Goal: Task Accomplishment & Management: Use online tool/utility

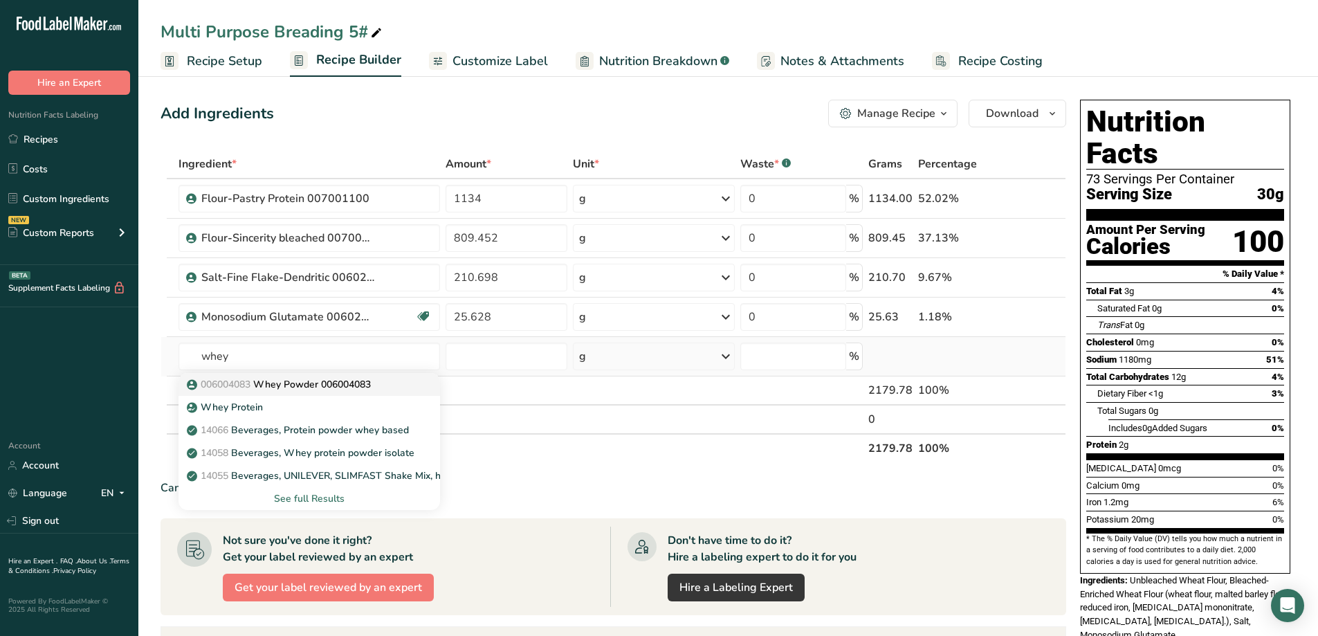
type input "whey"
click at [331, 388] on p "006004083 Whey Powder 006004083" at bounding box center [280, 384] width 181 height 15
type input "Whey Powder 006004083"
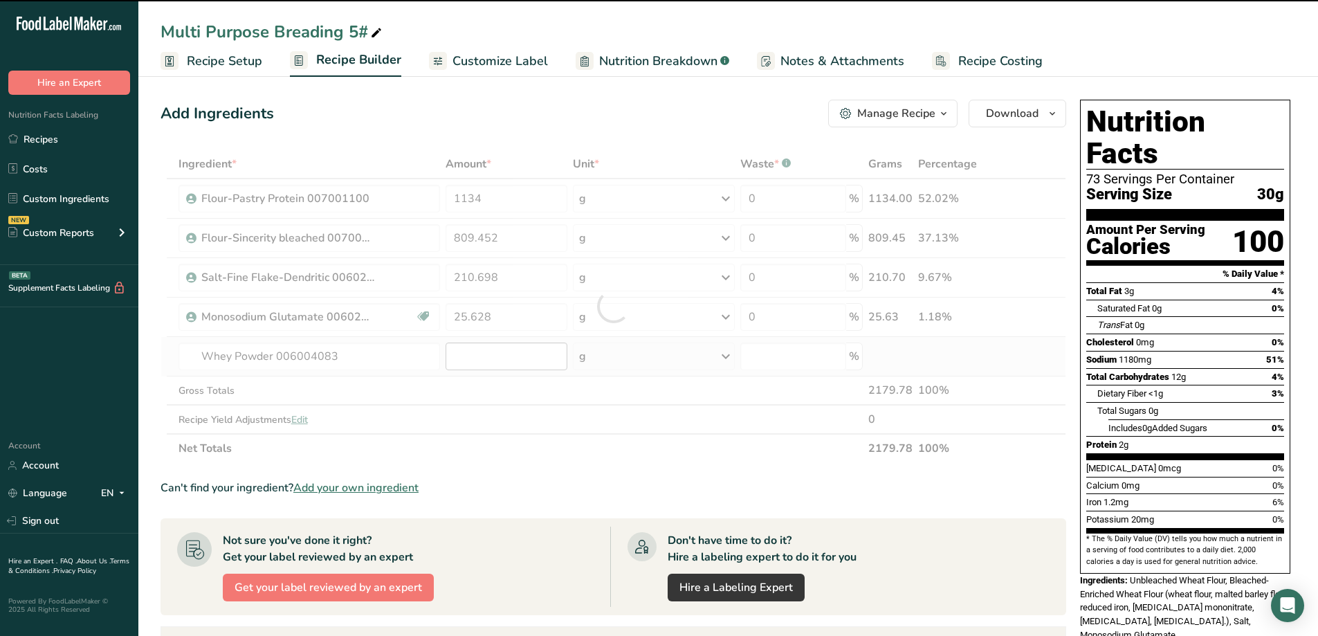
type input "0"
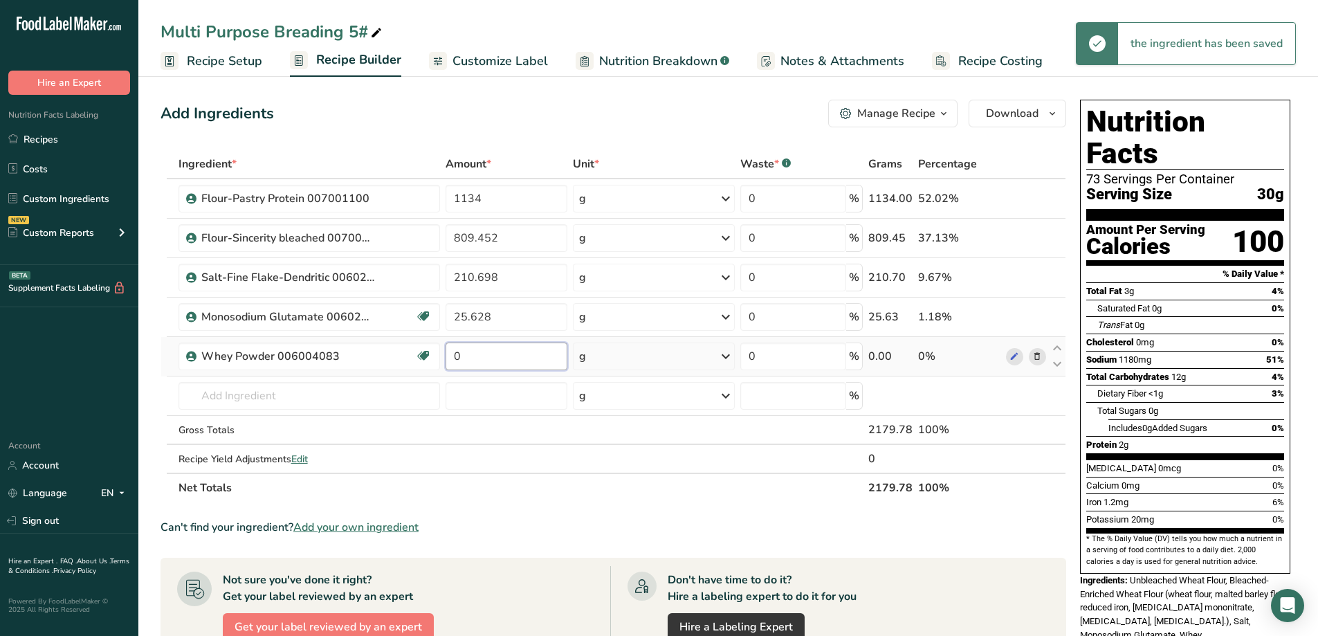
click at [524, 358] on input "0" at bounding box center [507, 357] width 122 height 28
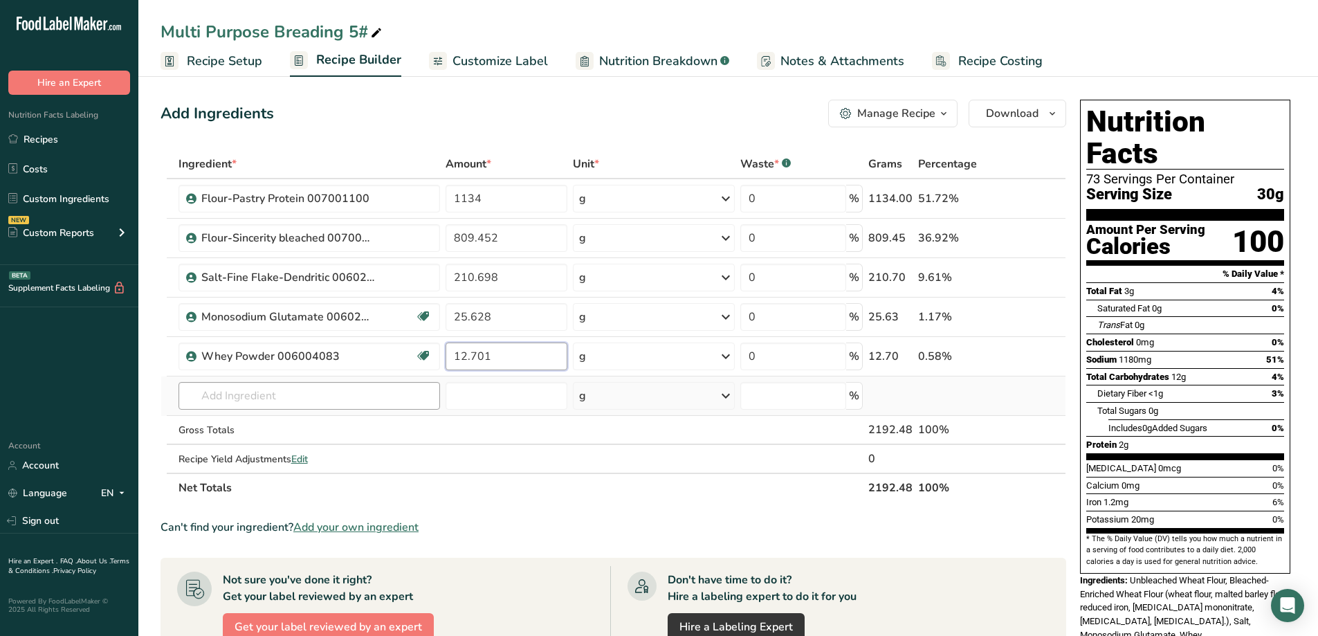
type input "12.701"
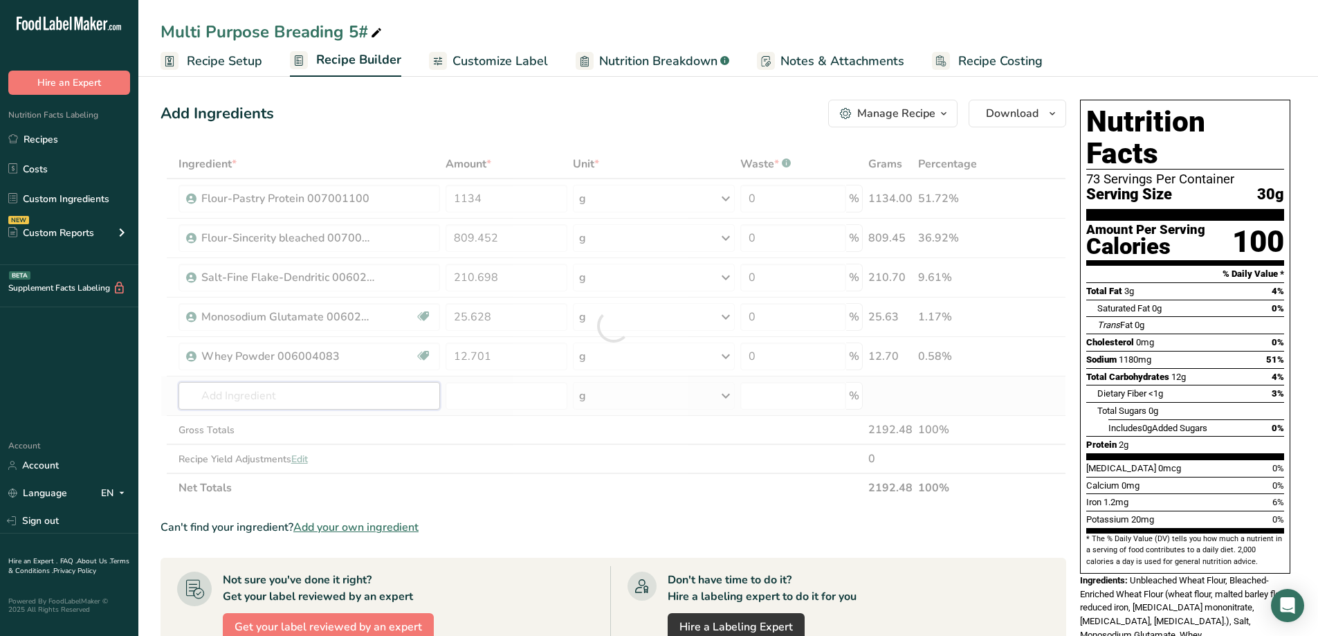
click at [399, 401] on div "Ingredient * Amount * Unit * Waste * .a-a{fill:#347362;}.b-a{fill:#fff;} Grams …" at bounding box center [614, 325] width 906 height 353
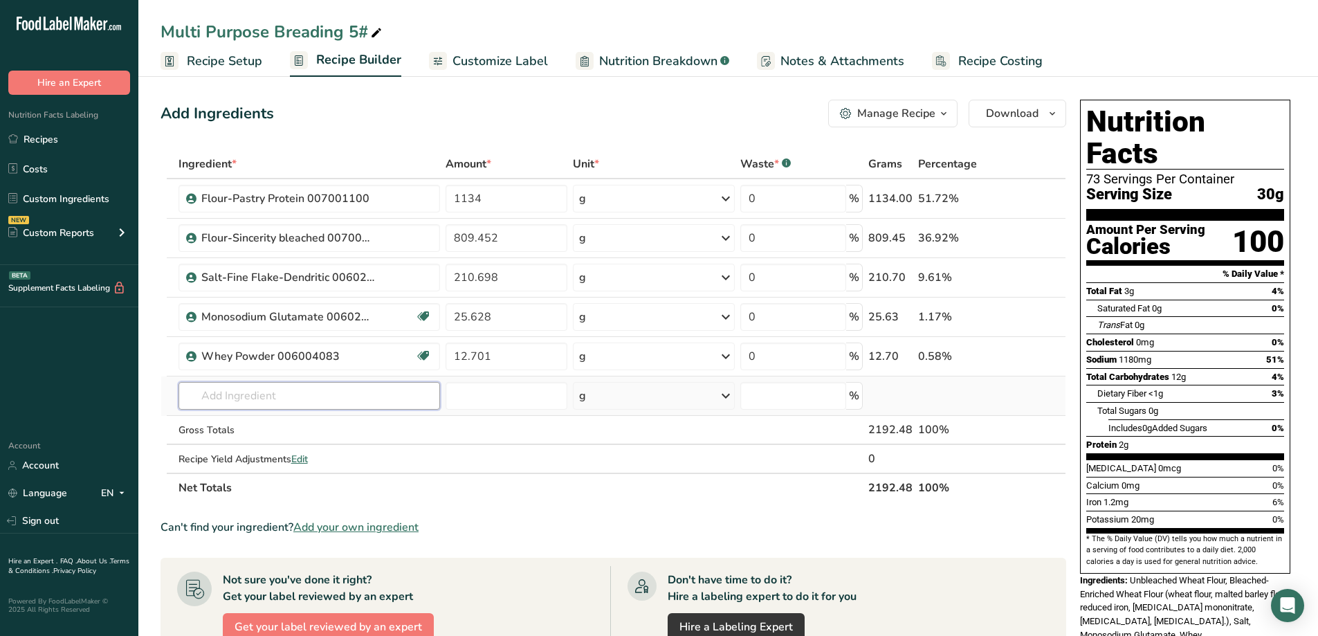
click at [328, 401] on input "text" at bounding box center [310, 396] width 262 height 28
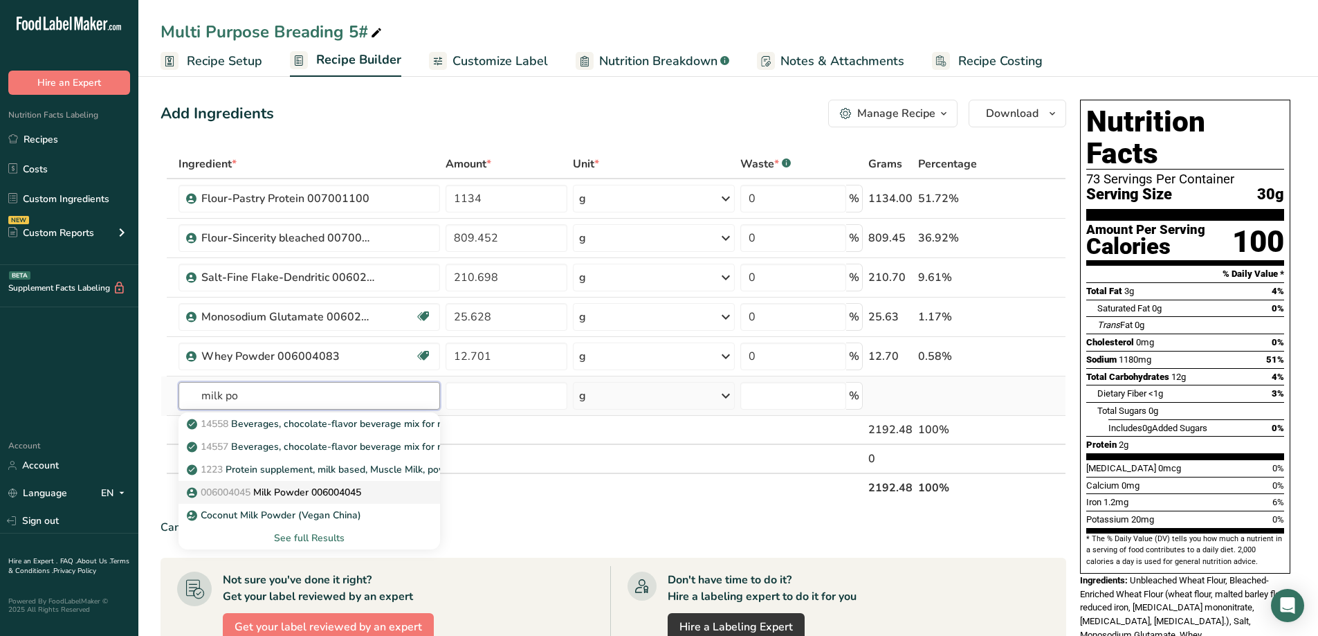
type input "milk po"
click at [296, 495] on p "006004045 Milk Powder 006004045" at bounding box center [276, 492] width 172 height 15
type input "Milk Powder 006004045"
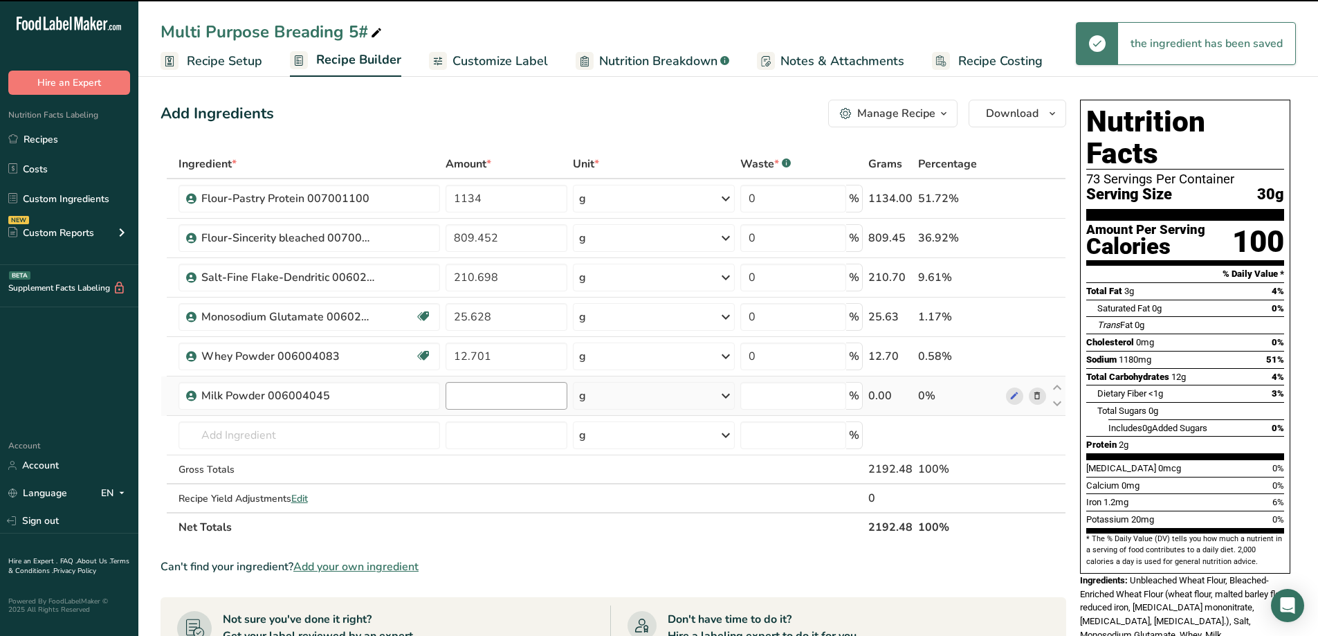
type input "0"
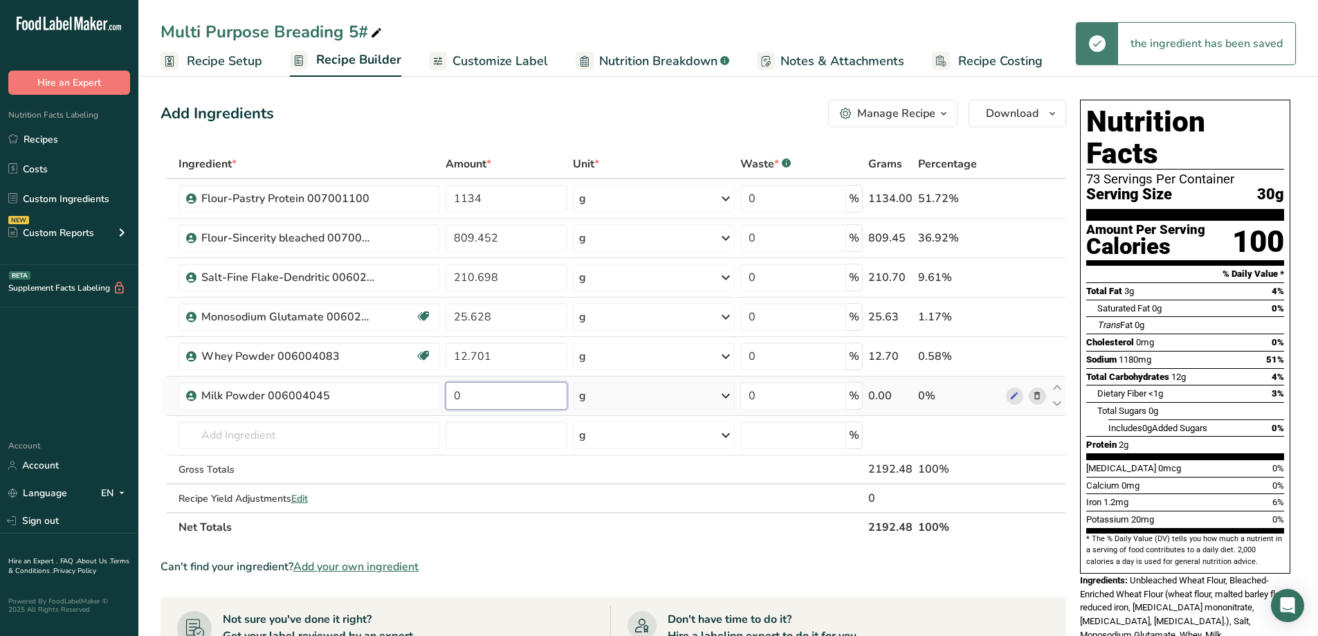
drag, startPoint x: 471, startPoint y: 392, endPoint x: 453, endPoint y: 396, distance: 17.8
click at [453, 396] on input "0" at bounding box center [507, 396] width 122 height 28
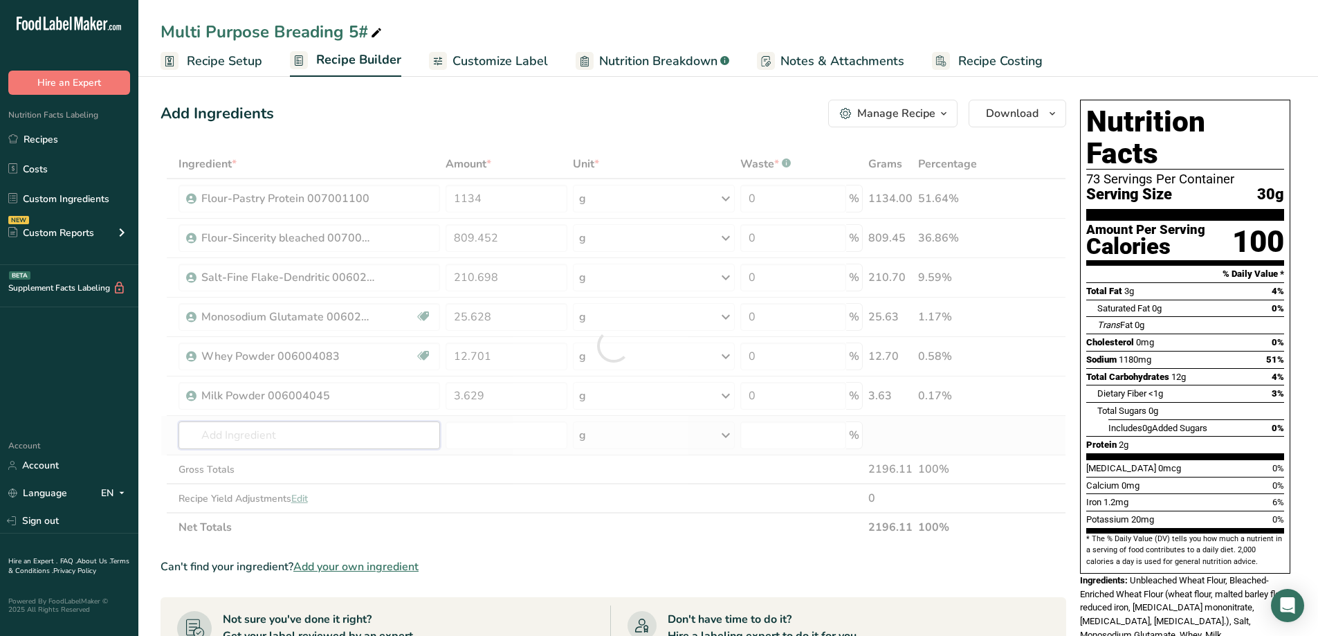
click at [313, 436] on div "Ingredient * Amount * Unit * Waste * .a-a{fill:#347362;}.b-a{fill:#fff;} Grams …" at bounding box center [614, 345] width 906 height 392
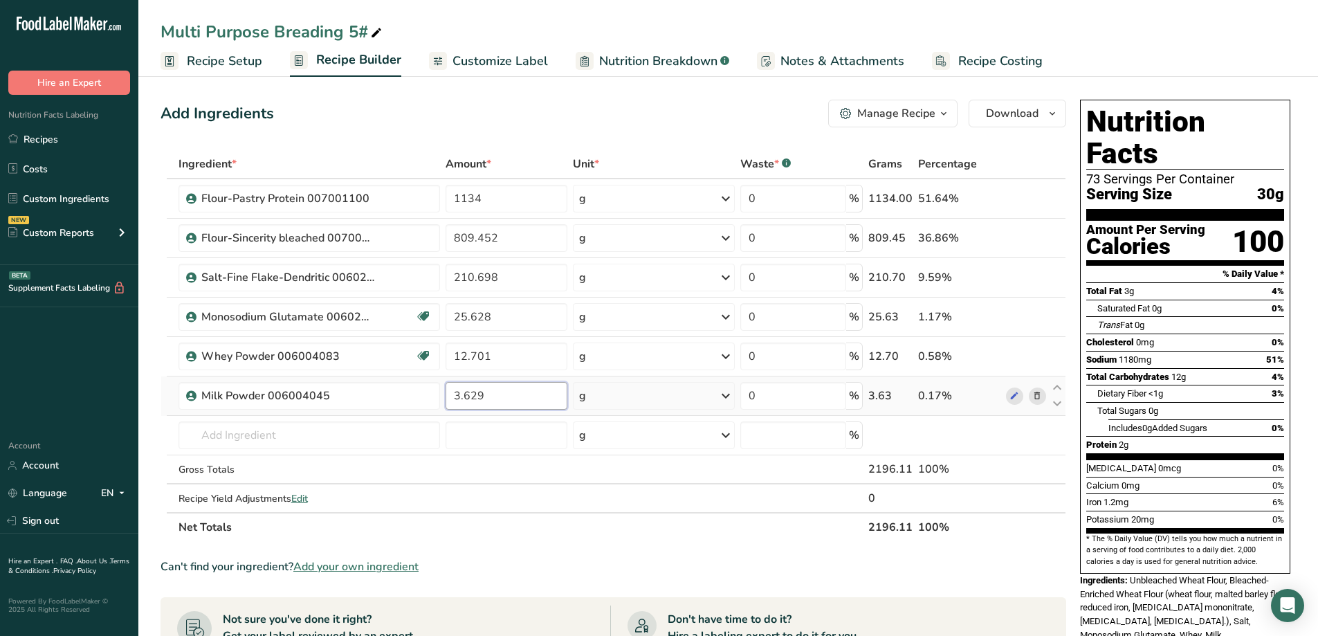
click at [458, 396] on input "3.629" at bounding box center [507, 396] width 122 height 28
type input "0"
type input "7.258"
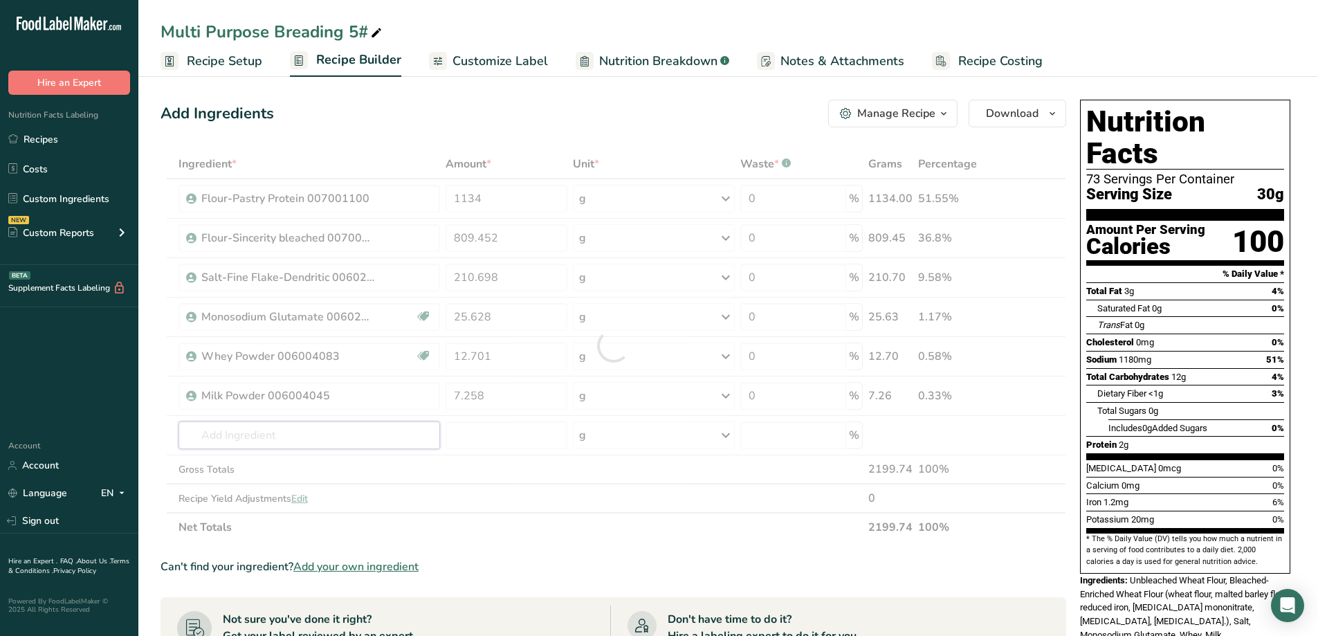
click at [378, 433] on div "Ingredient * Amount * Unit * Waste * .a-a{fill:#347362;}.b-a{fill:#fff;} Grams …" at bounding box center [614, 345] width 906 height 392
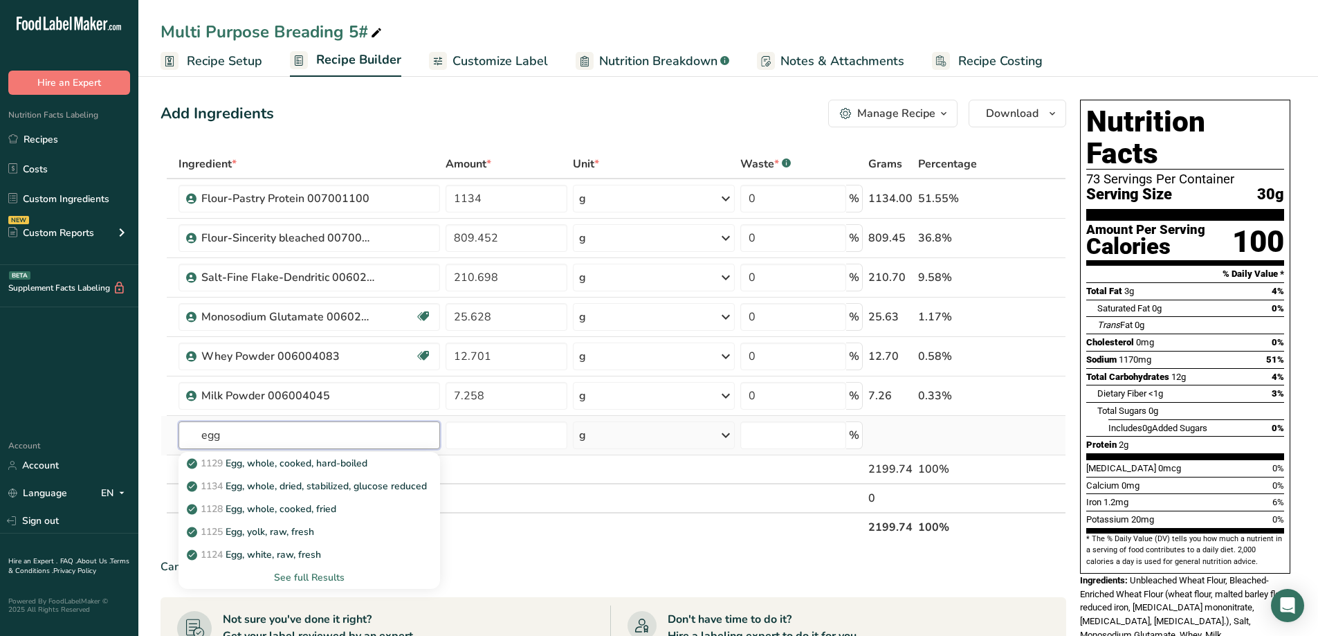
type input "egg"
click at [316, 576] on div "See full Results" at bounding box center [309, 577] width 239 height 15
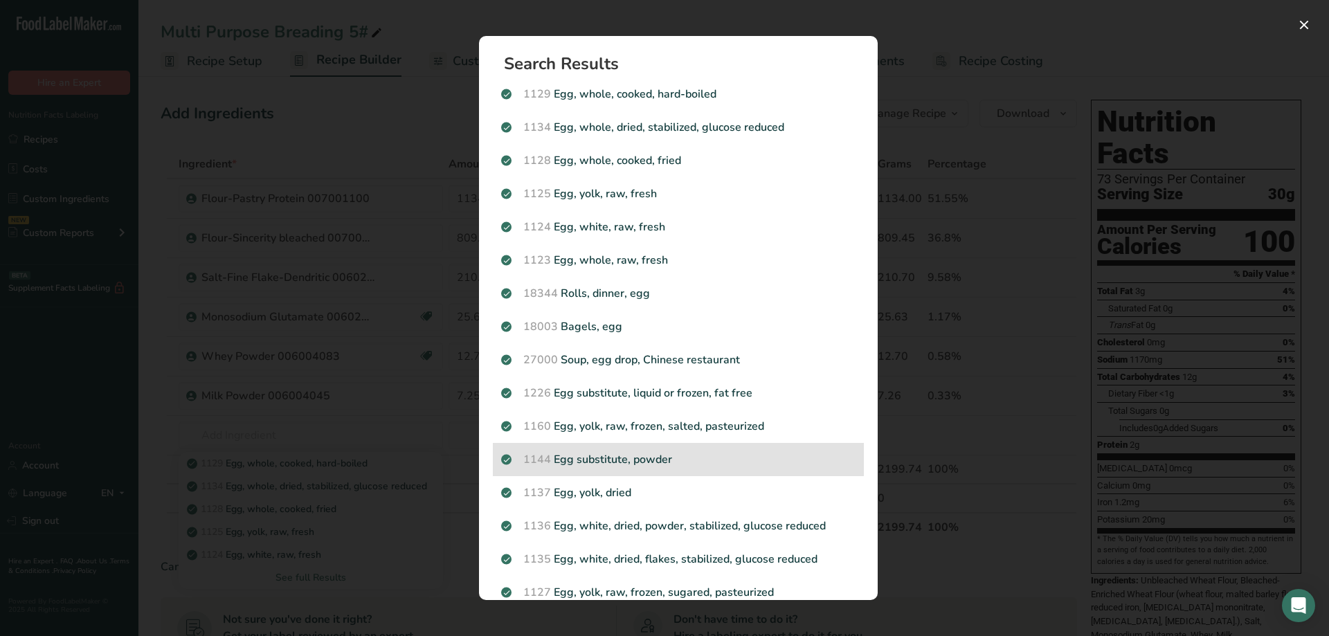
click at [651, 448] on div "1144 Egg substitute, powder" at bounding box center [678, 459] width 371 height 33
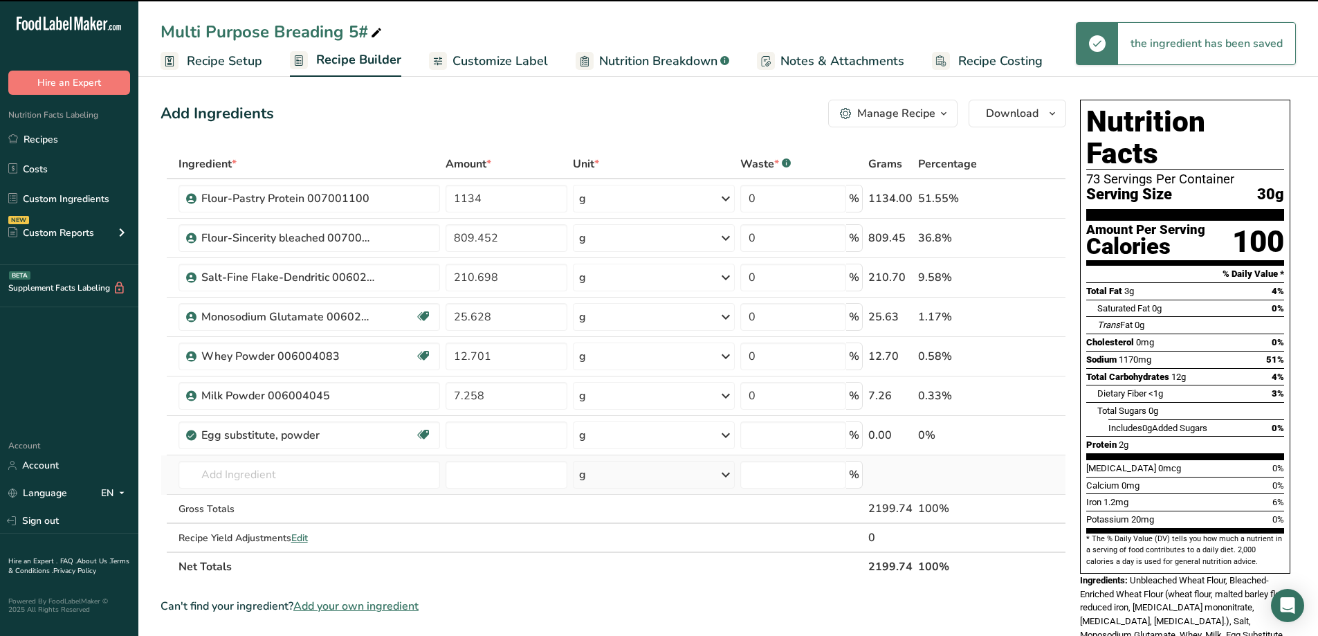
type input "0"
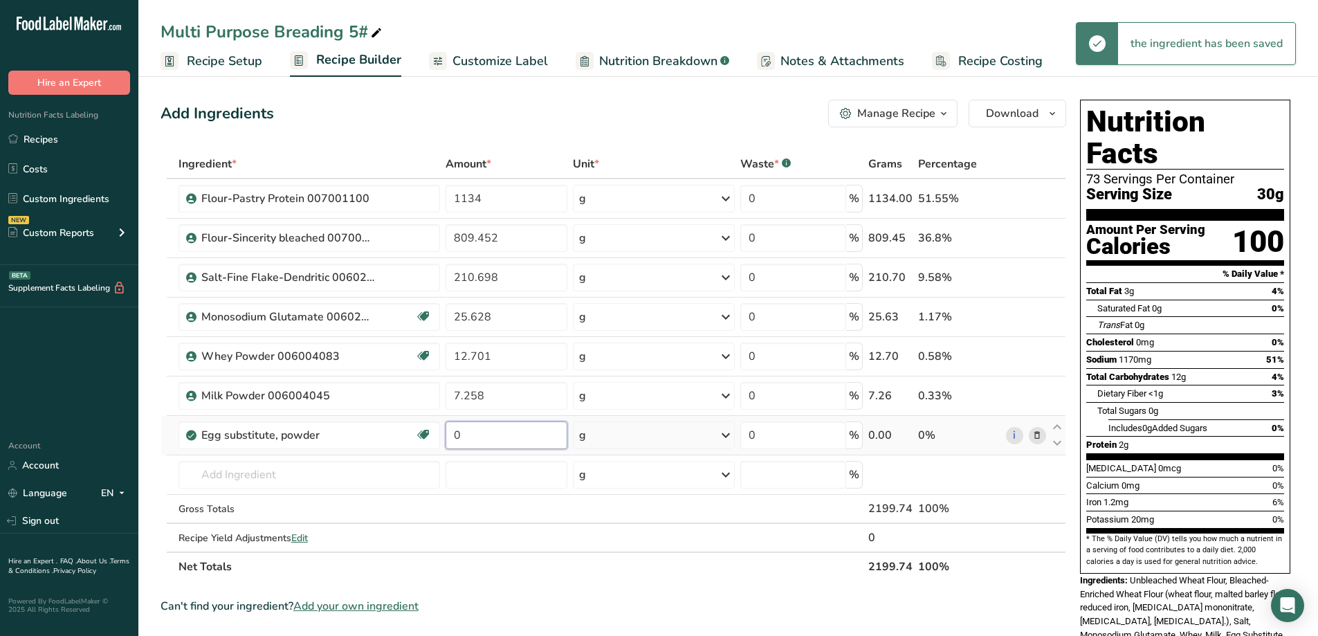
click at [495, 434] on input "0" at bounding box center [507, 435] width 122 height 28
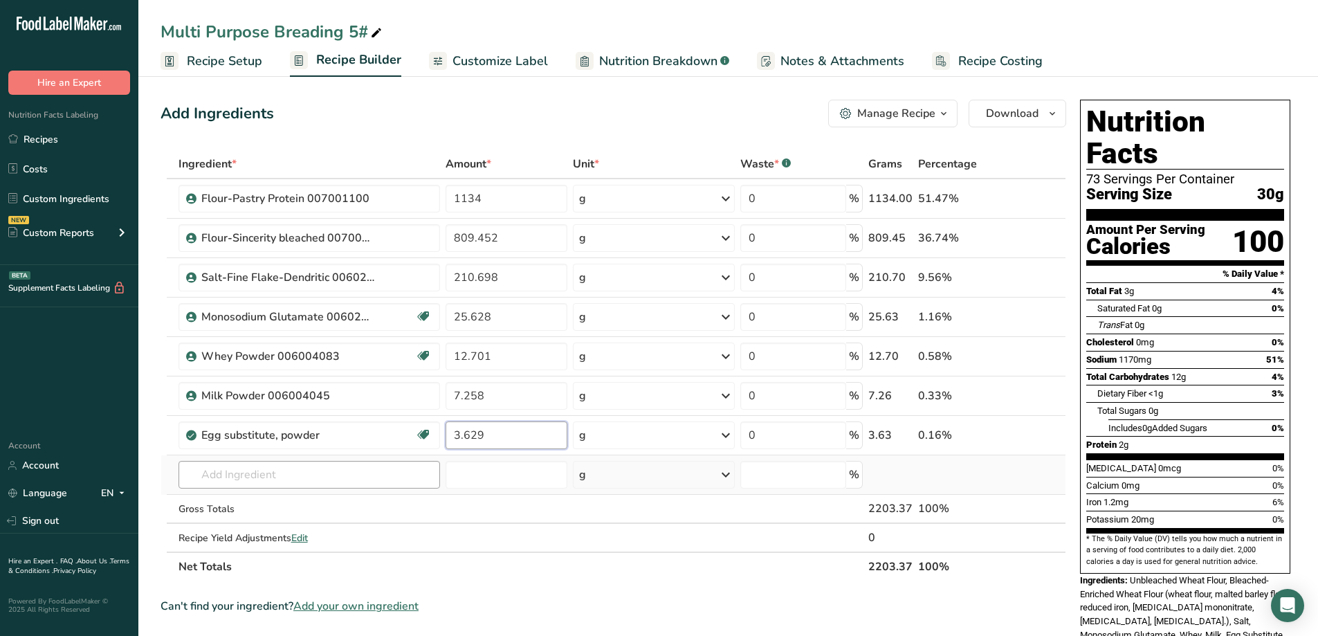
type input "3.629"
click at [340, 469] on div "Ingredient * Amount * Unit * Waste * .a-a{fill:#347362;}.b-a{fill:#fff;} Grams …" at bounding box center [614, 365] width 906 height 432
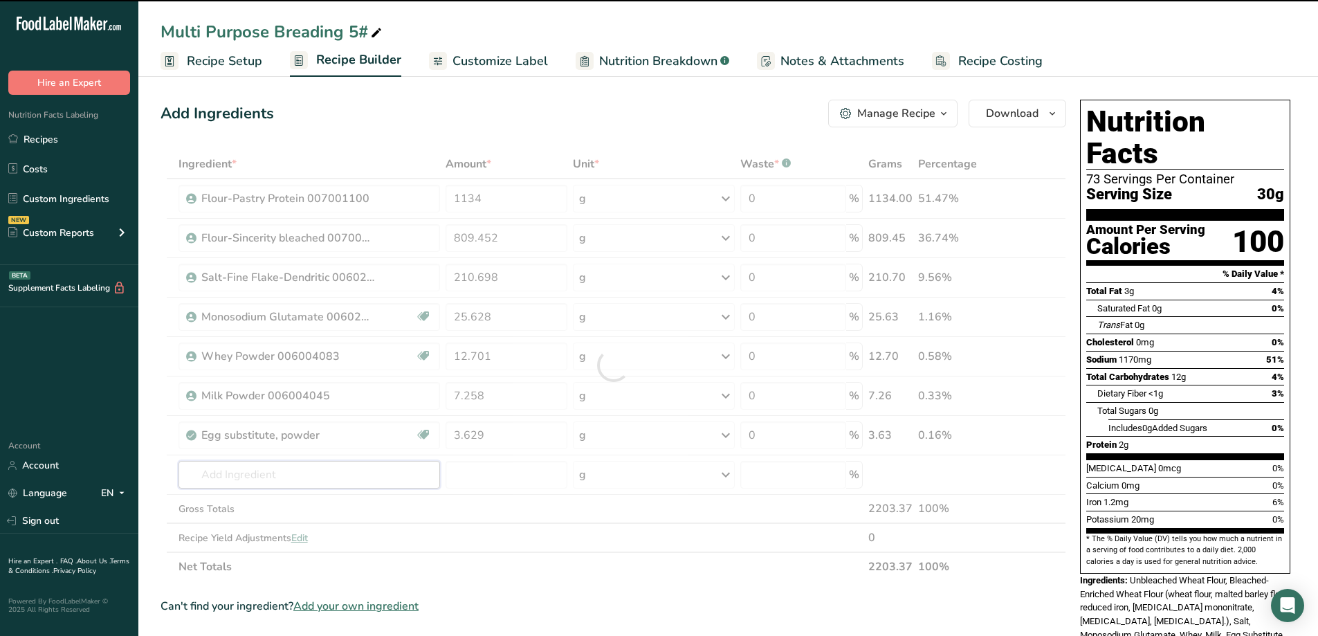
type input "p"
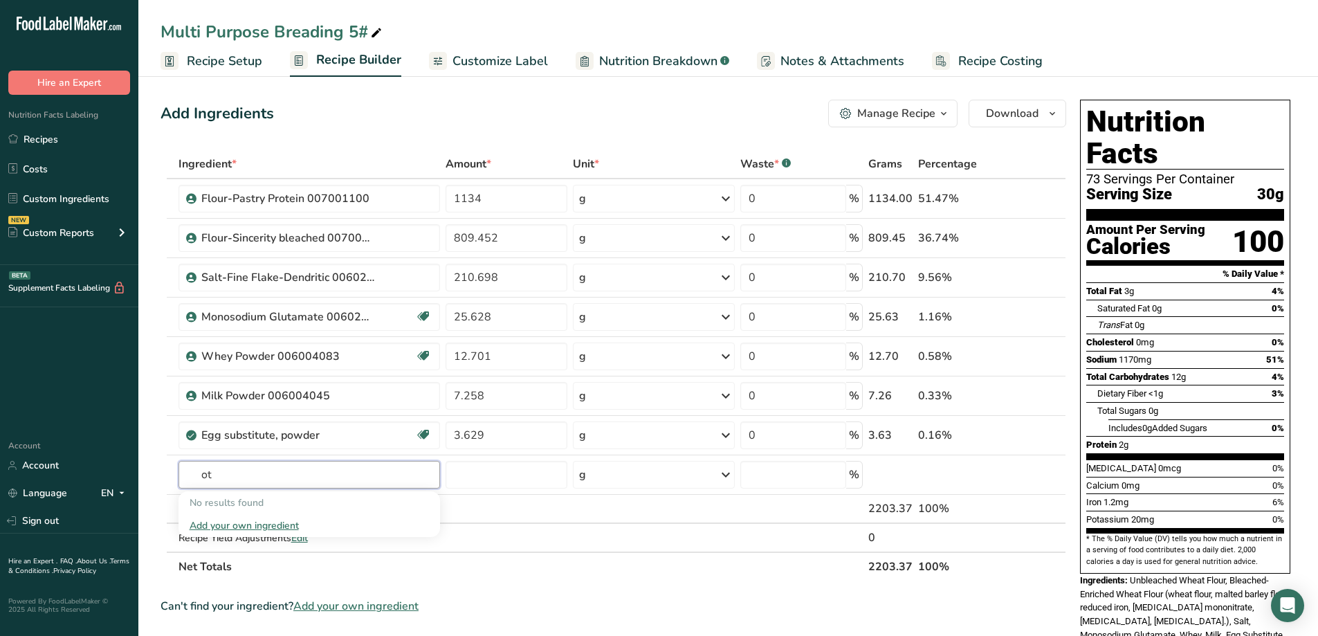
type input "o"
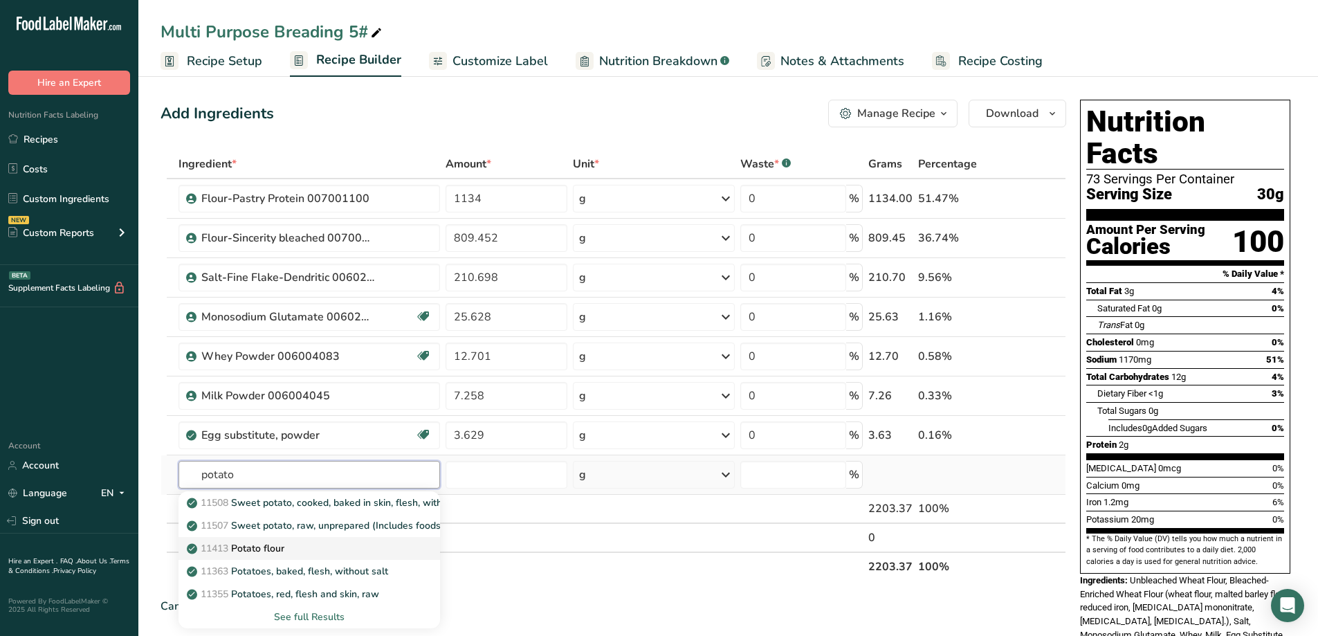
type input "potato"
click at [282, 543] on p "11413 Potato flour" at bounding box center [237, 548] width 95 height 15
type input "Potato flour"
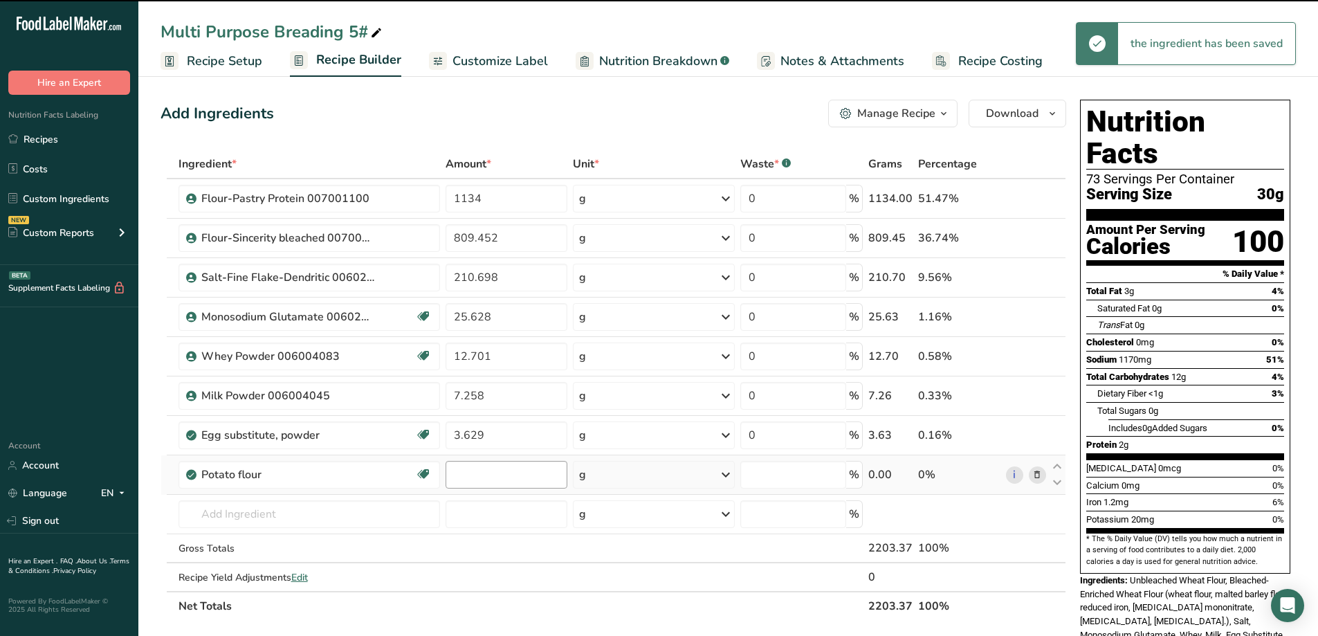
type input "0"
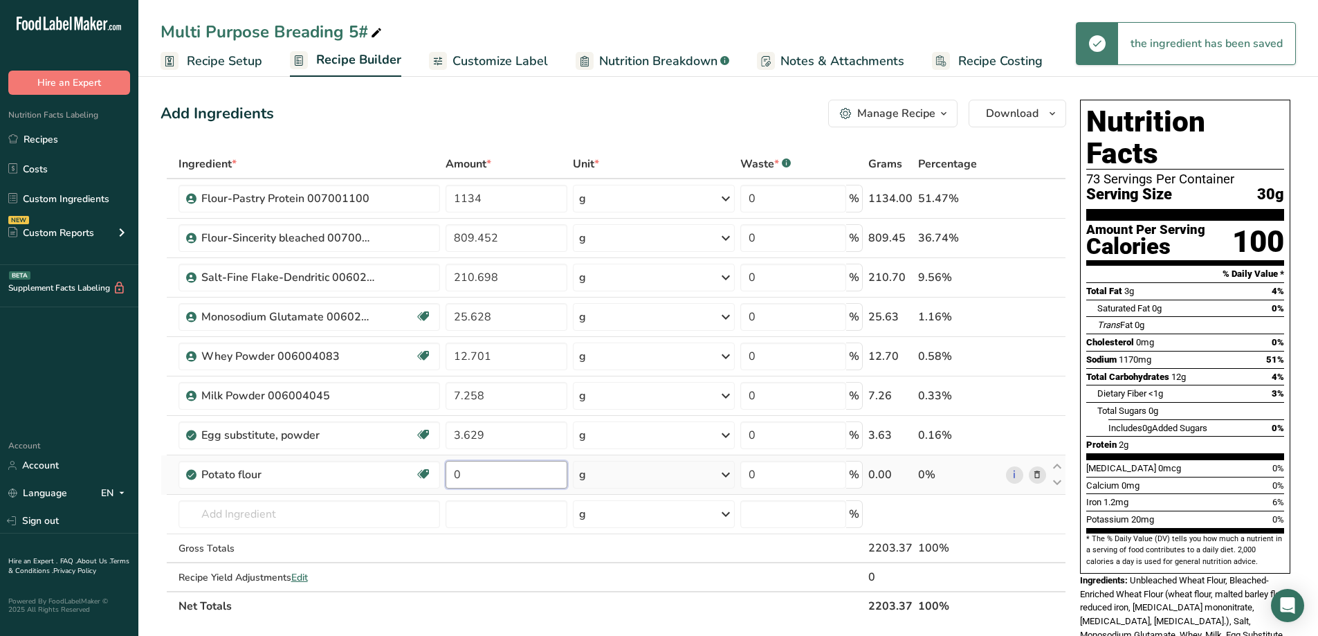
click at [472, 478] on input "0" at bounding box center [507, 475] width 122 height 28
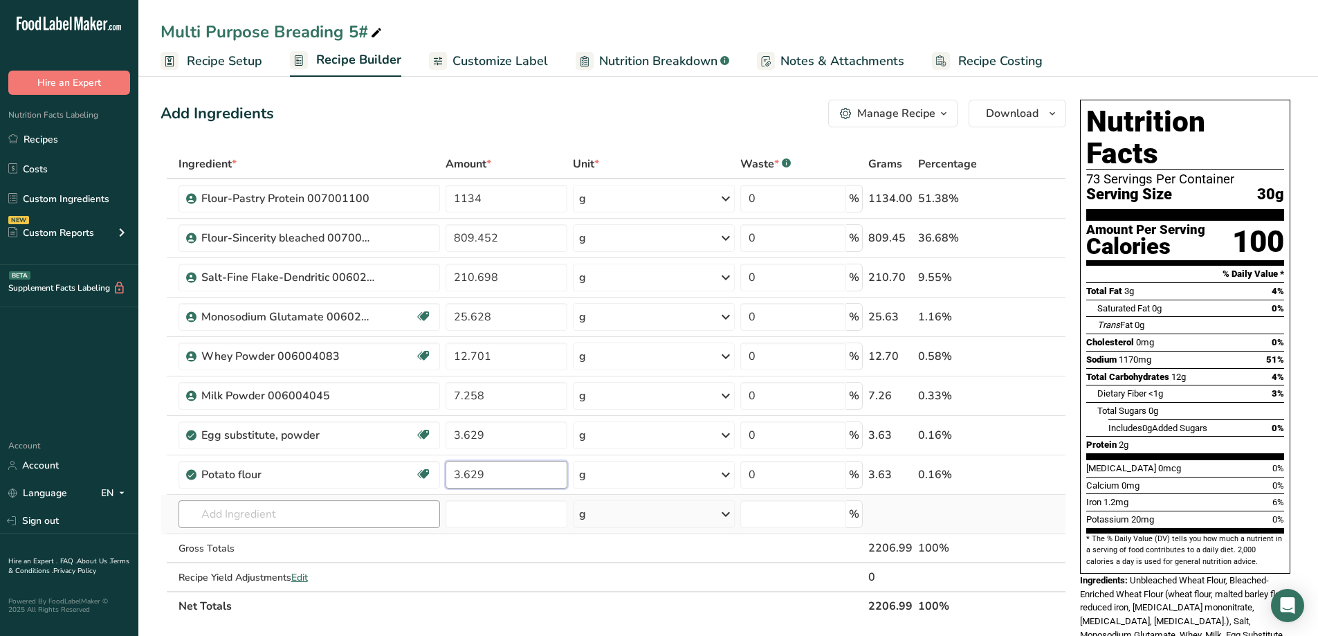
type input "3.629"
click at [298, 509] on div "Ingredient * Amount * Unit * Waste * .a-a{fill:#347362;}.b-a{fill:#fff;} Grams …" at bounding box center [614, 384] width 906 height 471
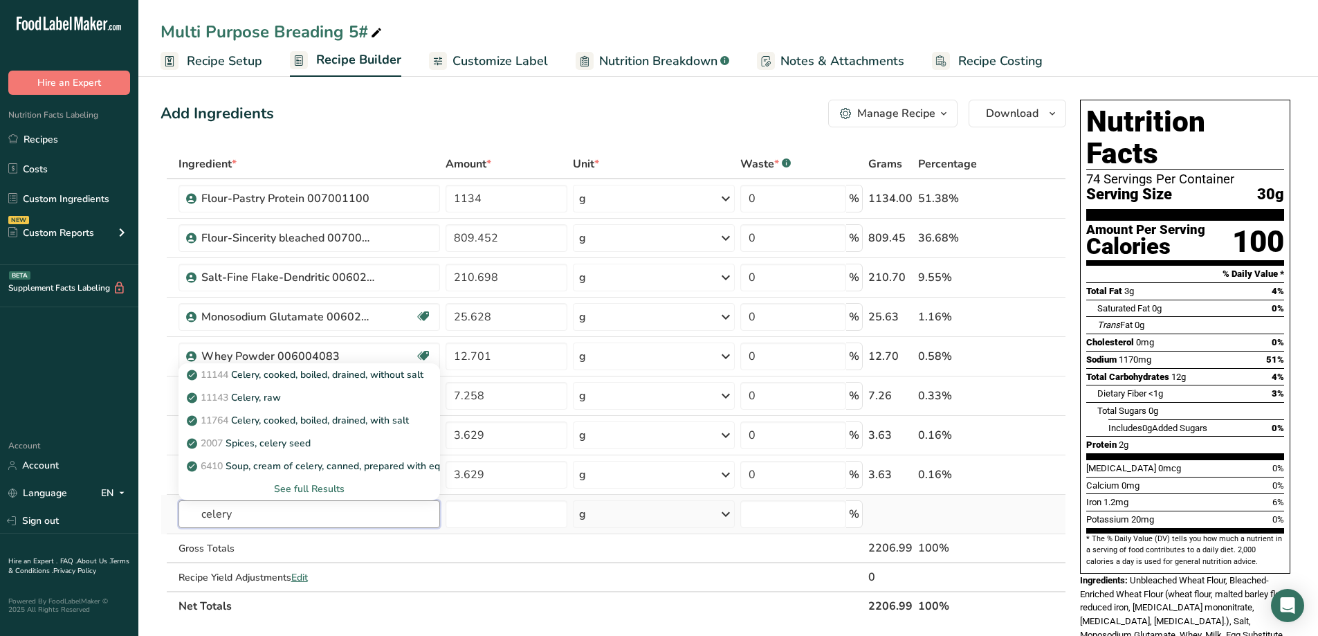
type input "celery"
click at [297, 487] on div "See full Results" at bounding box center [309, 489] width 239 height 15
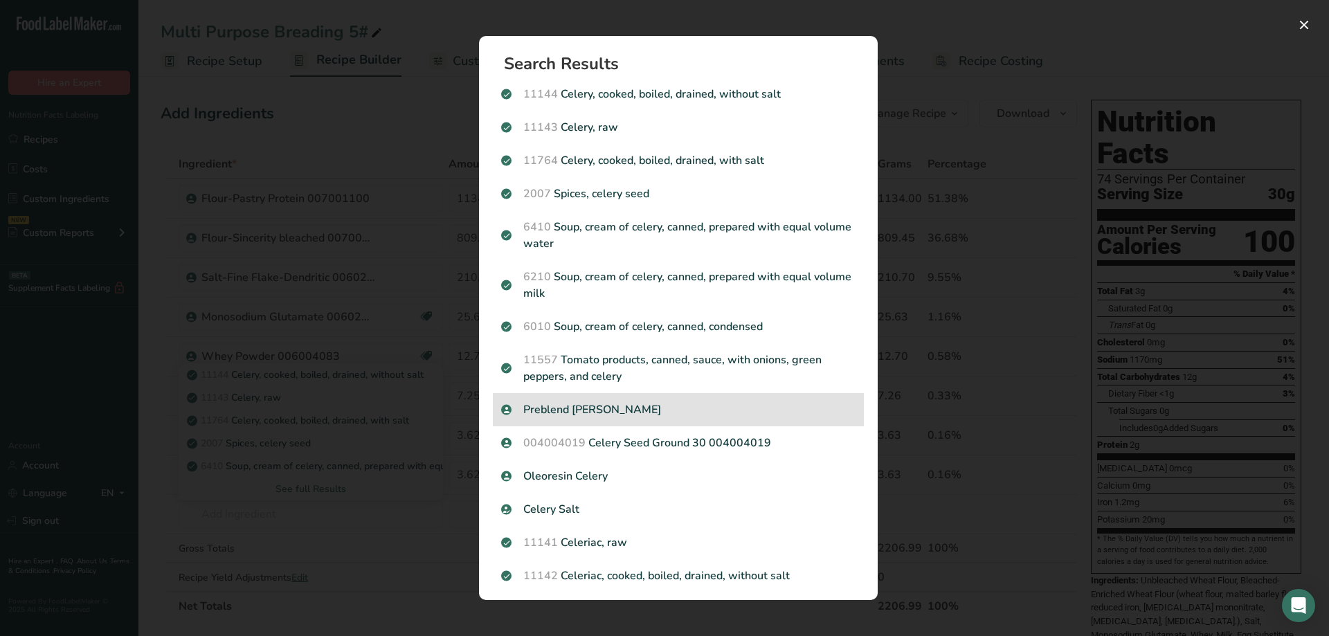
click at [606, 412] on p "Preblend [PERSON_NAME]" at bounding box center [678, 409] width 354 height 17
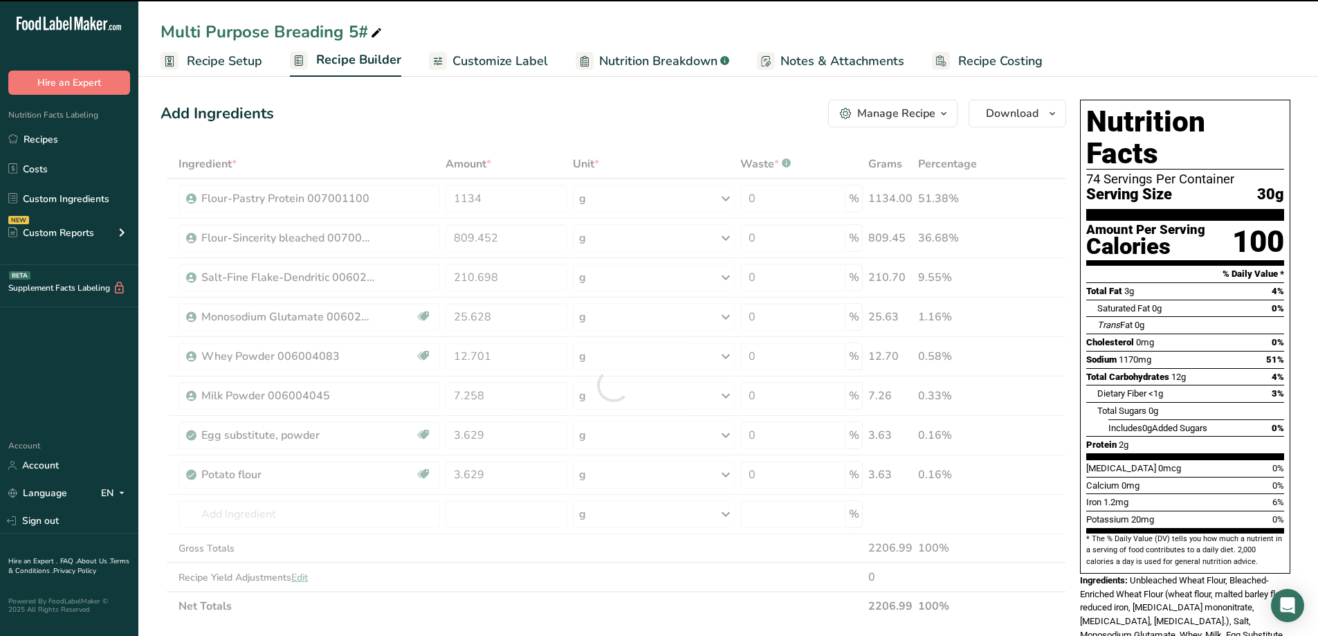
type input "0"
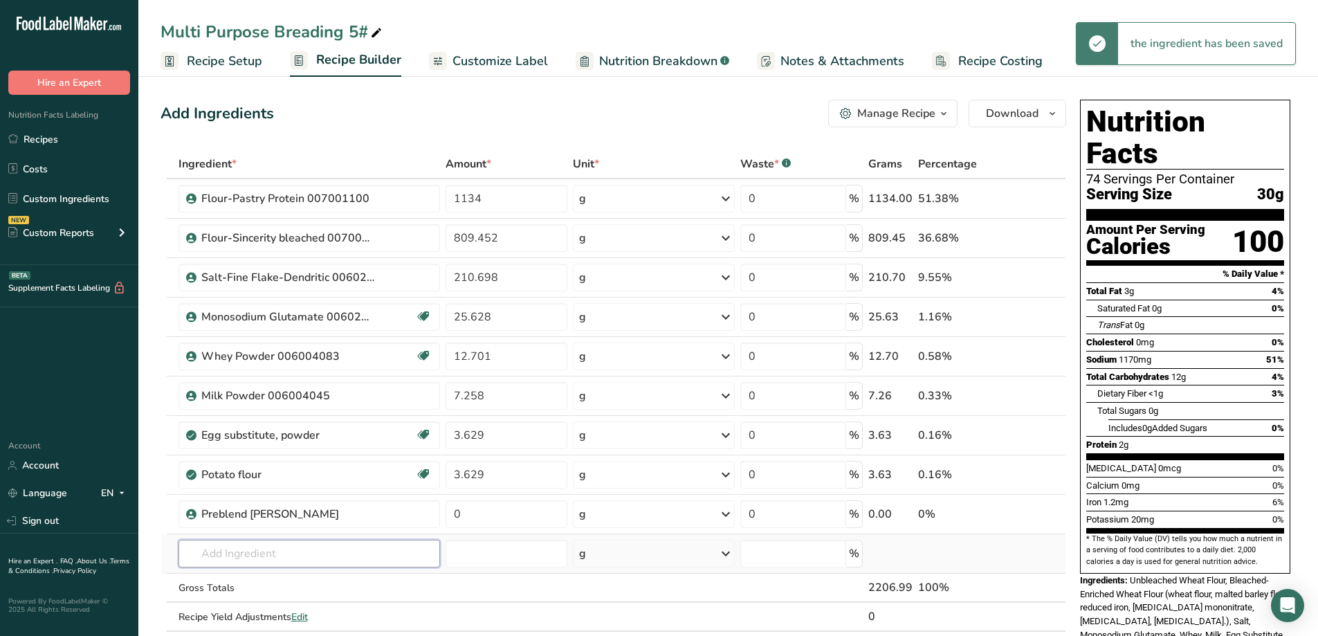
click at [291, 563] on input "text" at bounding box center [310, 554] width 262 height 28
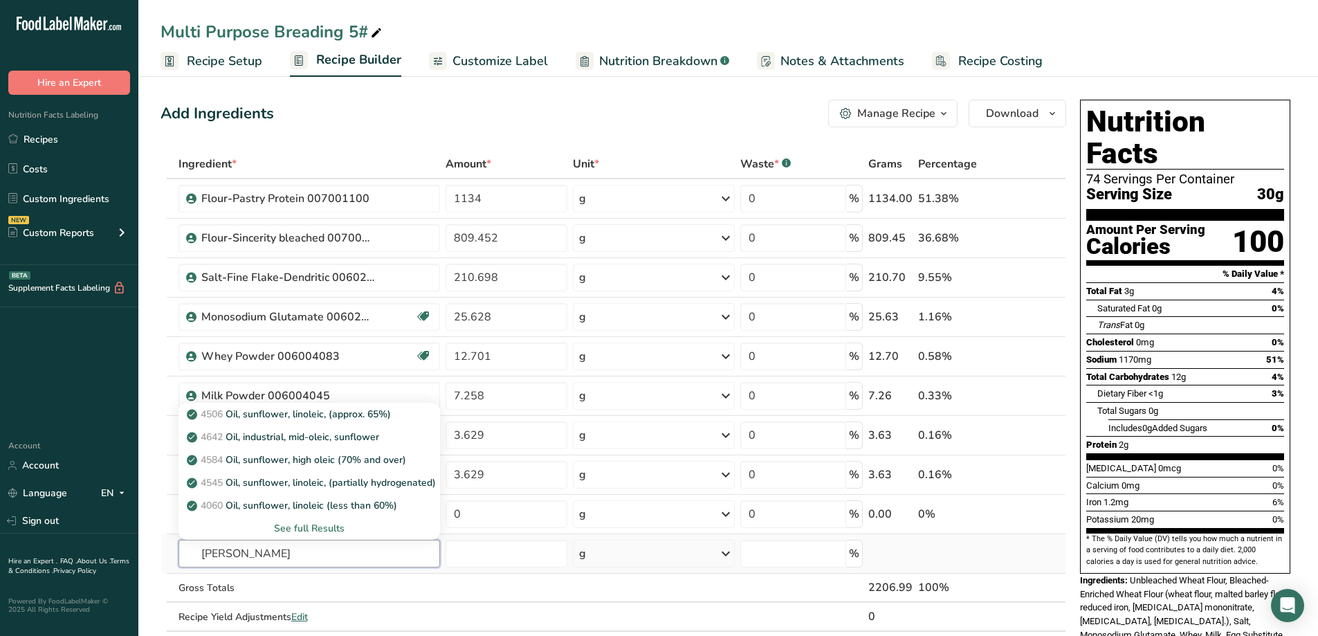
type input "[PERSON_NAME]"
click at [307, 525] on div "See full Results" at bounding box center [309, 528] width 239 height 15
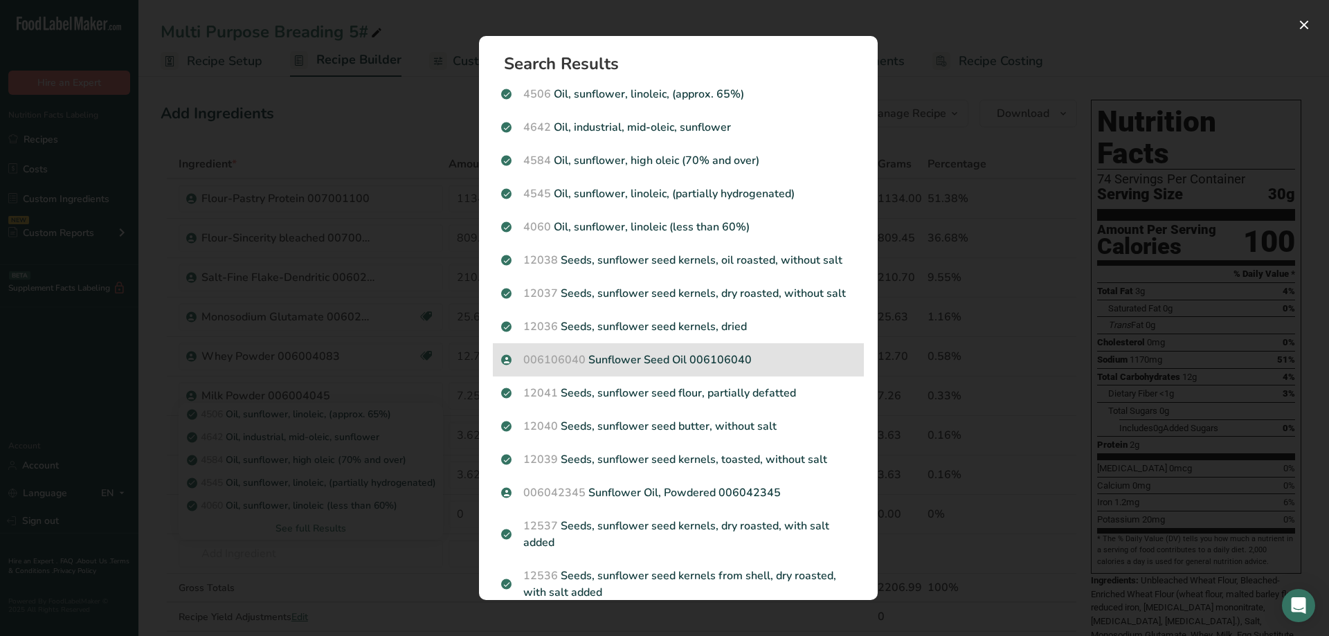
click at [617, 362] on p "006106040 Sunflower Seed Oil 006106040" at bounding box center [678, 360] width 354 height 17
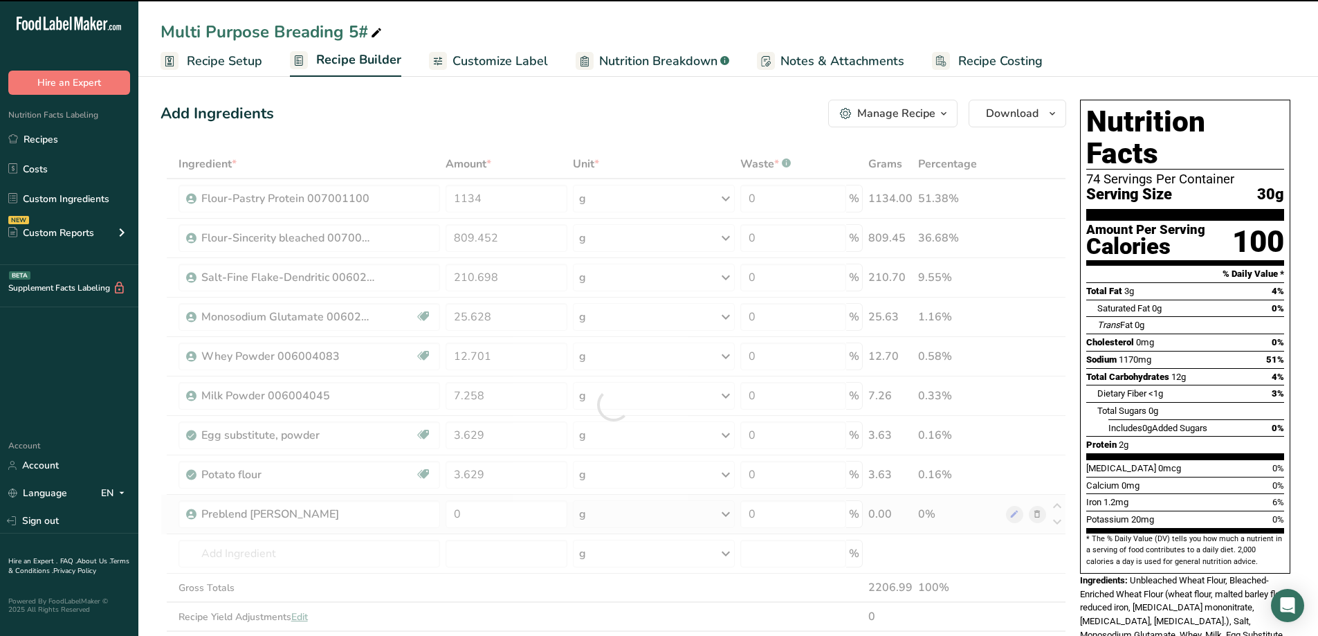
type input "0"
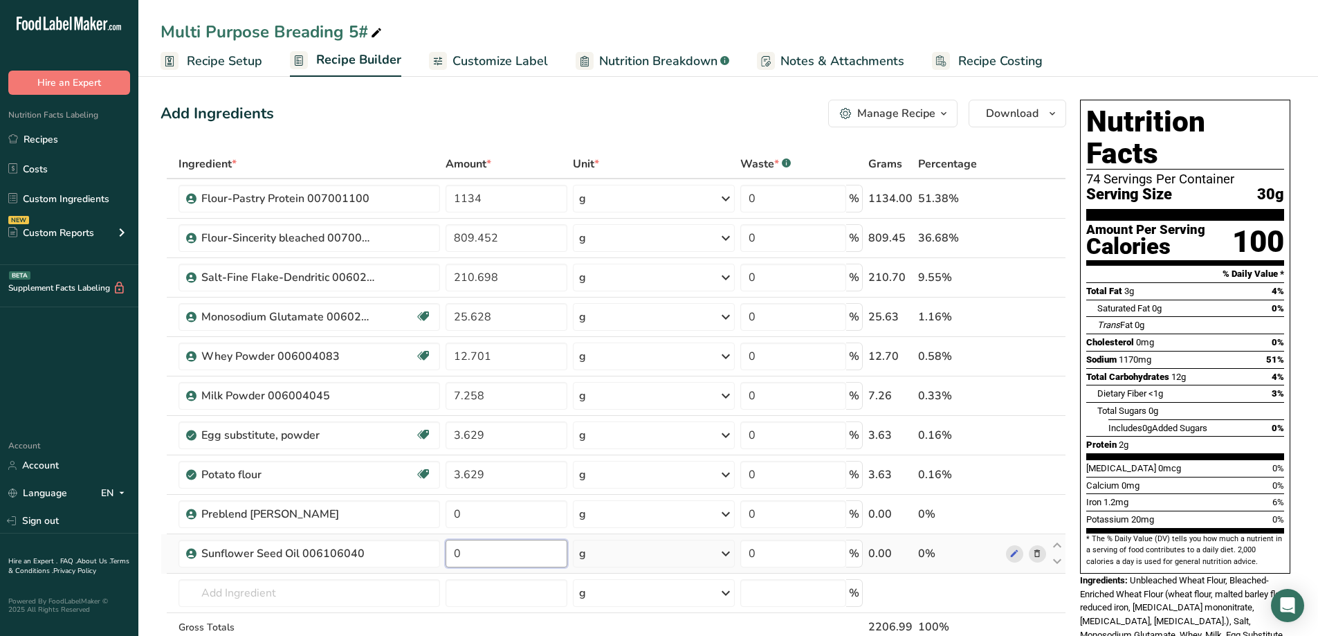
drag, startPoint x: 466, startPoint y: 563, endPoint x: 451, endPoint y: 563, distance: 15.9
click at [451, 563] on input "0" at bounding box center [507, 554] width 122 height 28
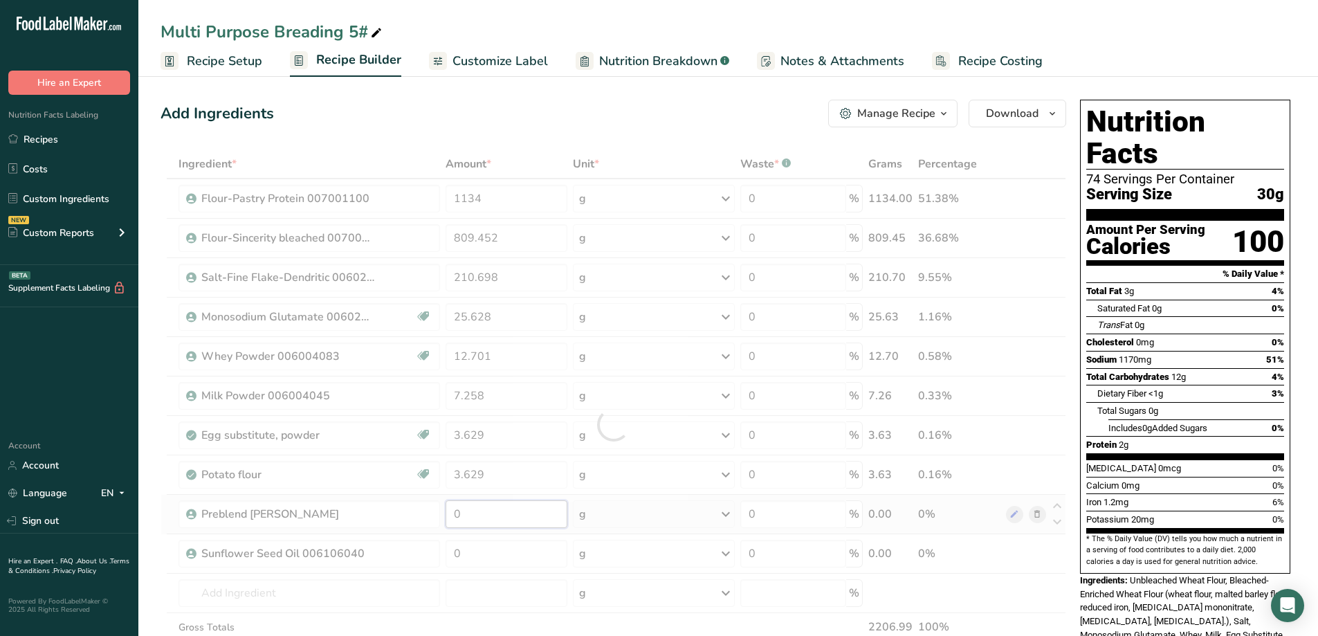
click at [489, 511] on div "Ingredient * Amount * Unit * Waste * .a-a{fill:#347362;}.b-a{fill:#fff;} Grams …" at bounding box center [614, 424] width 906 height 550
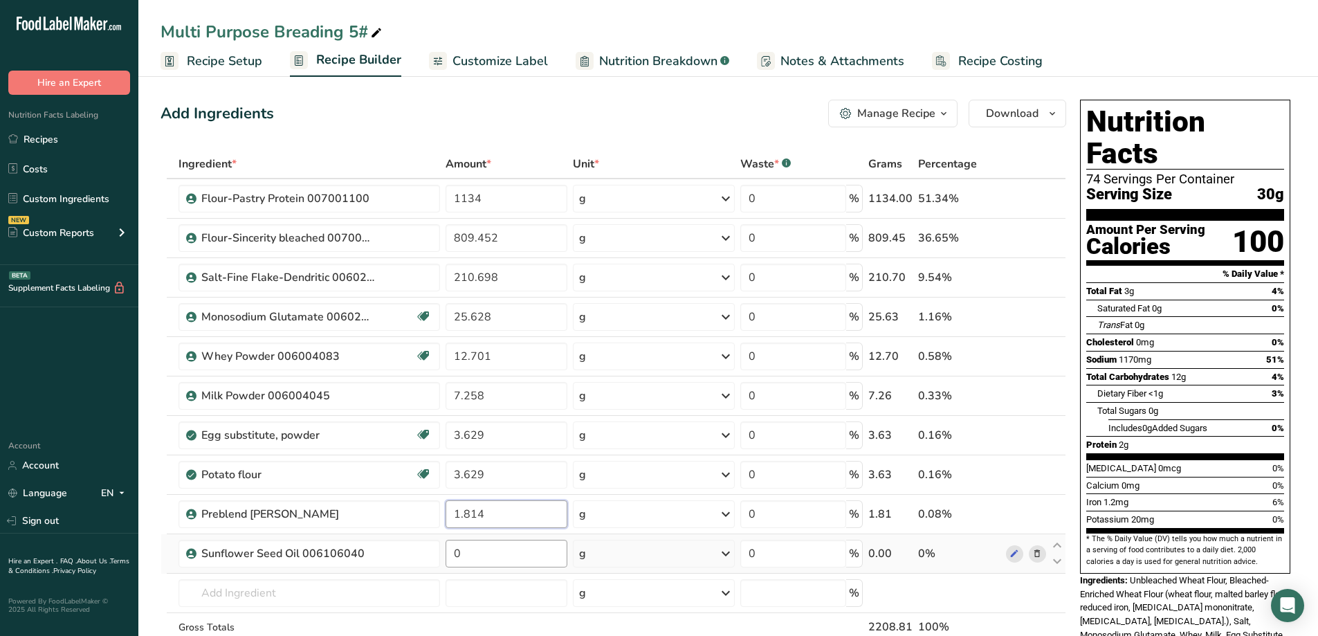
type input "1.814"
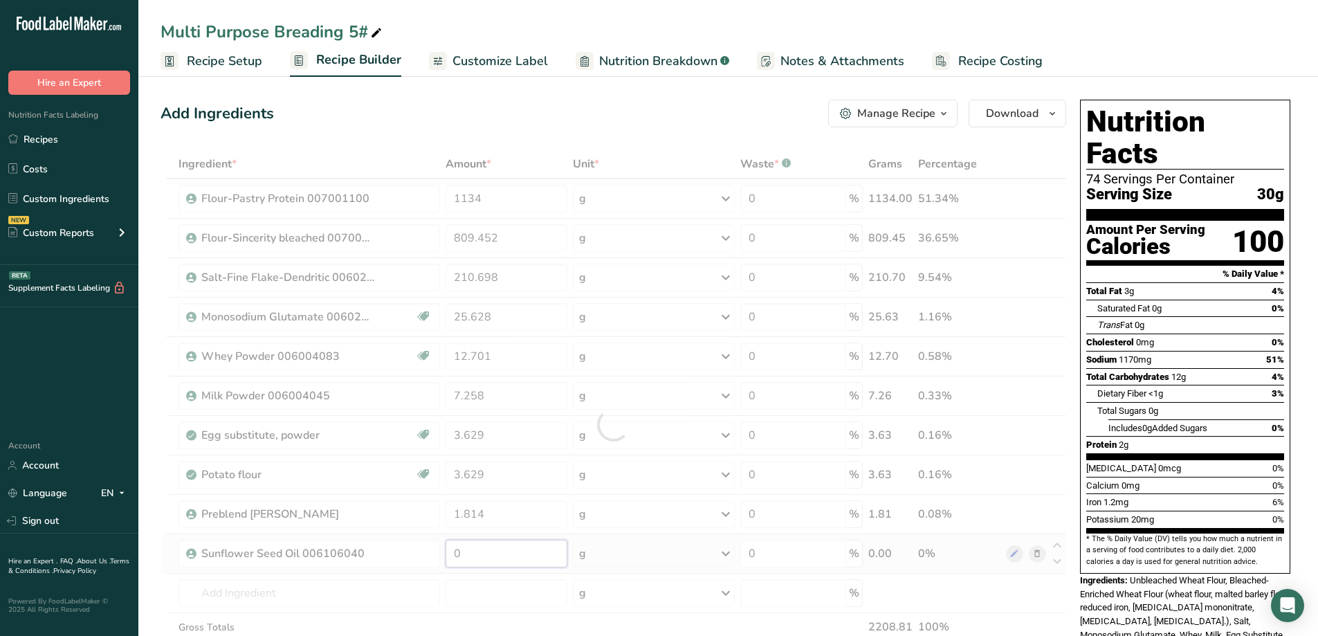
click at [496, 554] on div "Ingredient * Amount * Unit * Waste * .a-a{fill:#347362;}.b-a{fill:#fff;} Grams …" at bounding box center [614, 424] width 906 height 550
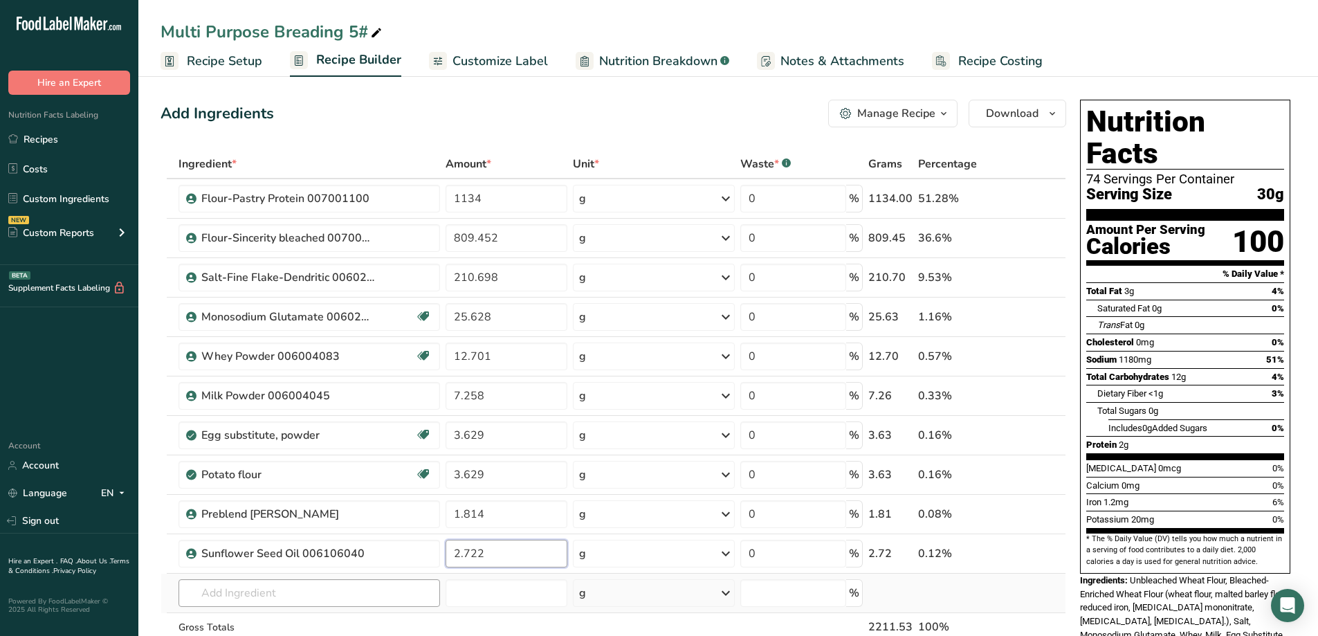
type input "2.722"
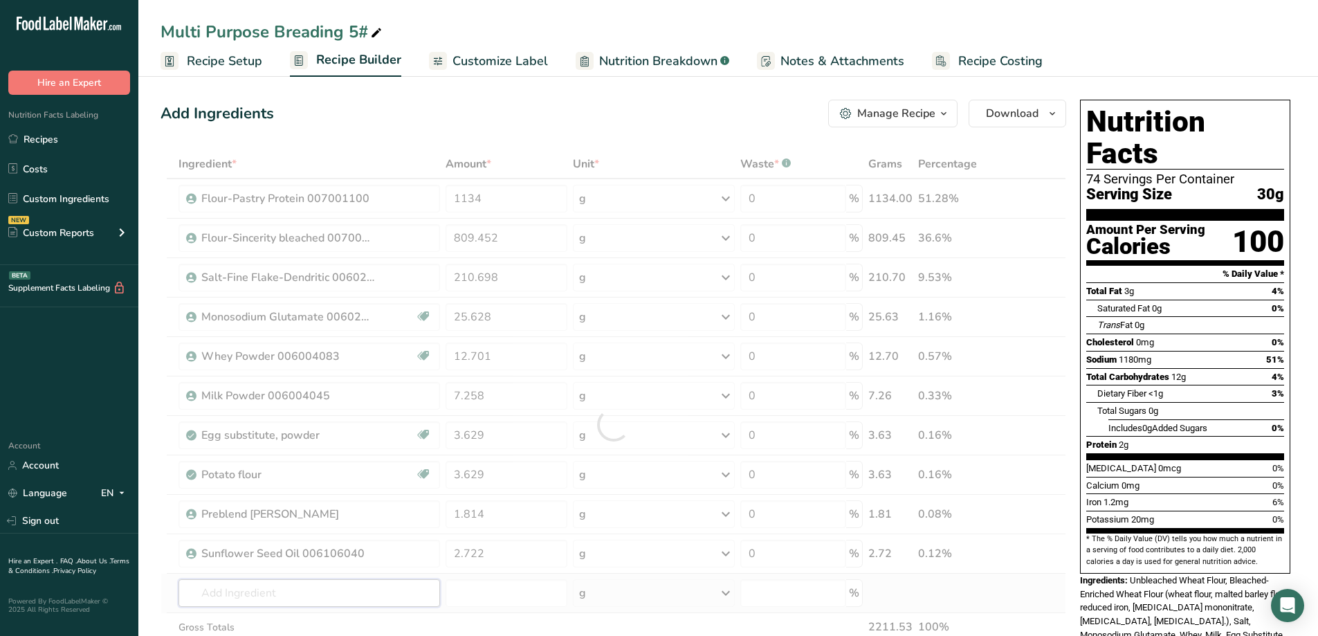
click at [317, 592] on div "Ingredient * Amount * Unit * Waste * .a-a{fill:#347362;}.b-a{fill:#fff;} Grams …" at bounding box center [614, 424] width 906 height 550
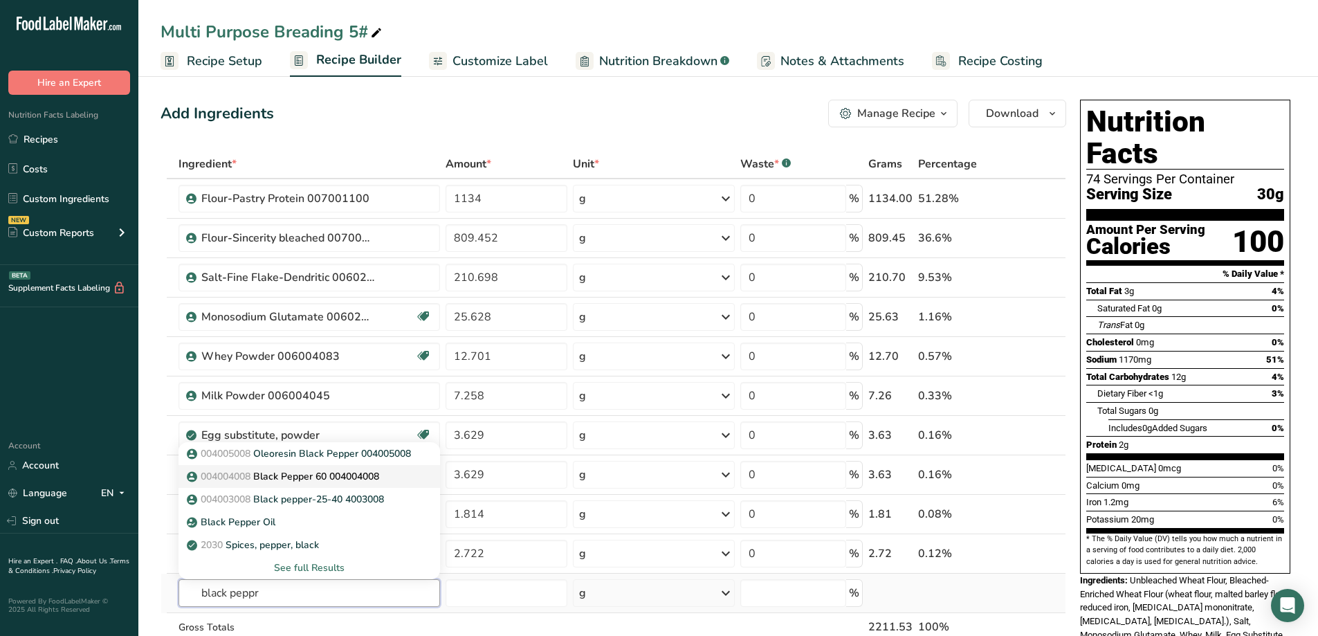
type input "black peppr"
click at [313, 478] on p "004004008 Black Pepper 60 004004008" at bounding box center [285, 476] width 190 height 15
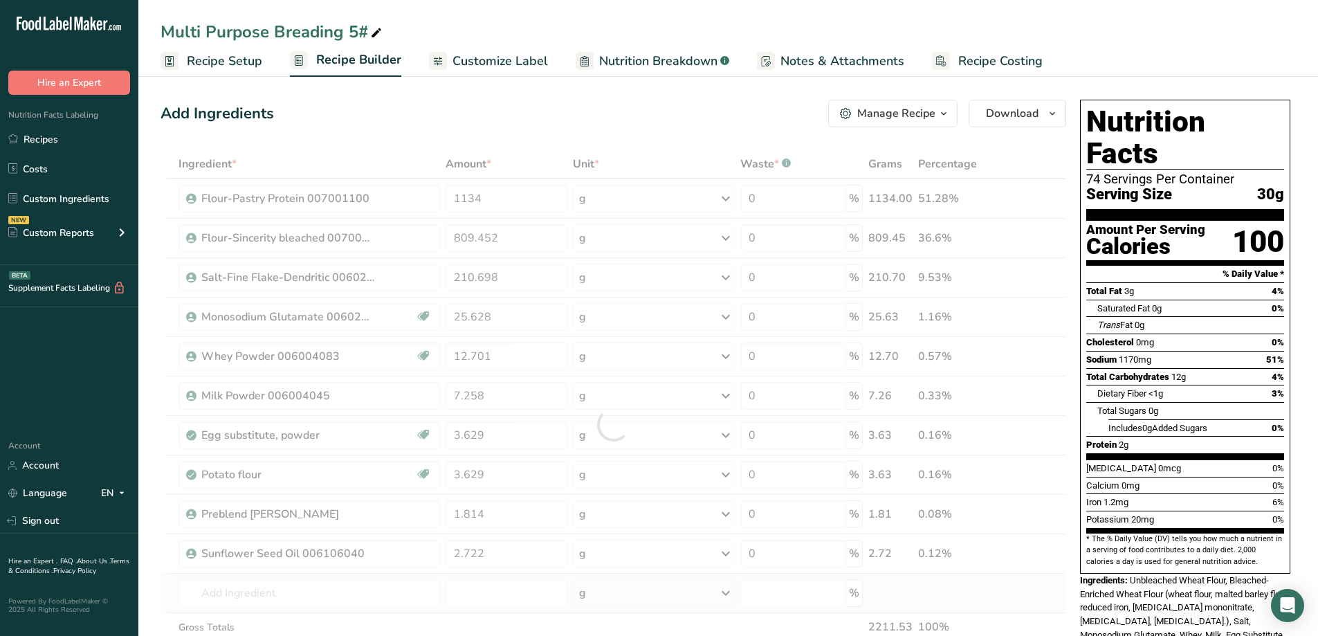
type input "Black Pepper 60 004004008"
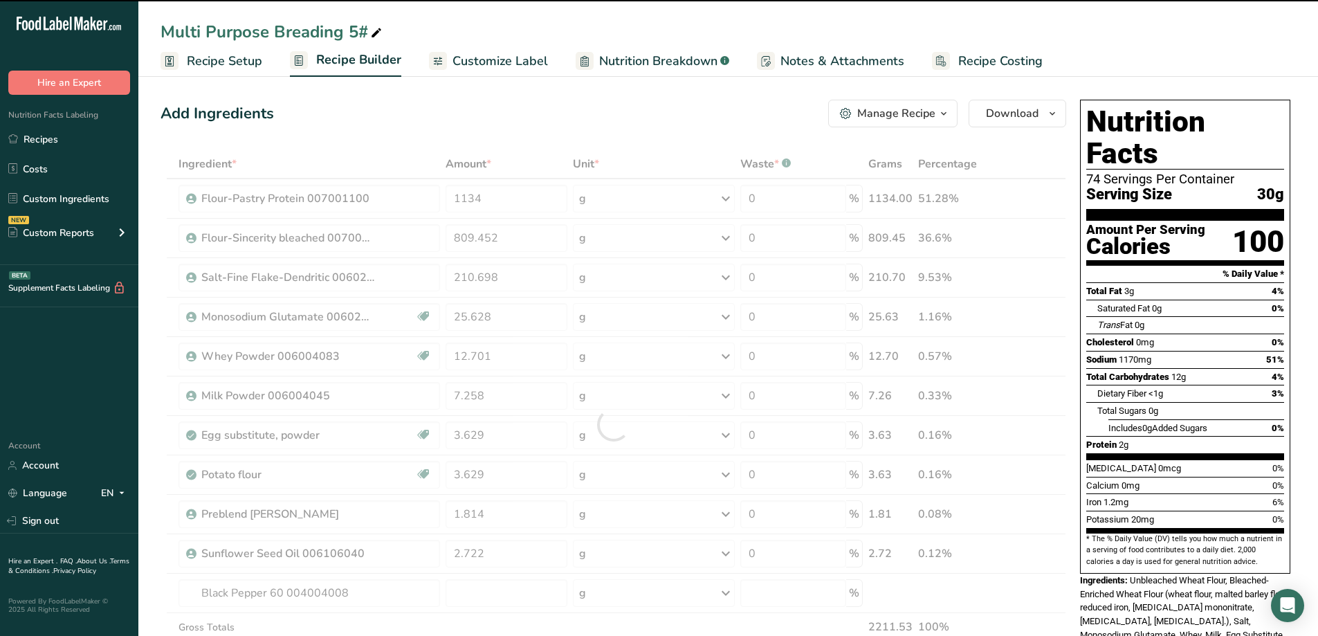
type input "0"
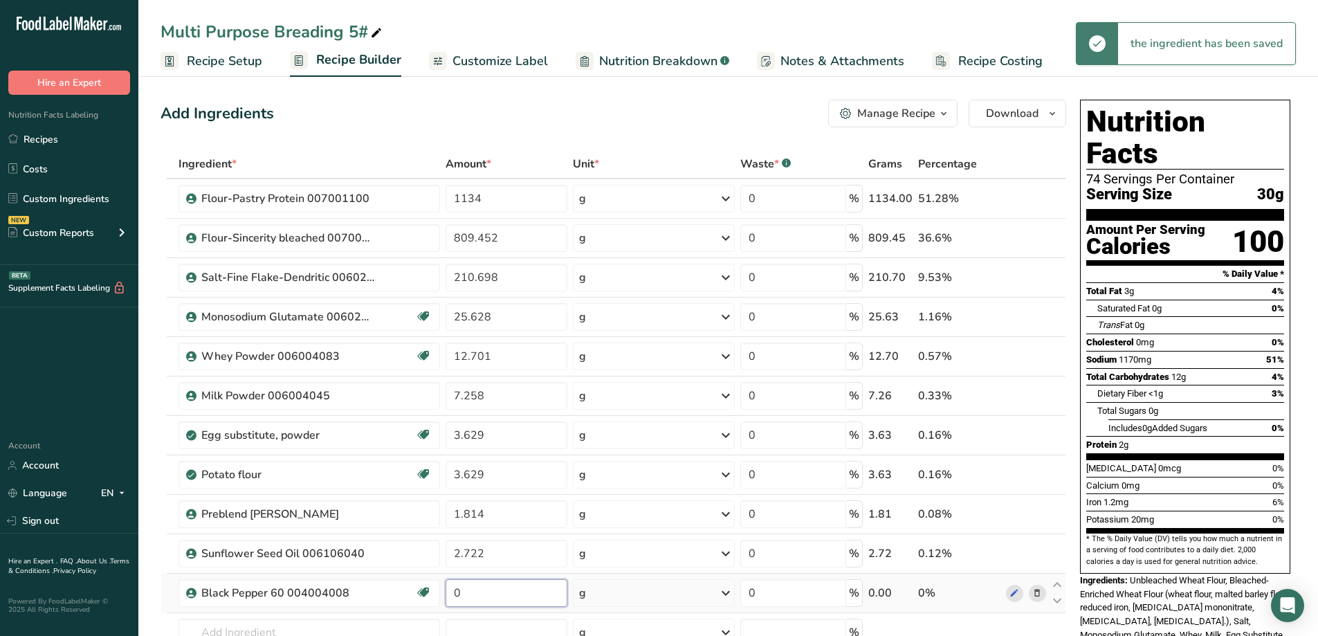
drag, startPoint x: 457, startPoint y: 597, endPoint x: 444, endPoint y: 599, distance: 13.4
click at [444, 599] on td "0" at bounding box center [507, 593] width 128 height 39
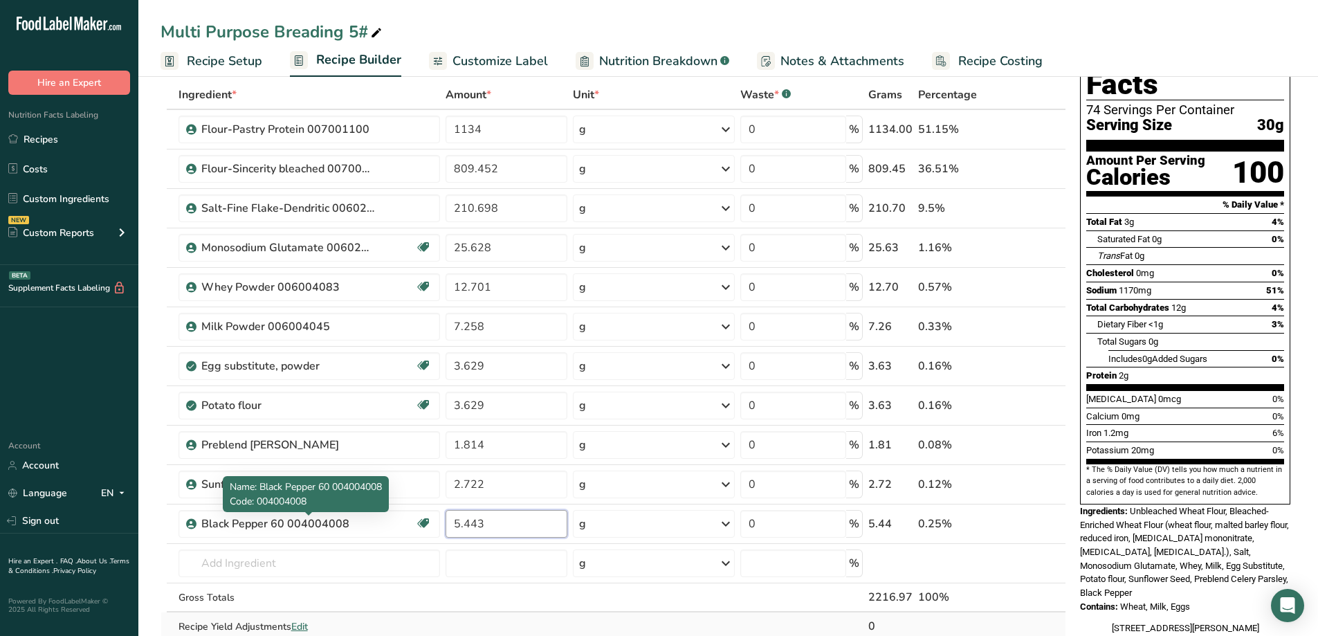
scroll to position [138, 0]
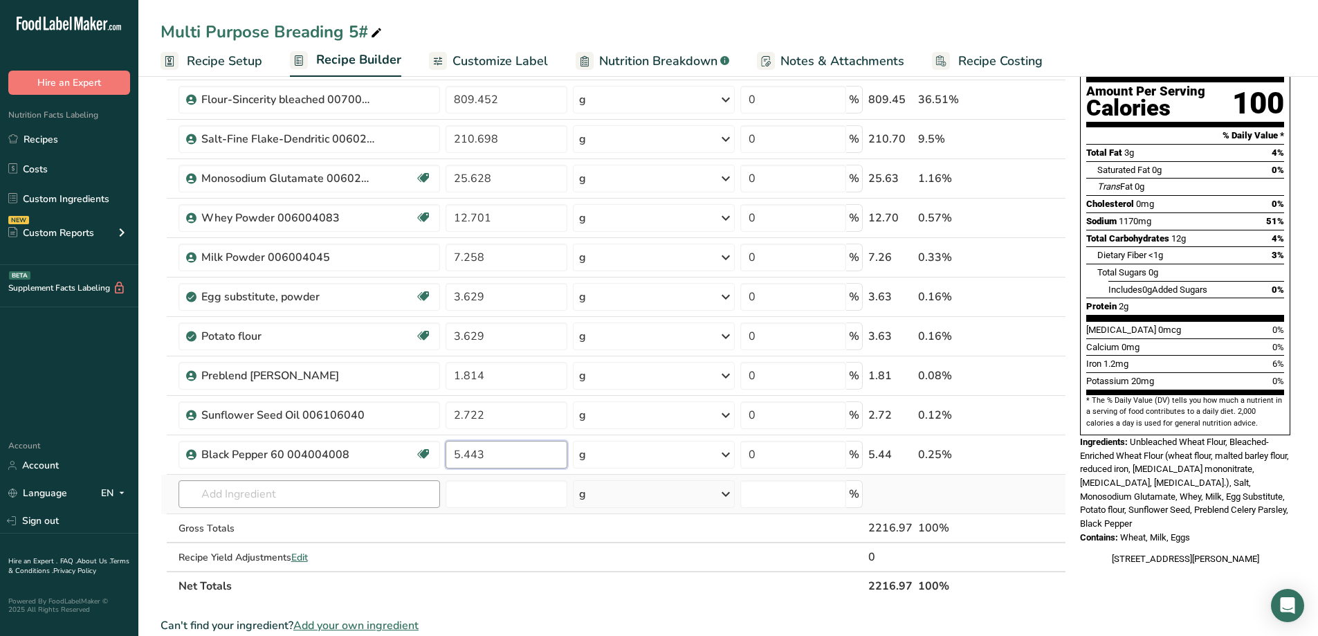
type input "5.443"
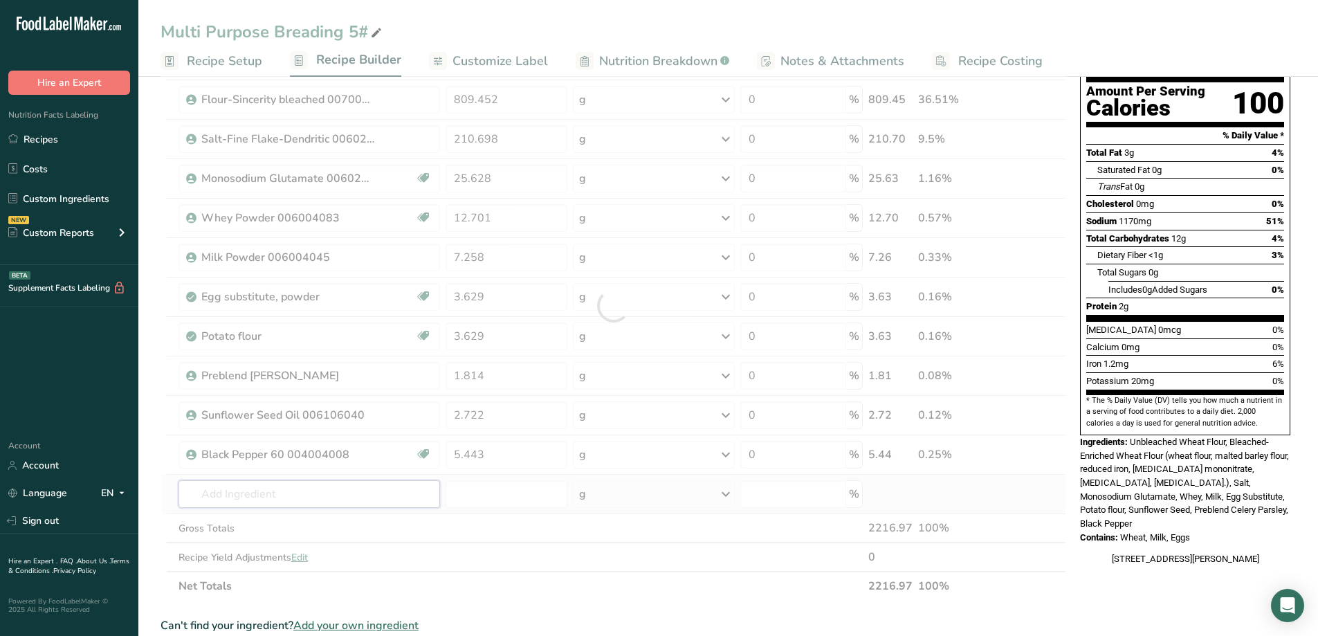
click at [289, 495] on div "Ingredient * Amount * Unit * Waste * .a-a{fill:#347362;}.b-a{fill:#fff;} Grams …" at bounding box center [614, 306] width 906 height 590
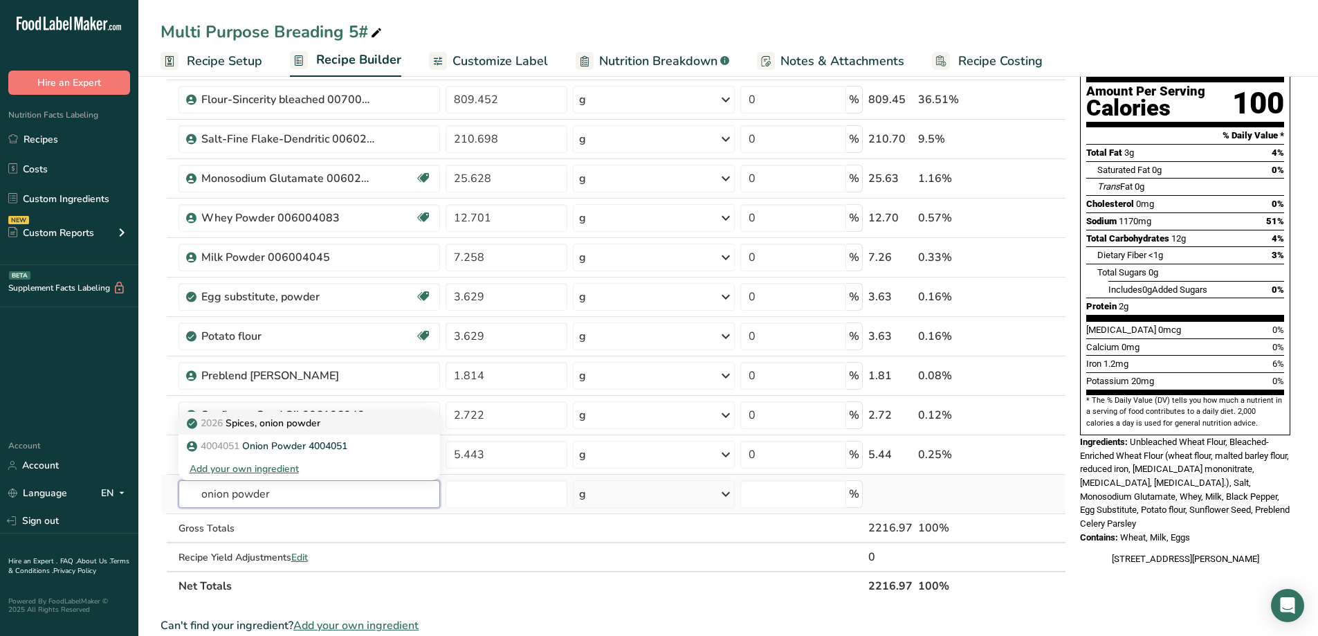
type input "onion powder"
click at [305, 423] on p "2026 Spices, onion powder" at bounding box center [255, 423] width 131 height 15
type input "Spices, onion powder"
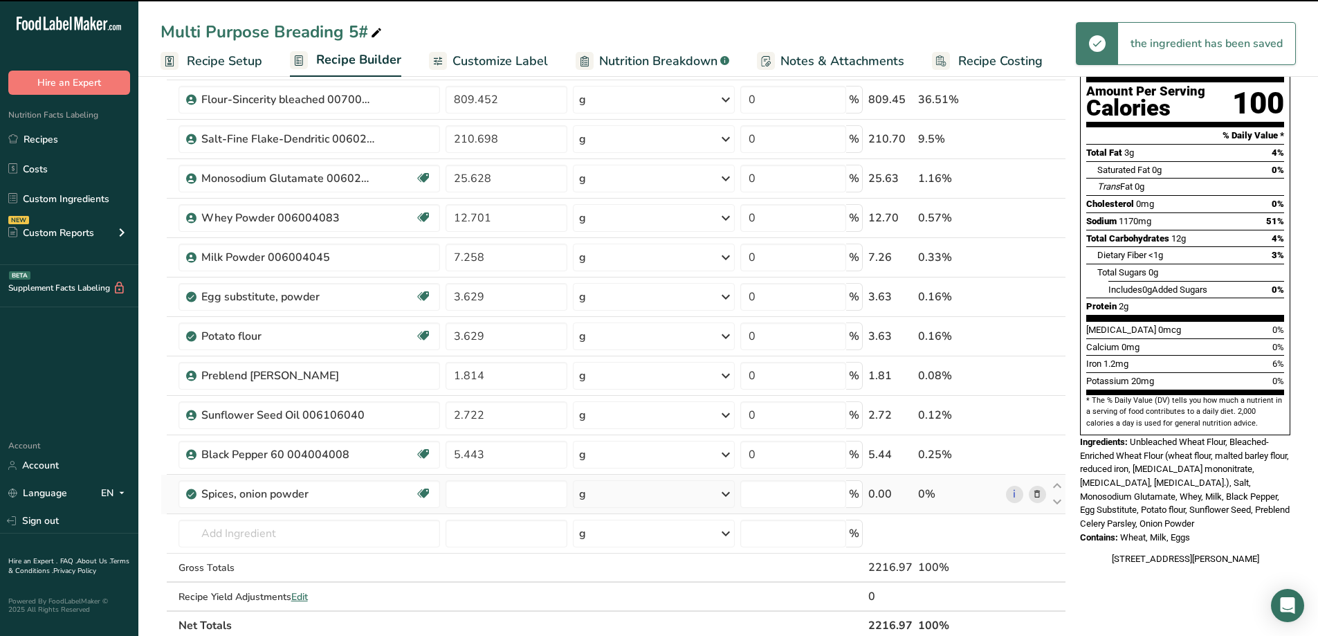
type input "0"
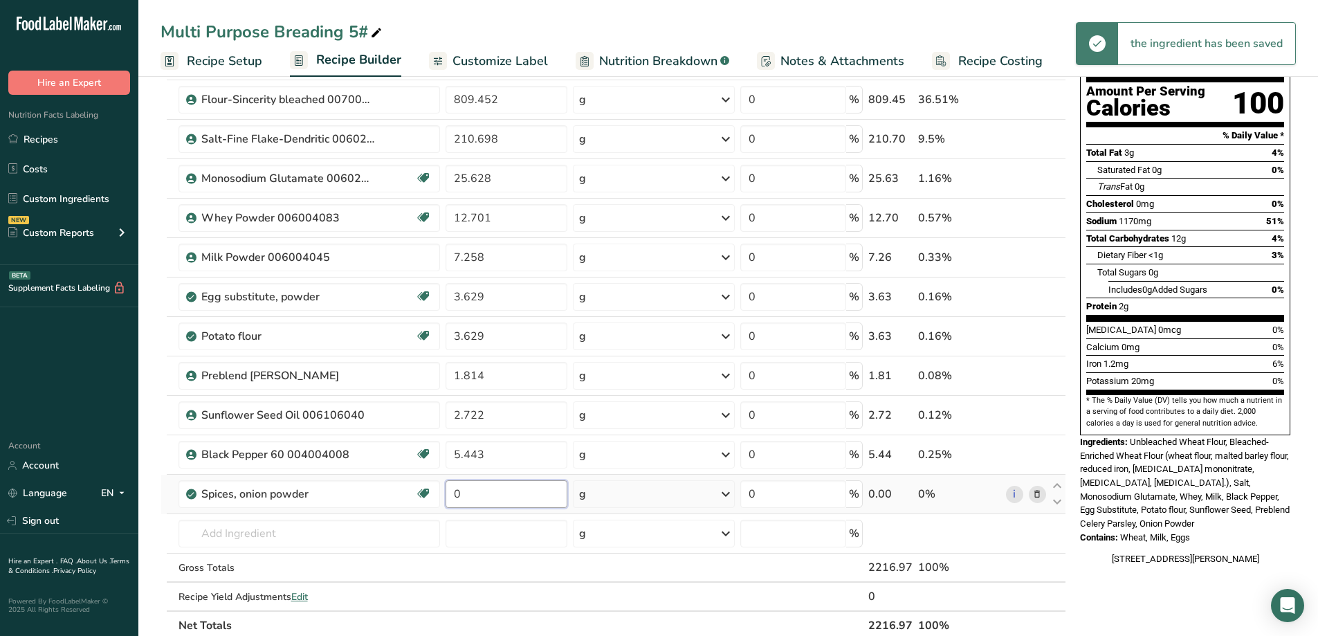
drag, startPoint x: 482, startPoint y: 497, endPoint x: 456, endPoint y: 497, distance: 26.3
click at [456, 497] on input "0" at bounding box center [507, 494] width 122 height 28
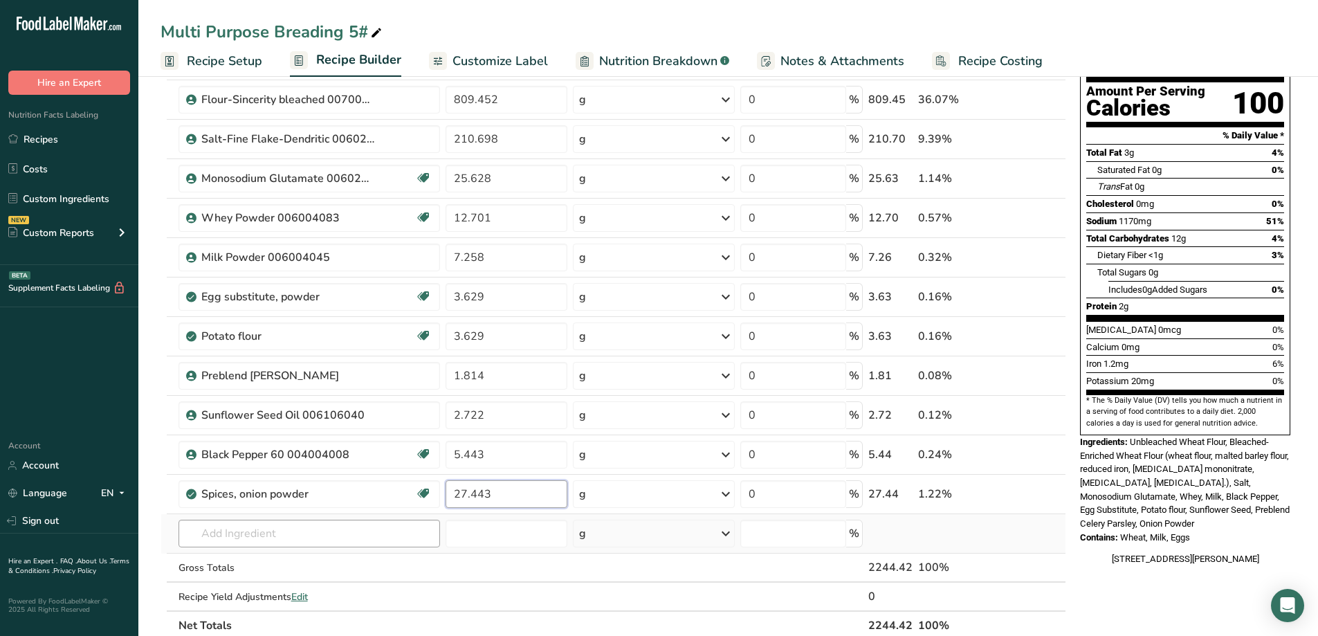
type input "27.443"
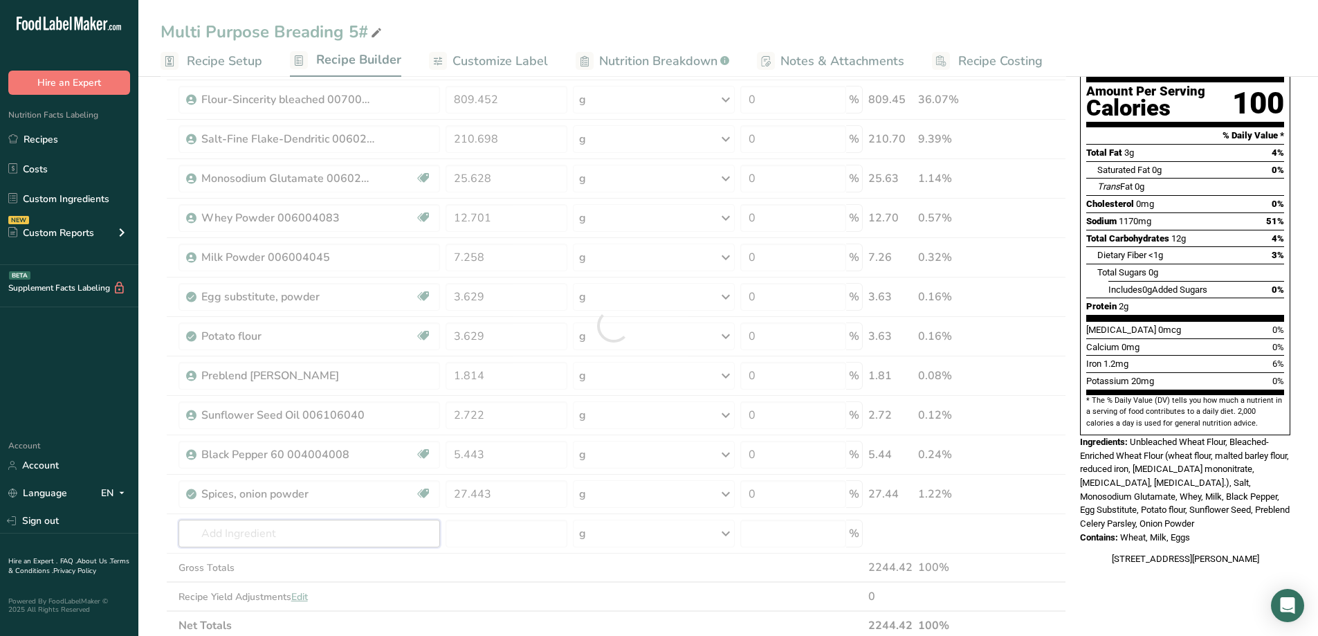
click at [276, 543] on div "Ingredient * Amount * Unit * Waste * .a-a{fill:#347362;}.b-a{fill:#fff;} Grams …" at bounding box center [614, 325] width 906 height 629
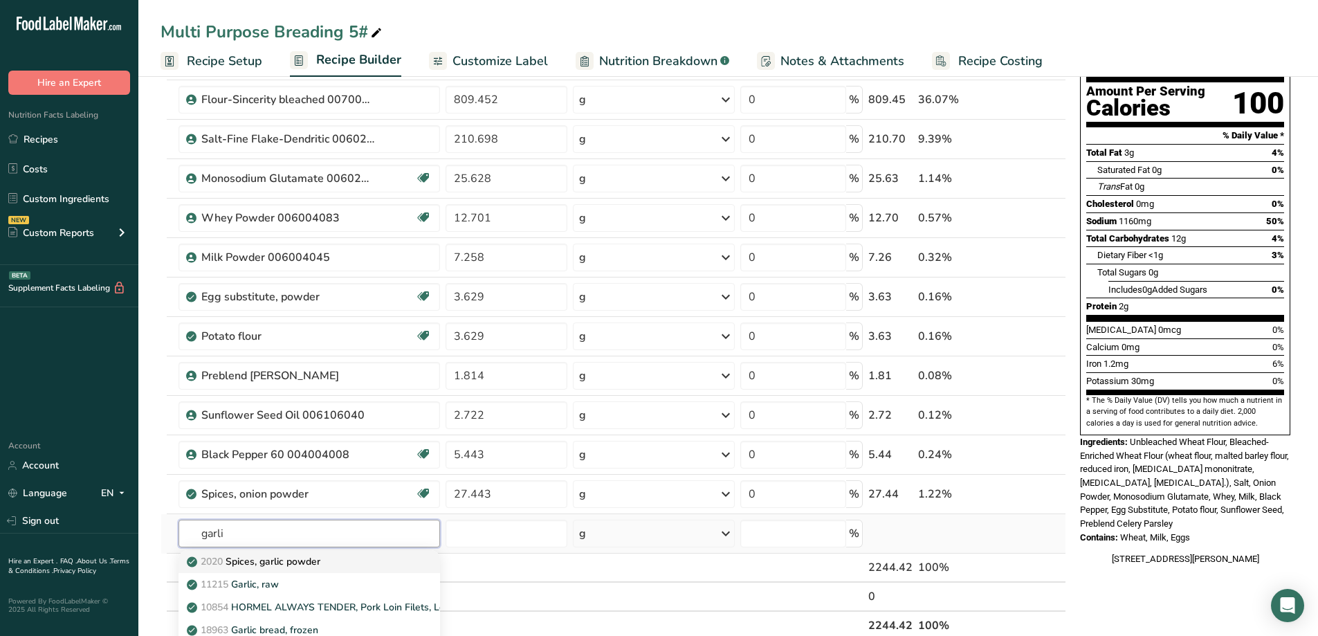
type input "garli"
click at [280, 566] on p "2020 Spices, garlic powder" at bounding box center [255, 561] width 131 height 15
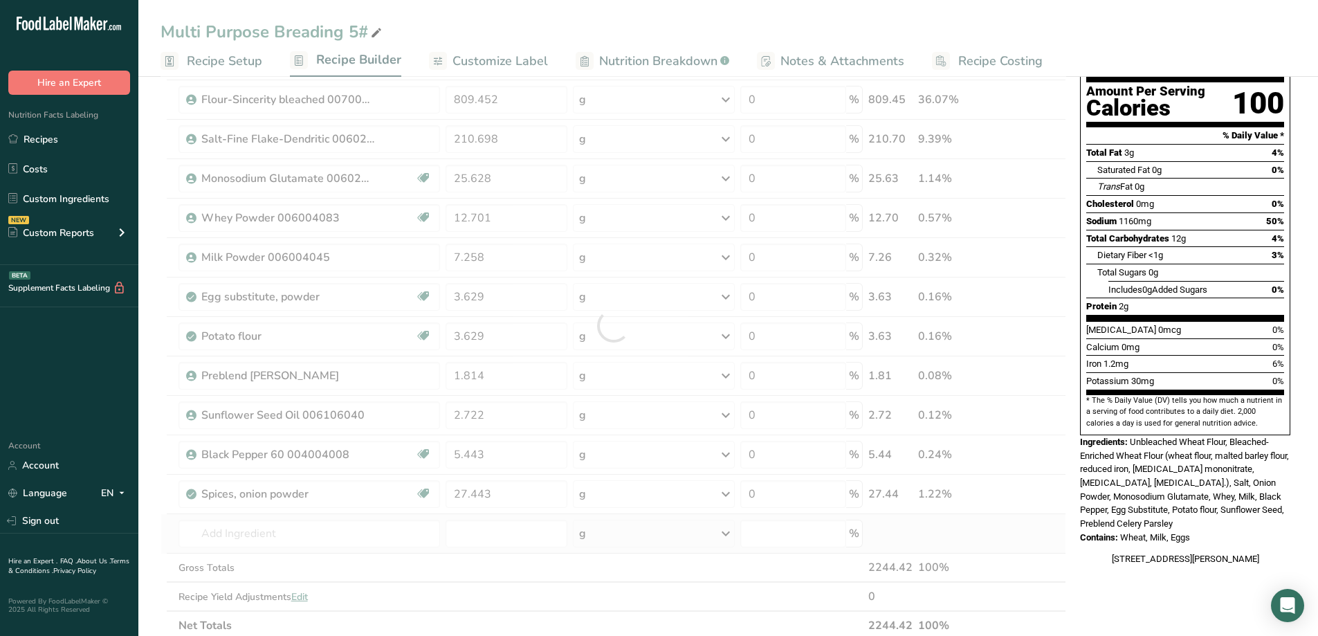
type input "Spices, garlic powder"
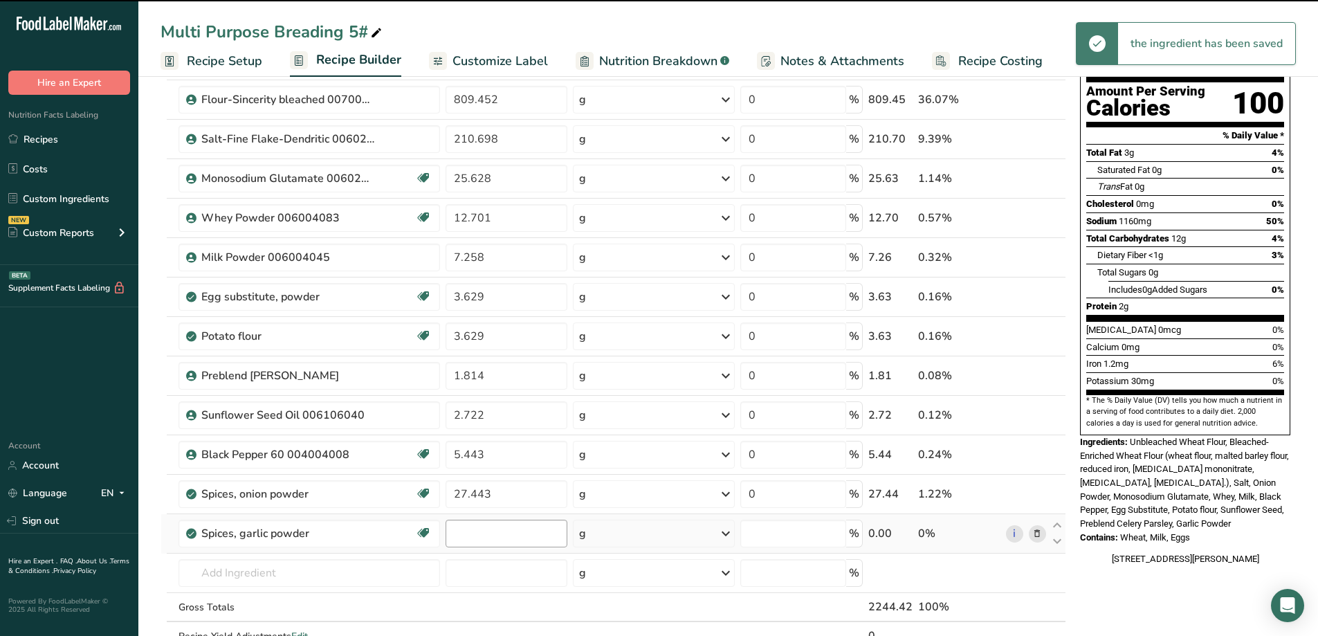
type input "0"
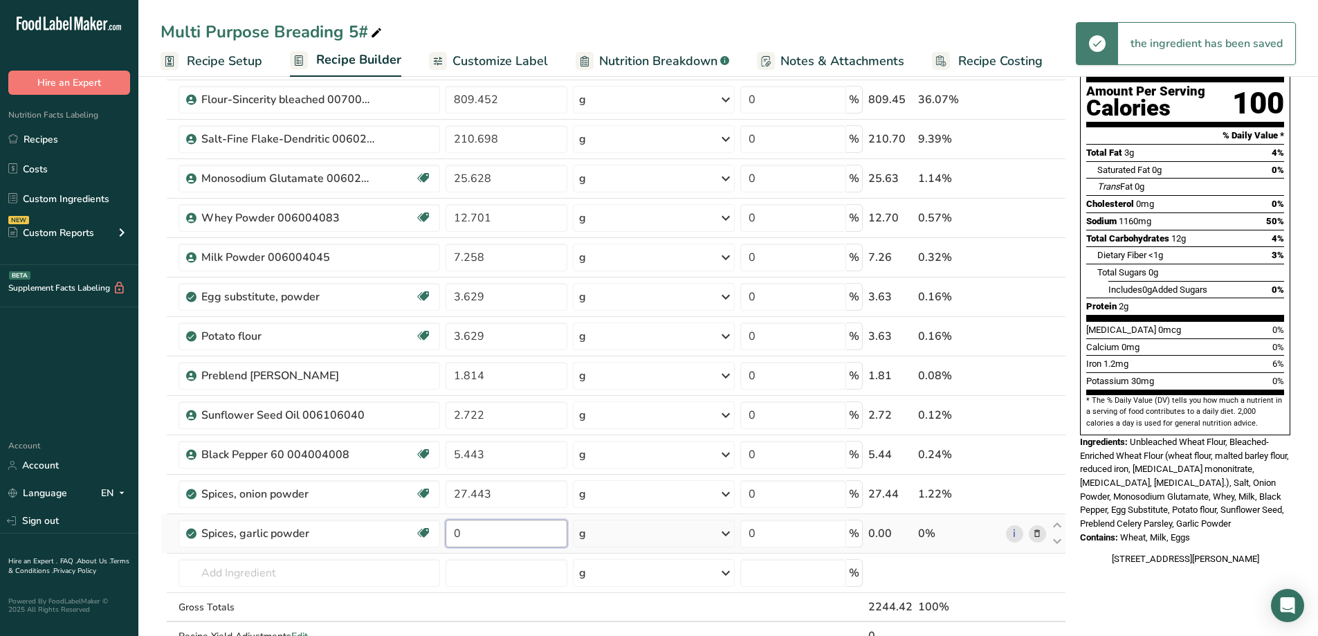
drag, startPoint x: 482, startPoint y: 536, endPoint x: 455, endPoint y: 539, distance: 27.8
click at [455, 539] on input "0" at bounding box center [507, 534] width 122 height 28
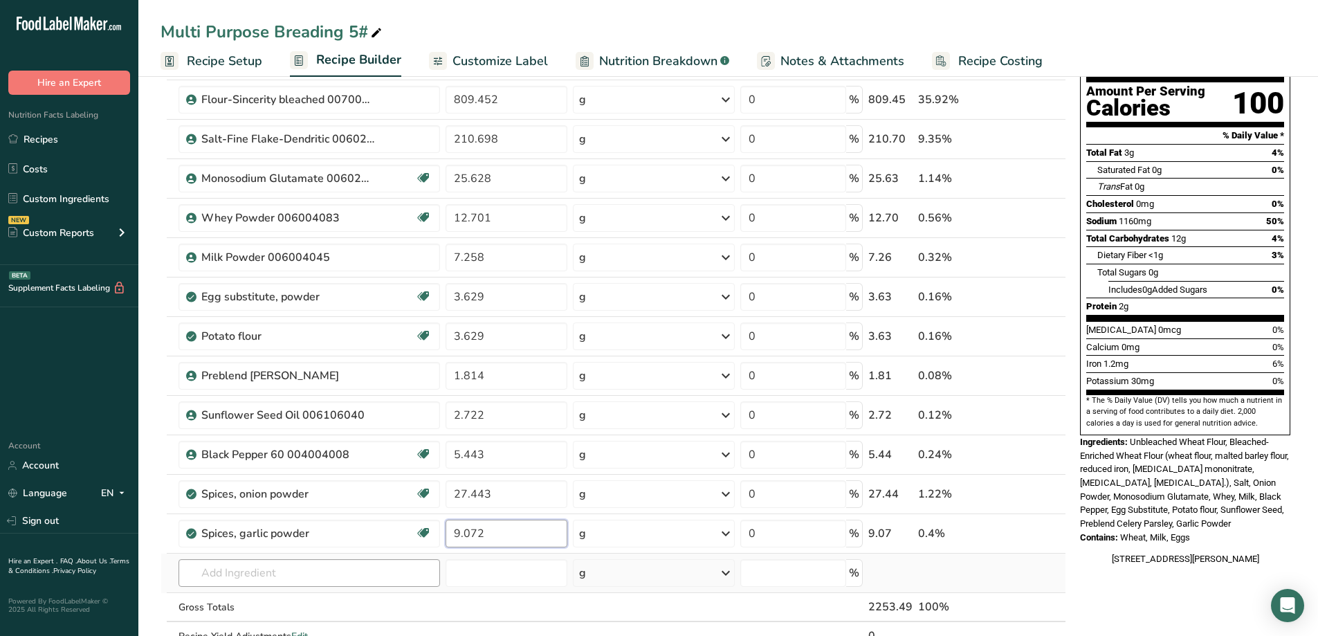
type input "9.072"
click at [386, 573] on div "Ingredient * Amount * Unit * Waste * .a-a{fill:#347362;}.b-a{fill:#fff;} Grams …" at bounding box center [614, 345] width 906 height 669
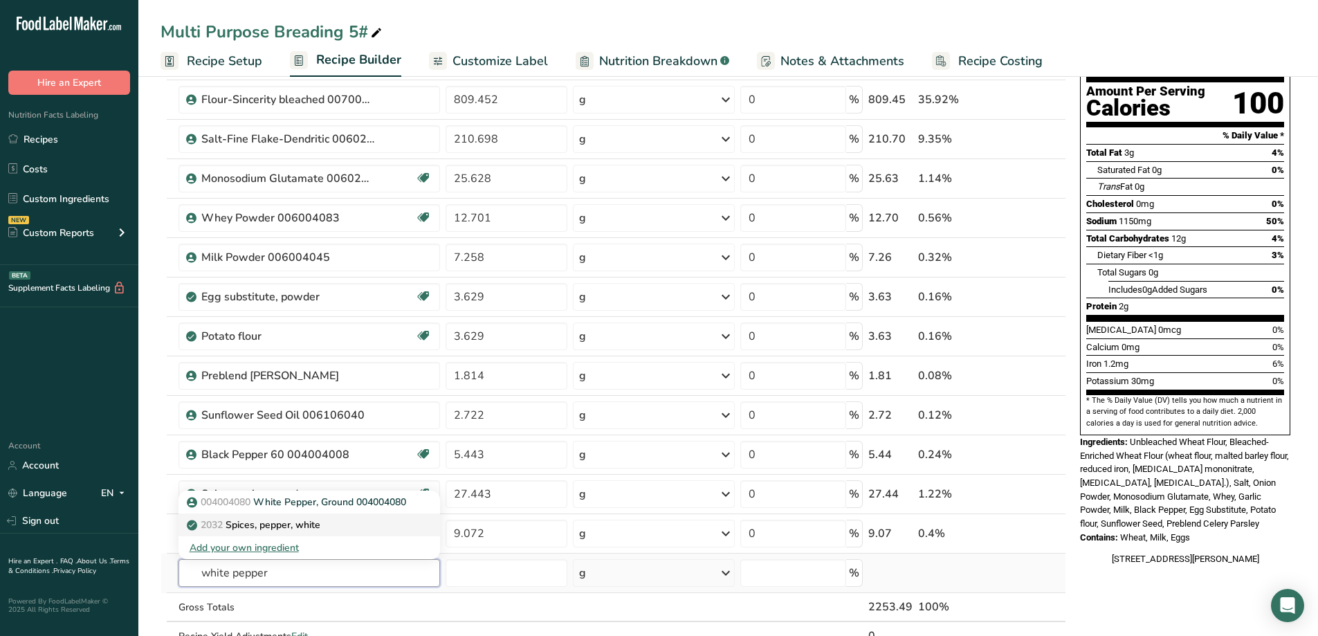
type input "white pepper"
click at [290, 524] on p "2032 Spices, pepper, white" at bounding box center [255, 525] width 131 height 15
type input "Spices, pepper, white"
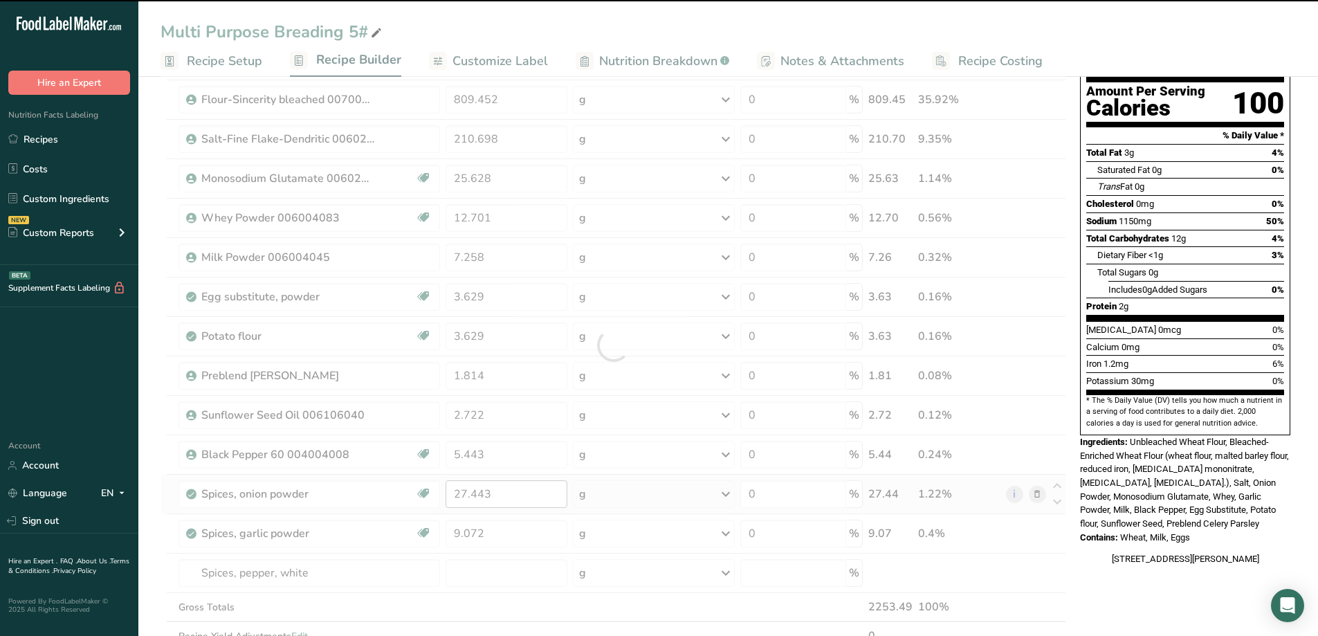
type input "0"
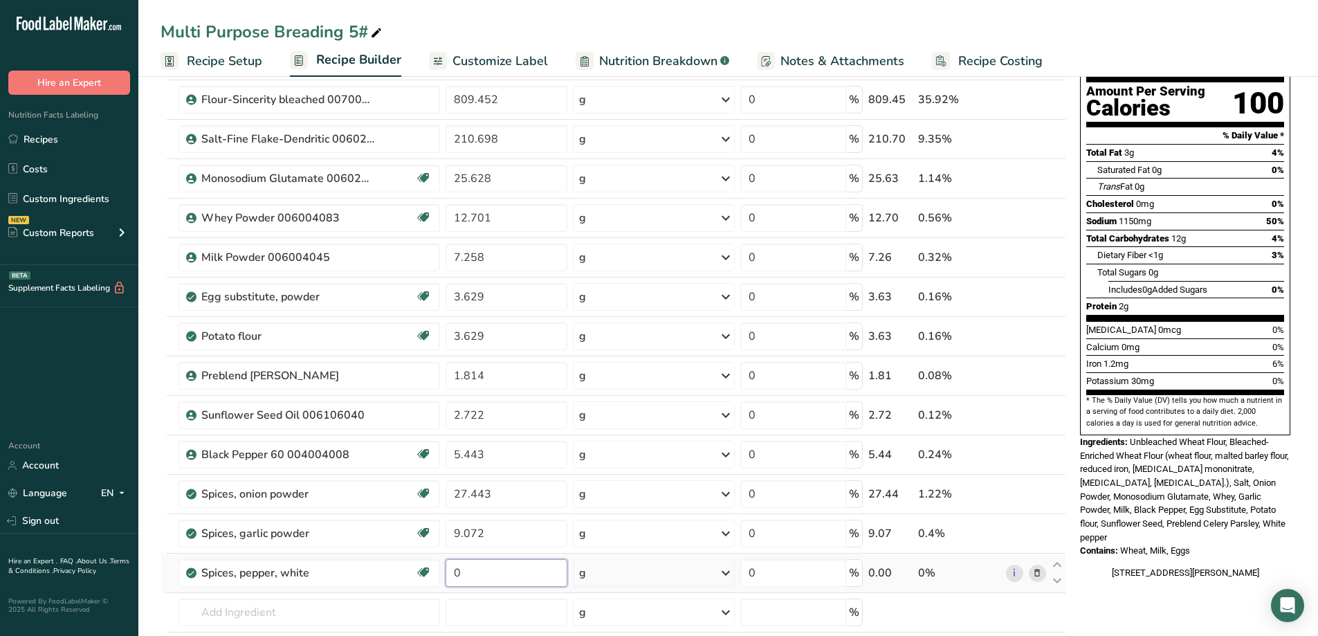
drag, startPoint x: 489, startPoint y: 571, endPoint x: 451, endPoint y: 577, distance: 39.3
click at [451, 577] on input "0" at bounding box center [507, 573] width 122 height 28
type input "5.443"
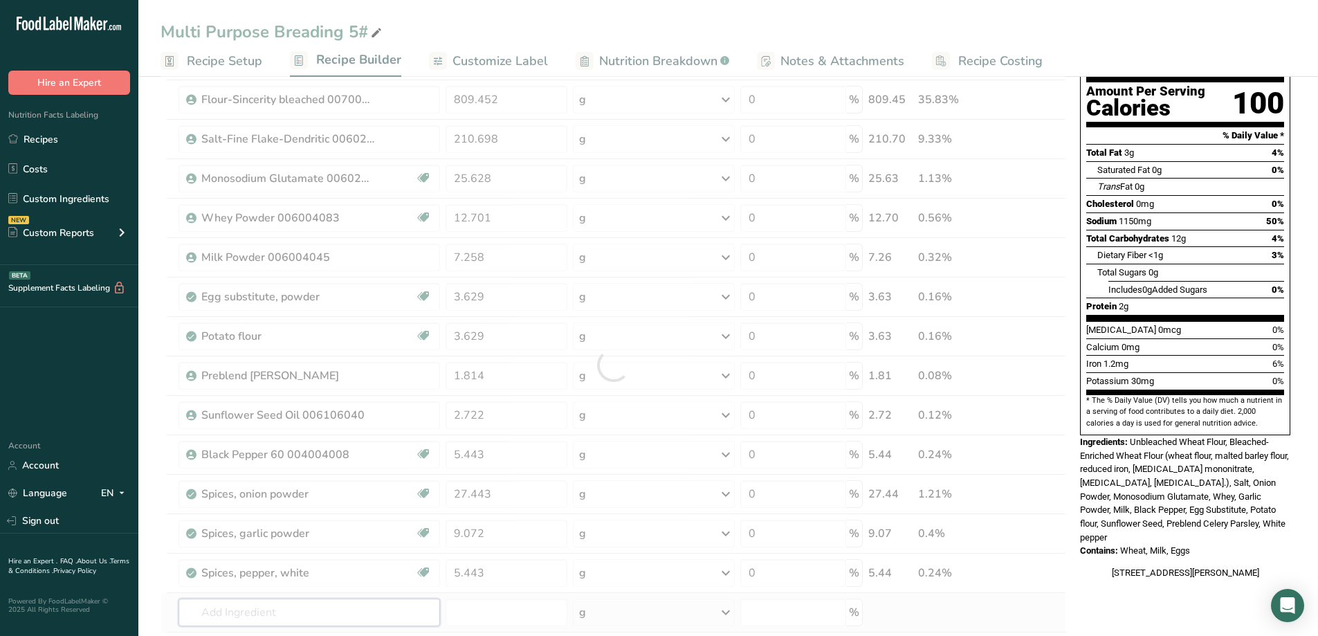
click at [308, 615] on div "Ingredient * Amount * Unit * Waste * .a-a{fill:#347362;}.b-a{fill:#fff;} Grams …" at bounding box center [614, 365] width 906 height 708
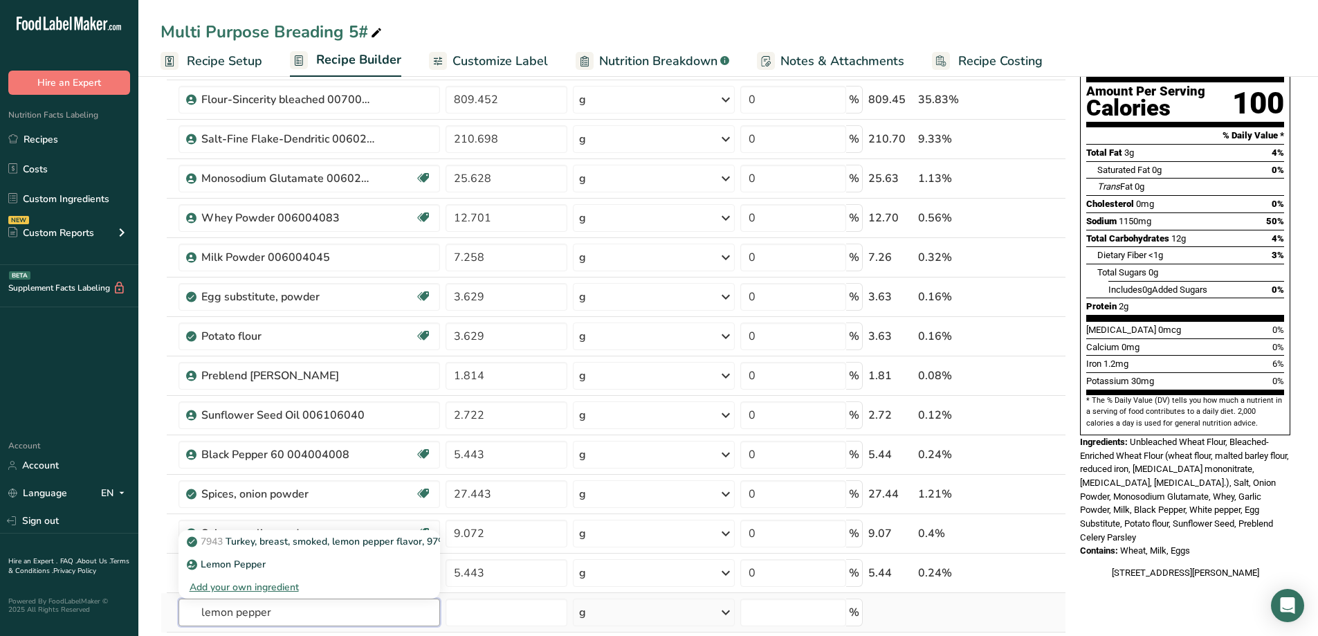
type input "lemon pepper"
click at [284, 586] on div "Add your own ingredient" at bounding box center [309, 587] width 239 height 15
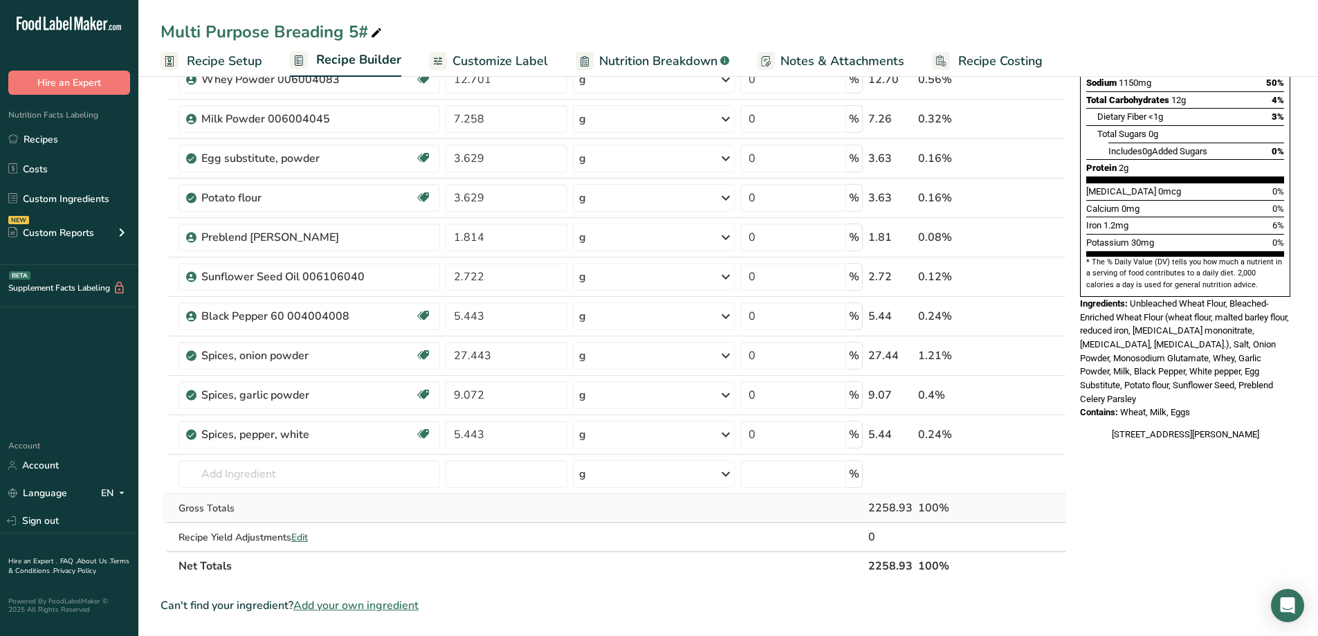
scroll to position [346, 0]
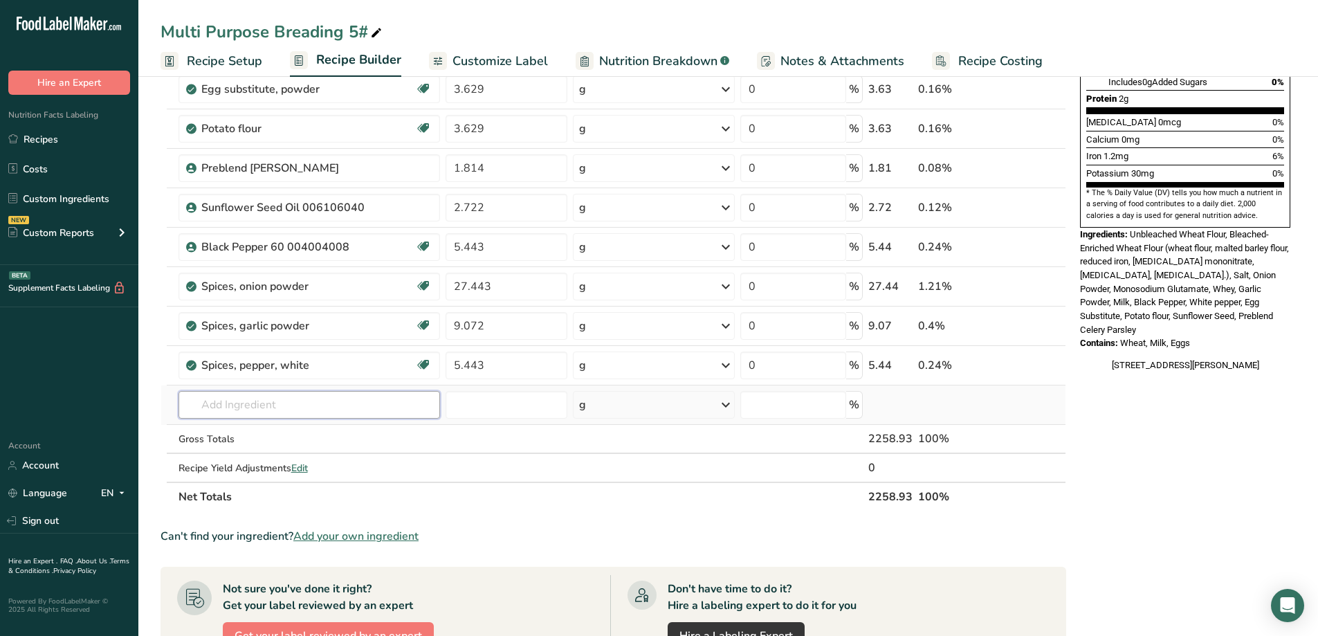
click at [251, 400] on input "text" at bounding box center [310, 405] width 262 height 28
type input "Lemon pepper"
click at [251, 453] on p "Lemon Pepper" at bounding box center [228, 455] width 76 height 15
type input "Lemon Pepper"
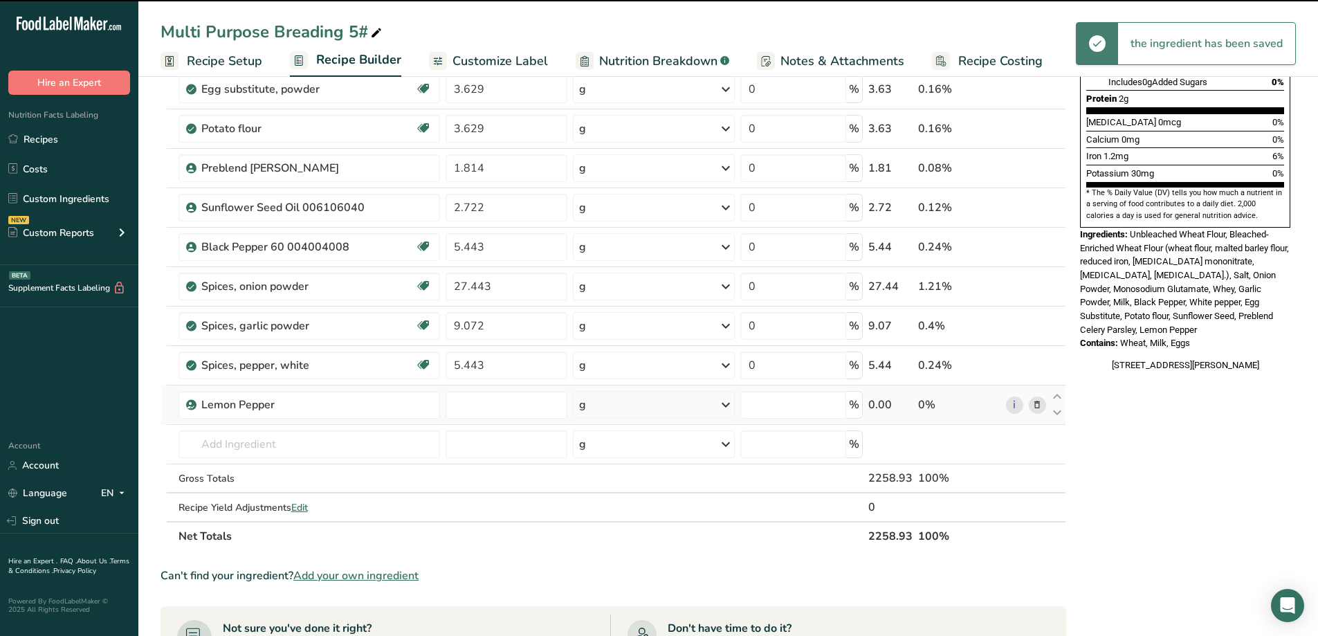
type input "0"
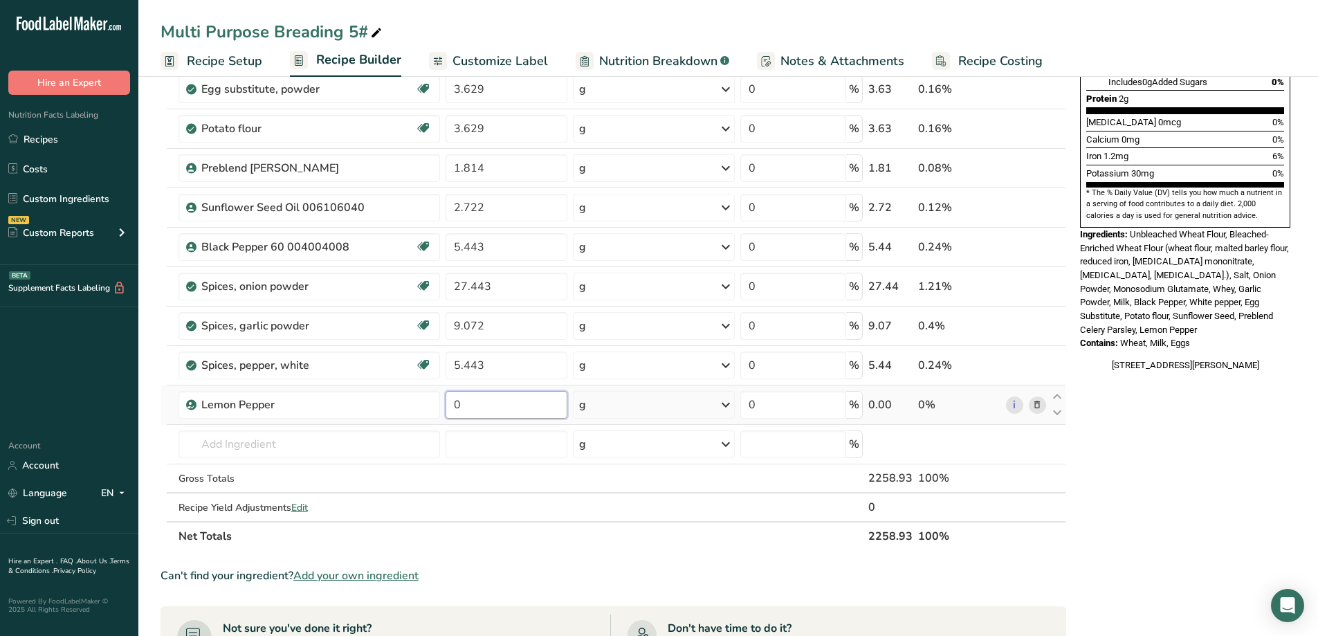
drag, startPoint x: 488, startPoint y: 404, endPoint x: 480, endPoint y: 404, distance: 7.6
click at [480, 404] on input "0" at bounding box center [507, 405] width 122 height 28
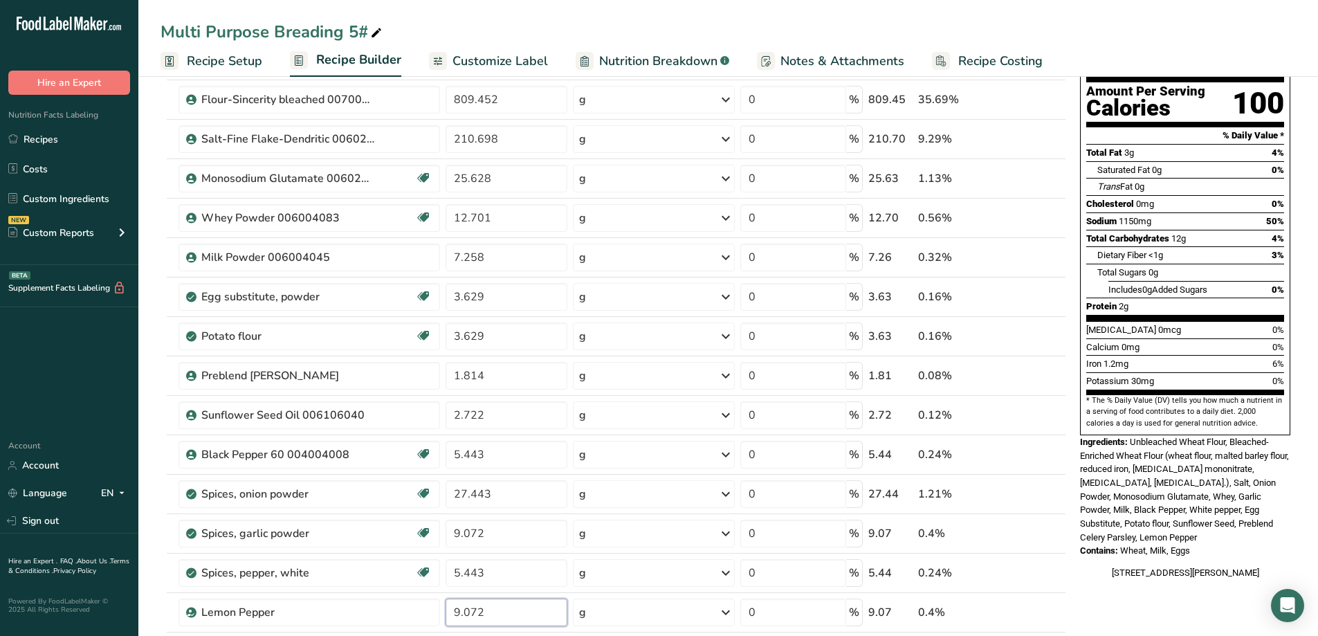
scroll to position [0, 0]
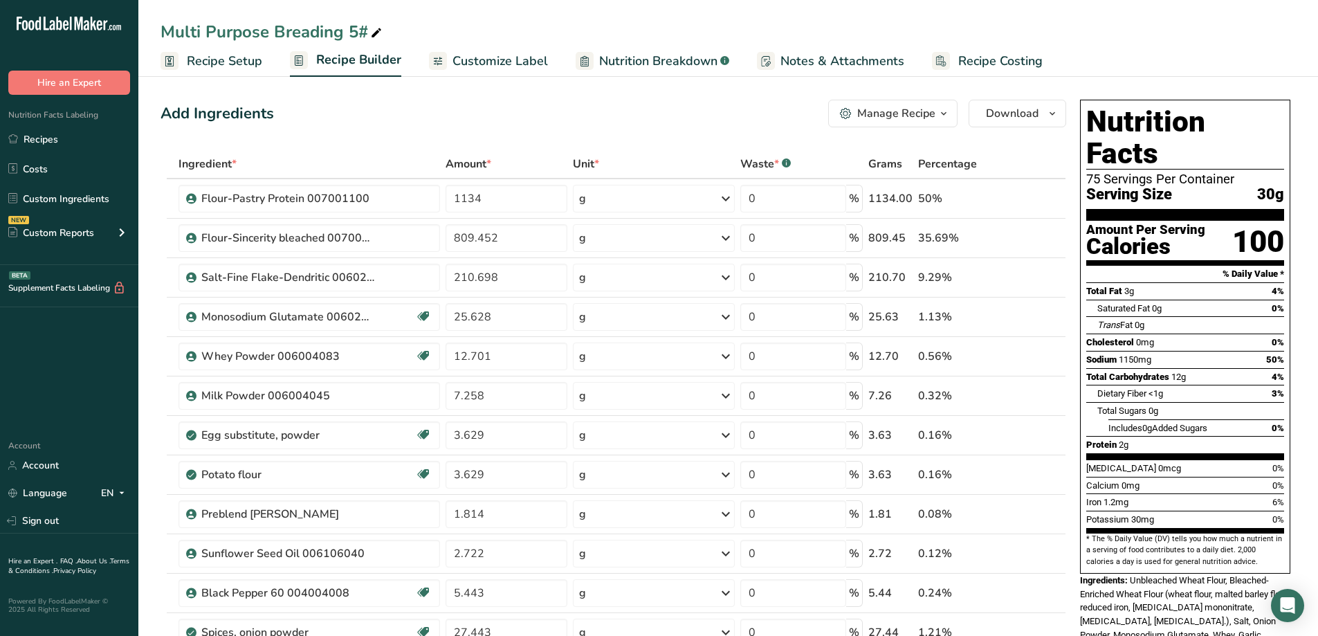
type input "9.072"
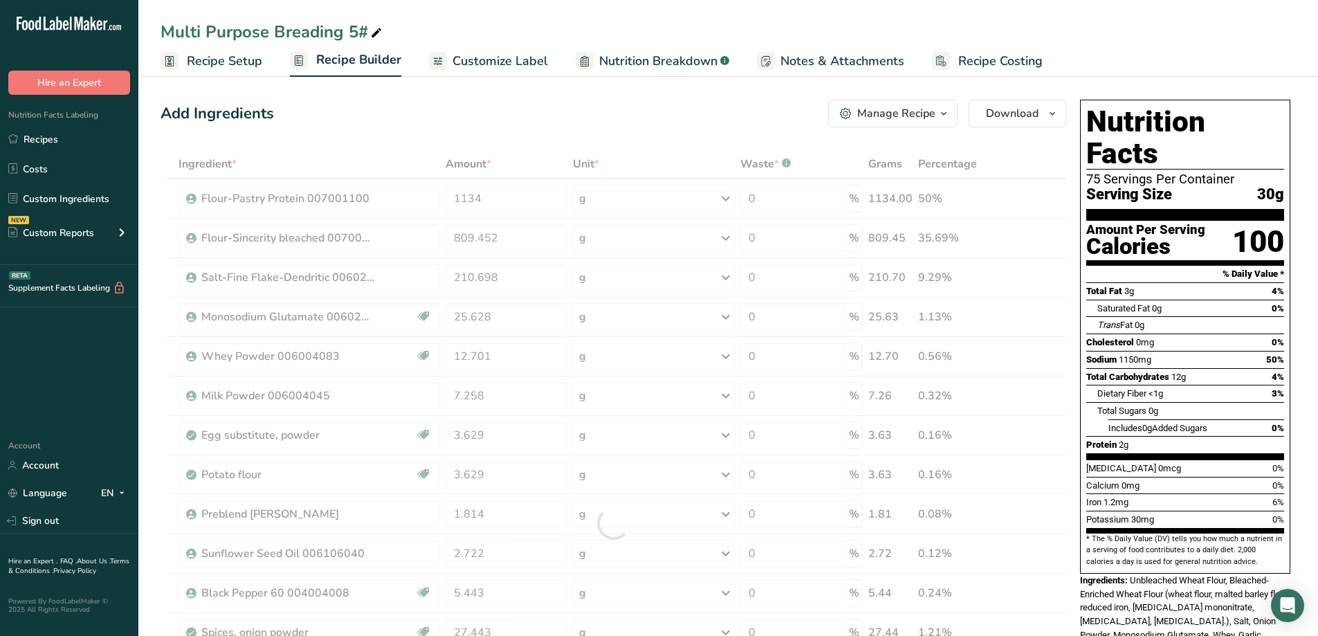
drag, startPoint x: 473, startPoint y: 58, endPoint x: 552, endPoint y: 212, distance: 173.0
click at [472, 59] on span "Customize Label" at bounding box center [501, 61] width 96 height 19
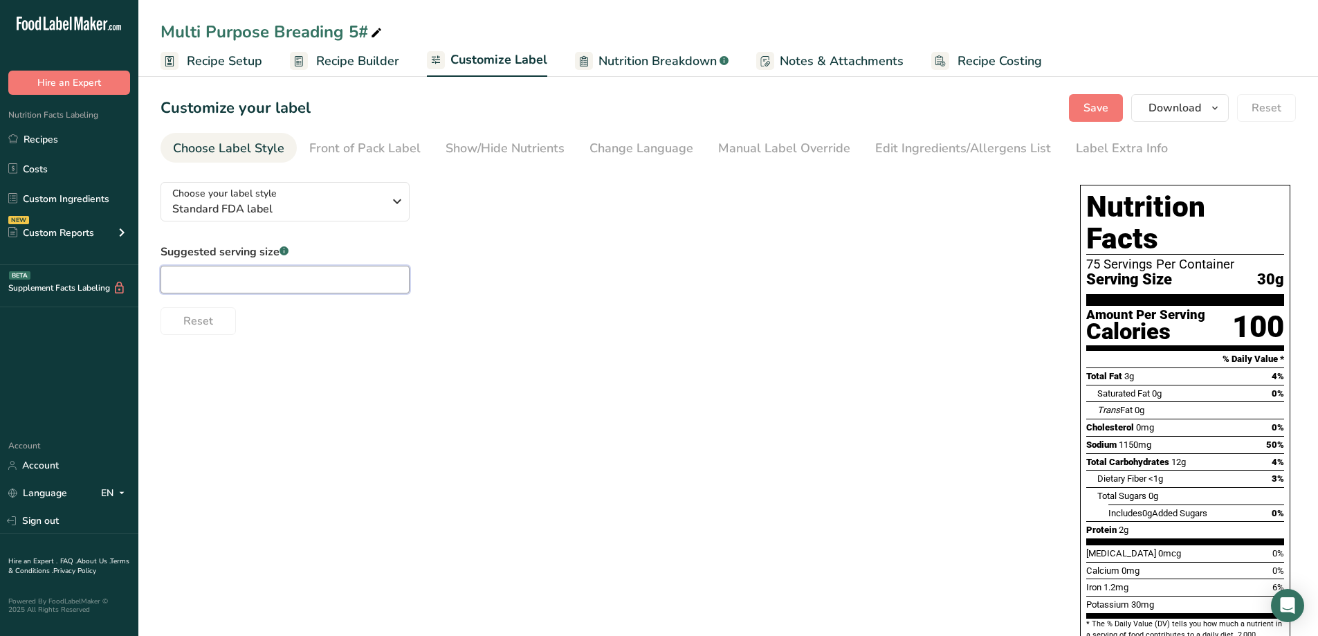
click at [250, 279] on input "text" at bounding box center [285, 280] width 249 height 28
type input "1/4 cup"
drag, startPoint x: 733, startPoint y: 461, endPoint x: 664, endPoint y: 419, distance: 80.1
click at [731, 461] on div "Choose your label style Standard FDA label USA (FDA) Standard FDA label Tabular…" at bounding box center [729, 494] width 1136 height 646
click at [347, 54] on span "Recipe Builder" at bounding box center [357, 61] width 83 height 19
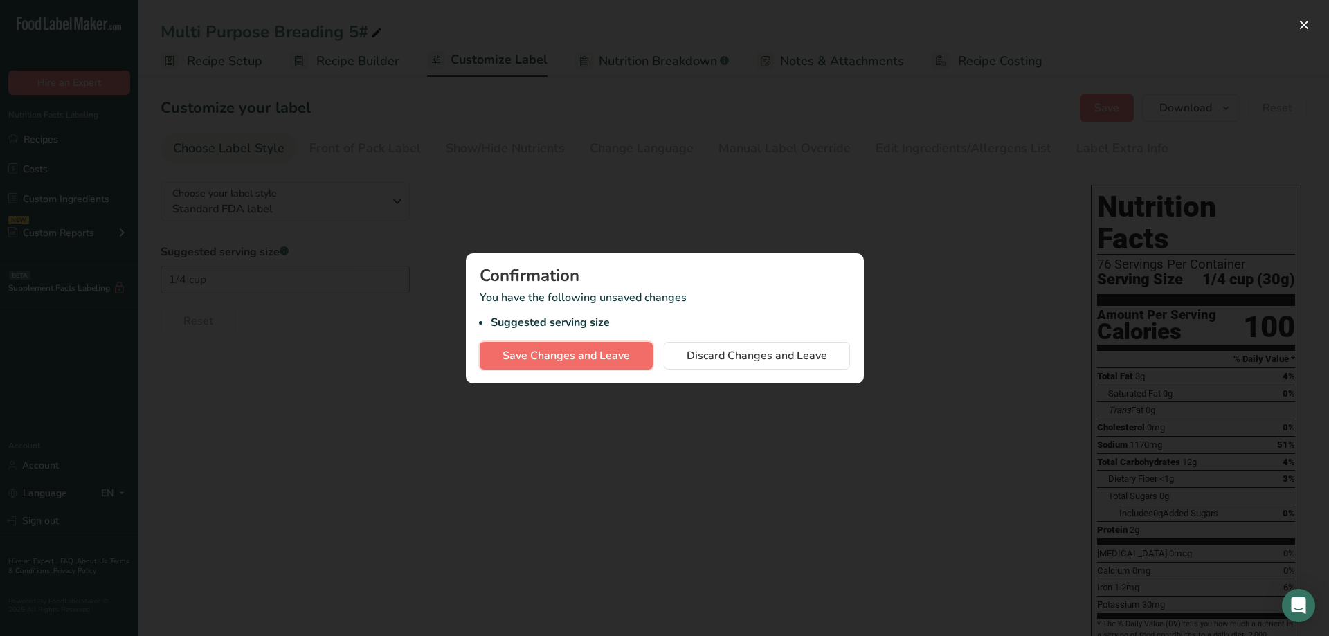
click at [639, 354] on button "Save Changes and Leave" at bounding box center [566, 356] width 173 height 28
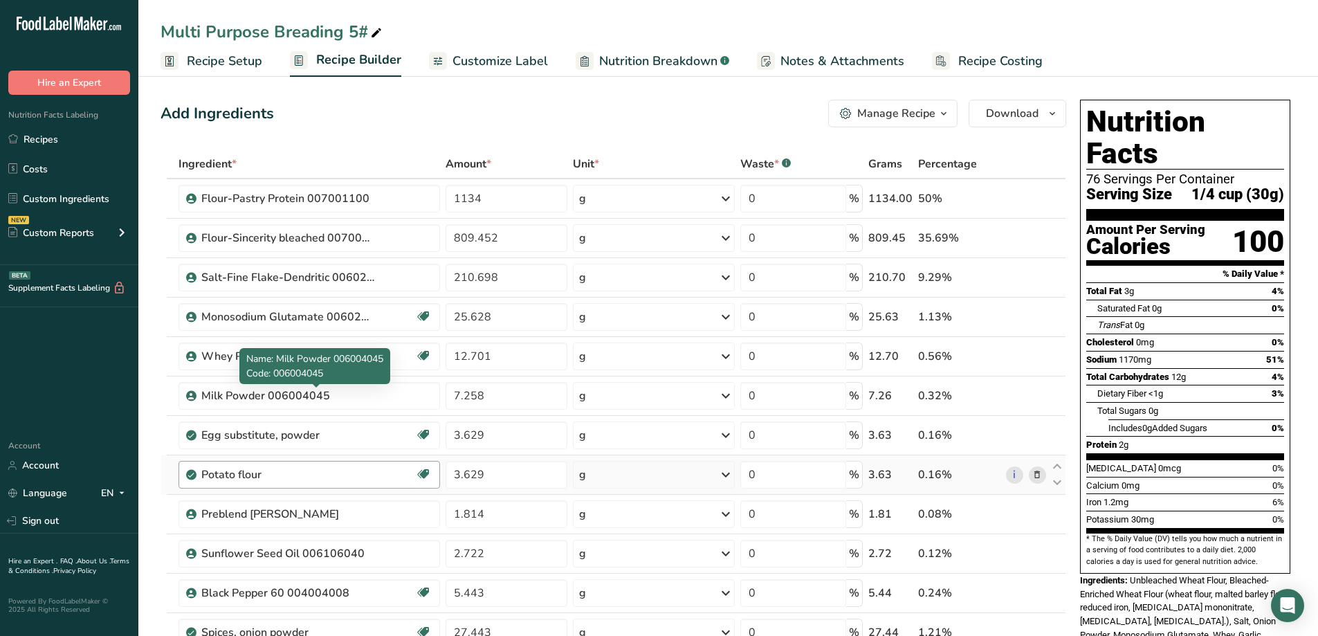
scroll to position [208, 0]
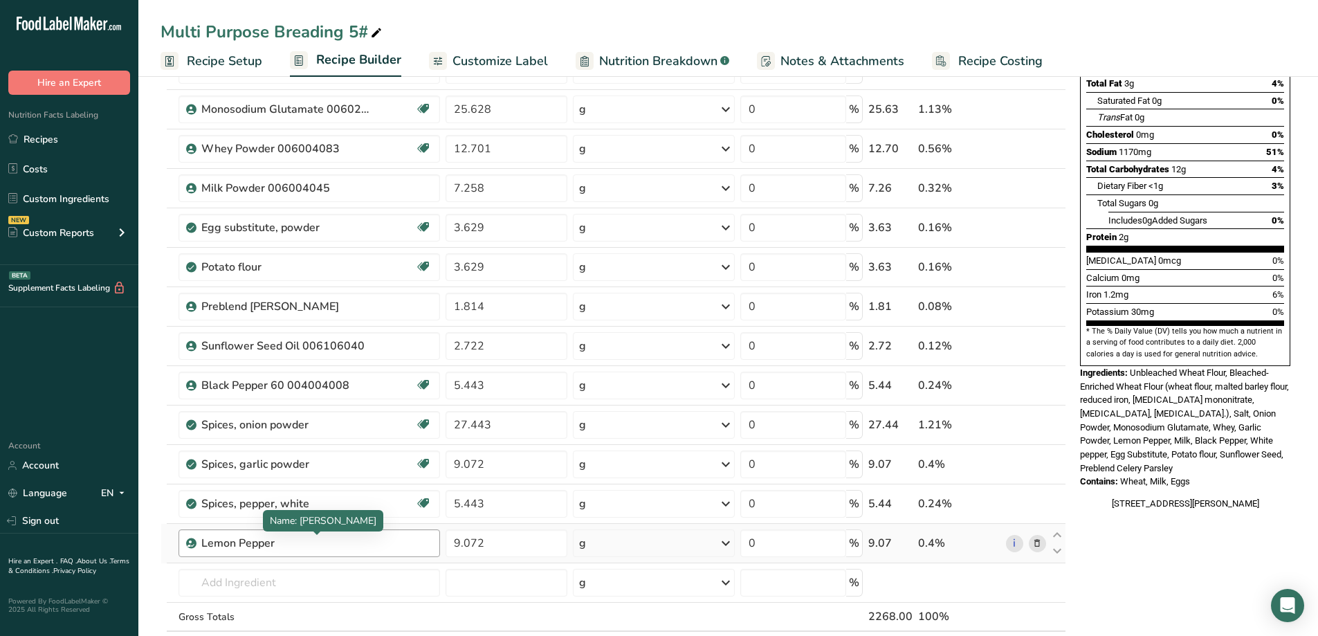
click at [252, 547] on div "Lemon Pepper" at bounding box center [287, 543] width 173 height 17
click at [295, 549] on div "Lemon Pepper" at bounding box center [287, 543] width 173 height 17
click at [269, 579] on input "text" at bounding box center [310, 583] width 262 height 28
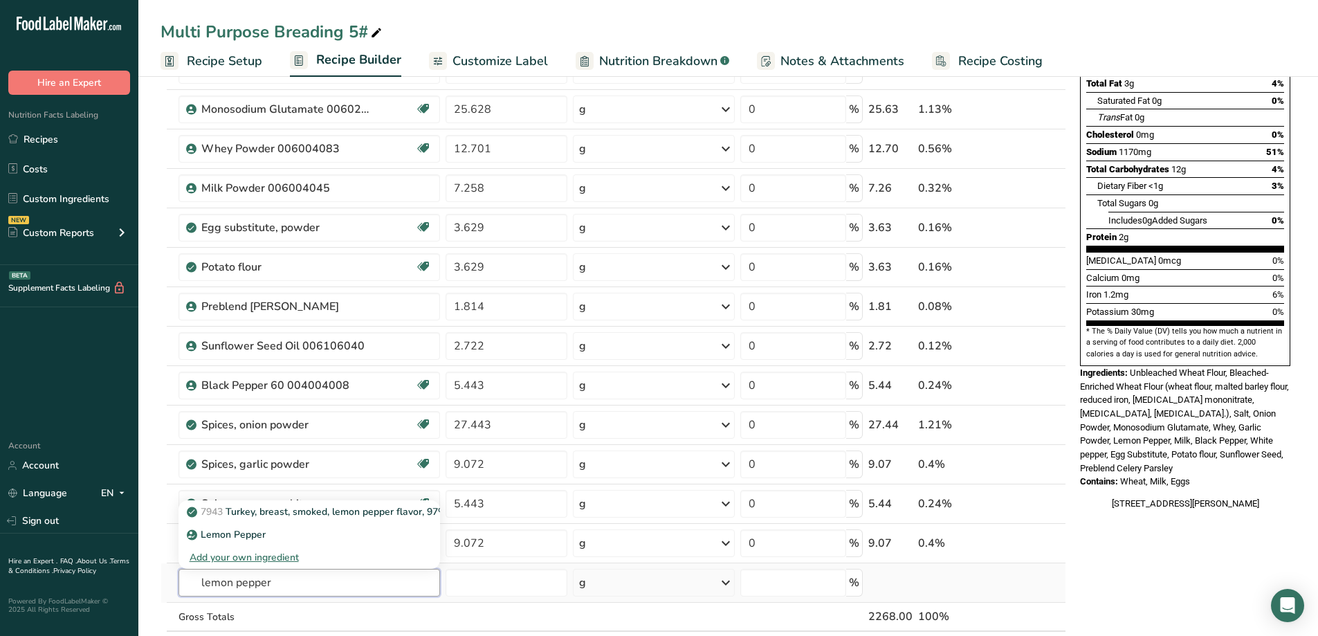
type input "lemon pepper"
click at [297, 558] on div "Add your own ingredient" at bounding box center [309, 557] width 239 height 15
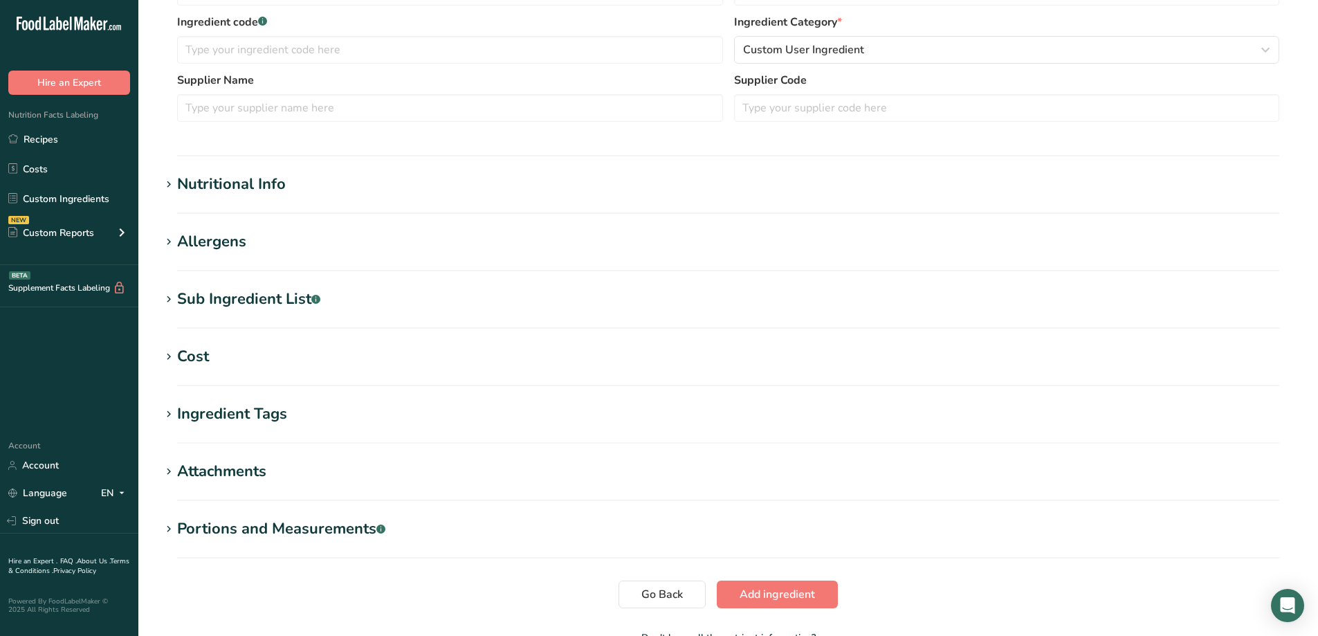
scroll to position [436, 0]
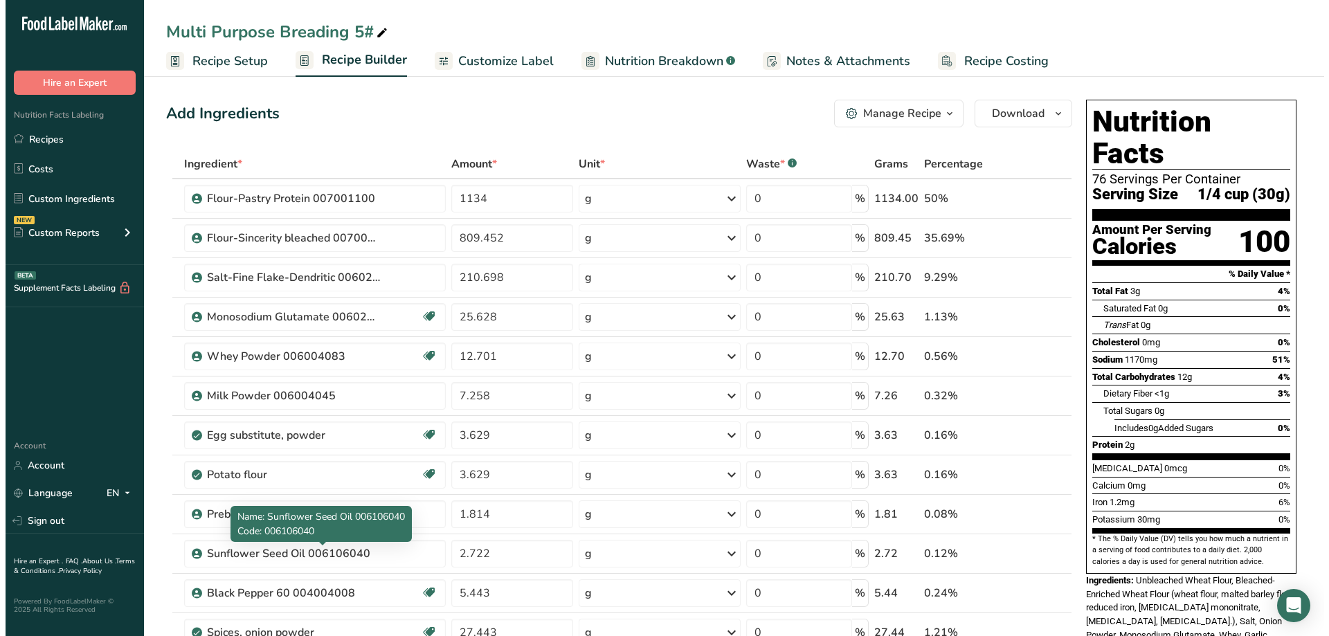
scroll to position [346, 0]
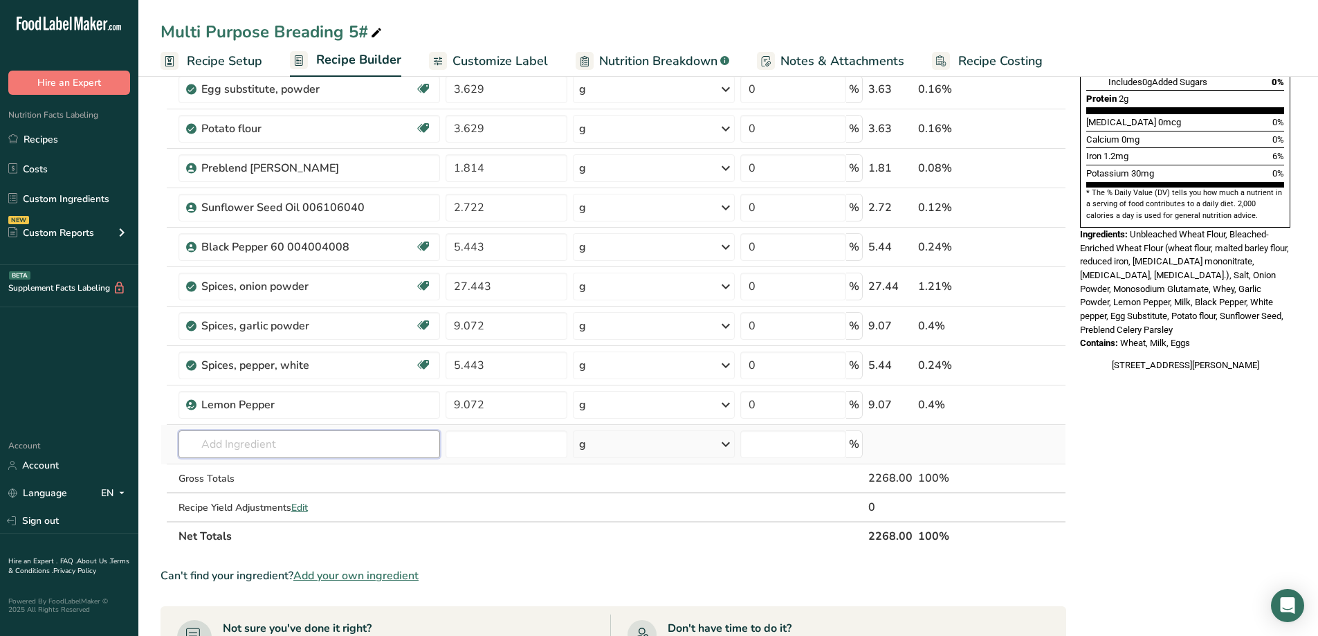
click at [253, 435] on input "text" at bounding box center [310, 444] width 262 height 28
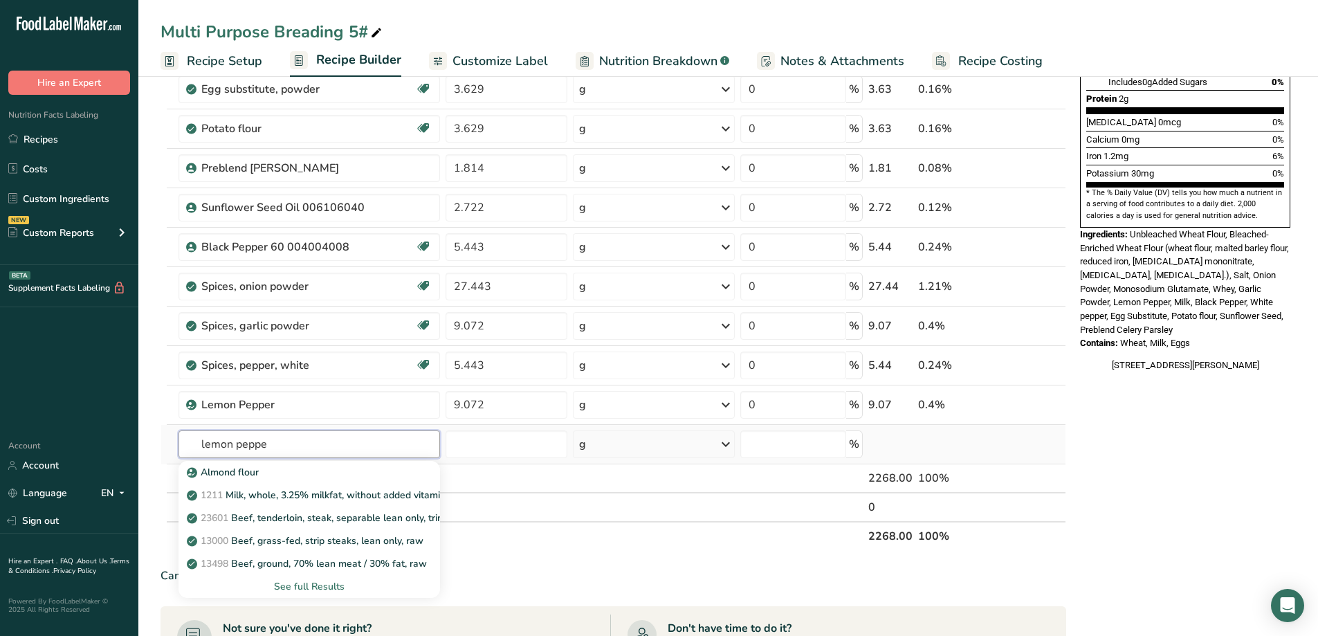
type input "lemon pepper"
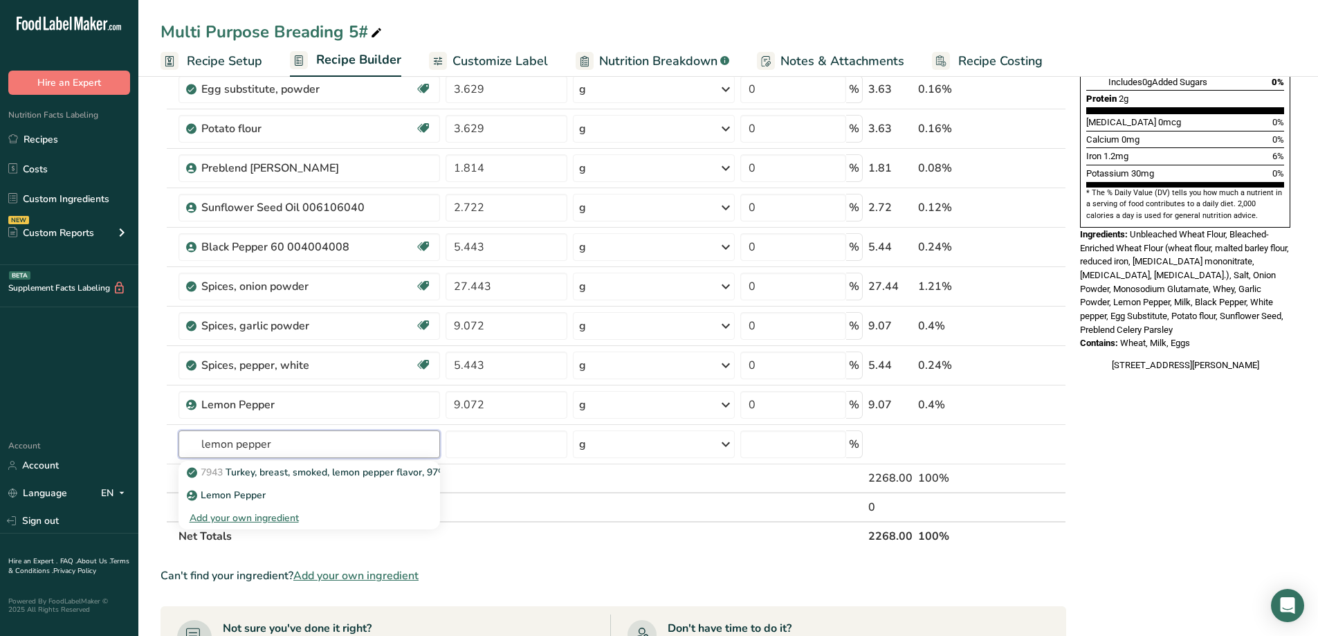
drag, startPoint x: 271, startPoint y: 438, endPoint x: 127, endPoint y: 439, distance: 143.3
click at [130, 435] on div ".a-20{fill:#fff;} Hire an Expert Nutrition Facts Labeling Recipes Costs Custom …" at bounding box center [659, 358] width 1318 height 1409
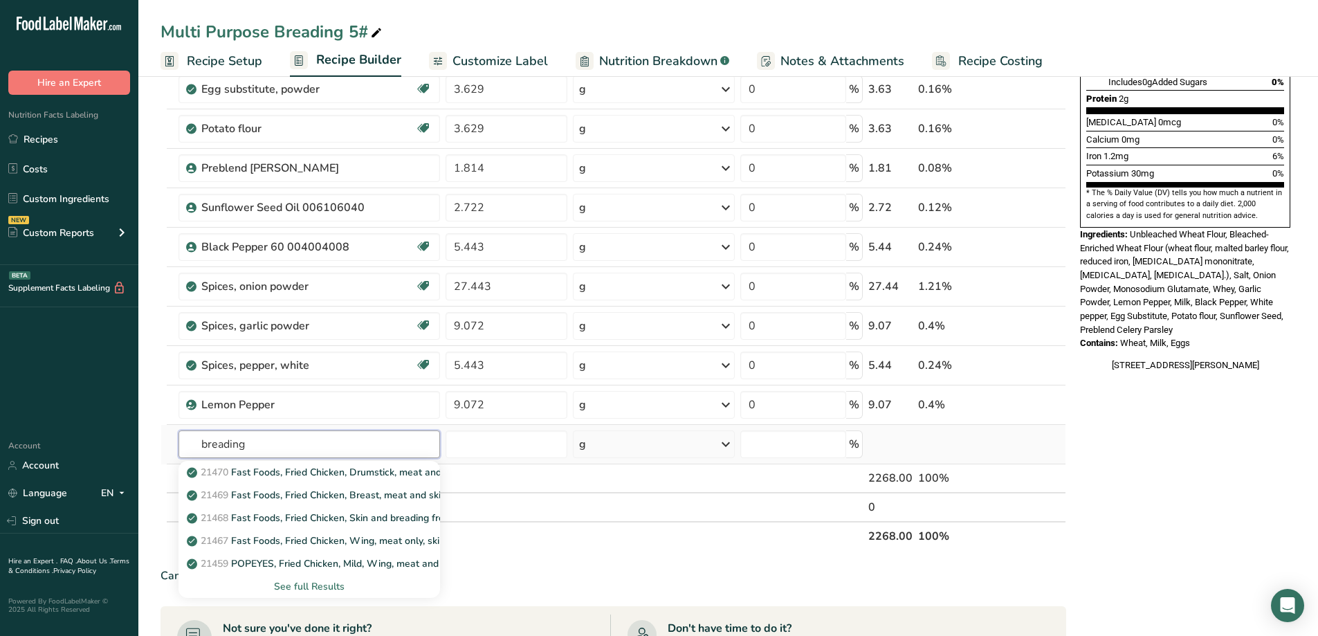
type input "breading"
click at [329, 583] on div "See full Results" at bounding box center [309, 586] width 239 height 15
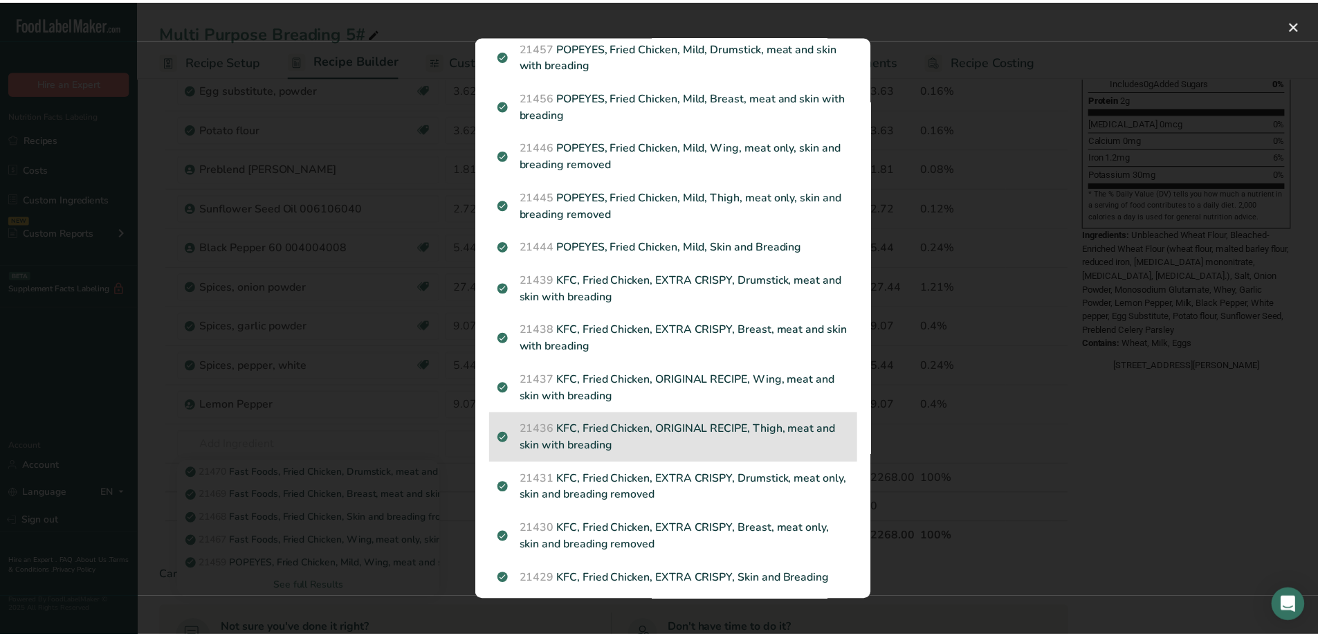
scroll to position [1318, 0]
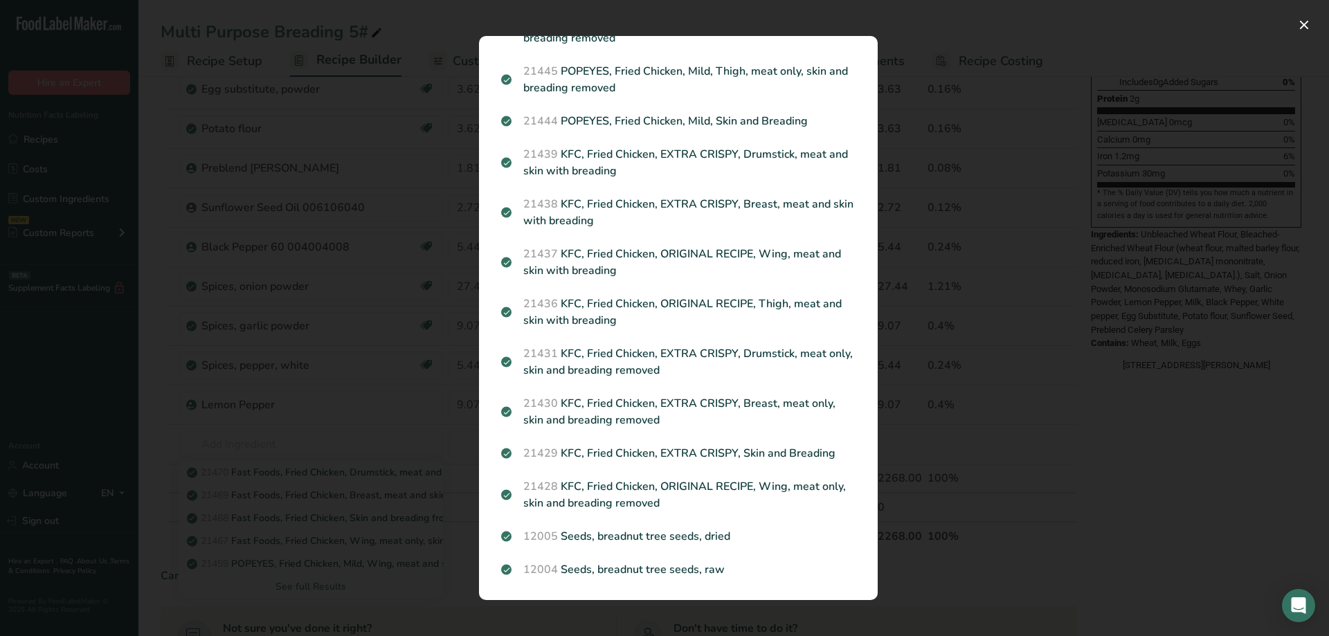
click at [1018, 170] on div "Search results modal" at bounding box center [664, 318] width 1329 height 636
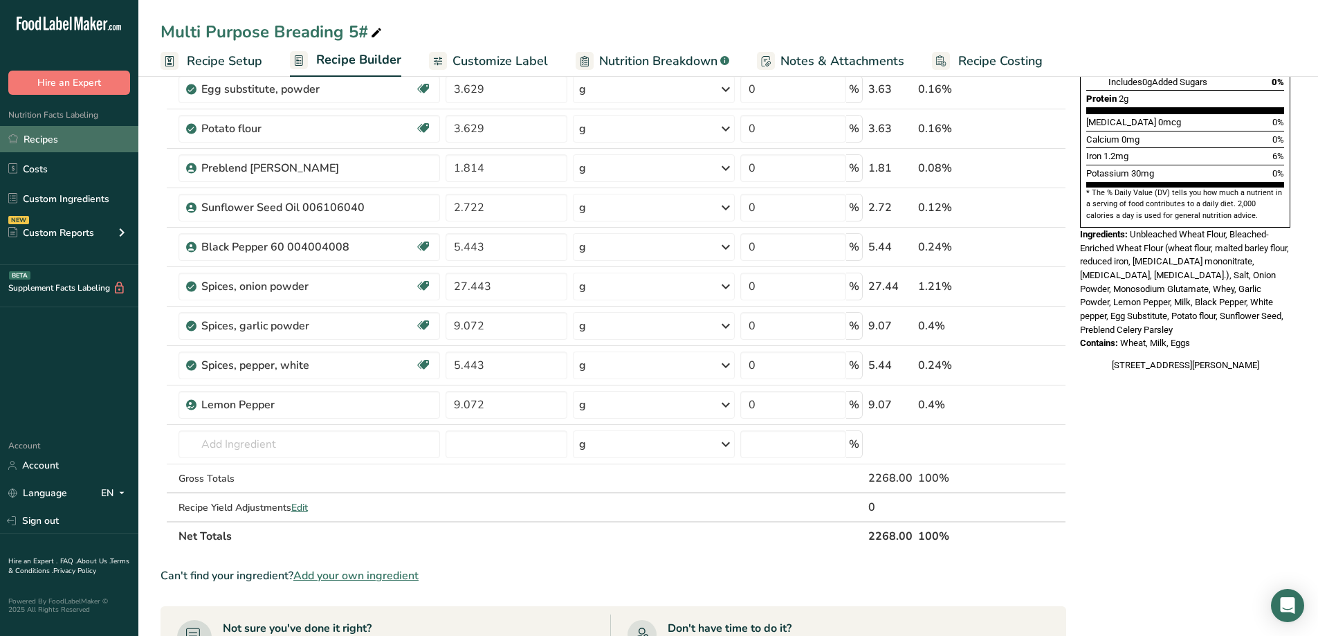
click at [30, 134] on link "Recipes" at bounding box center [69, 139] width 138 height 26
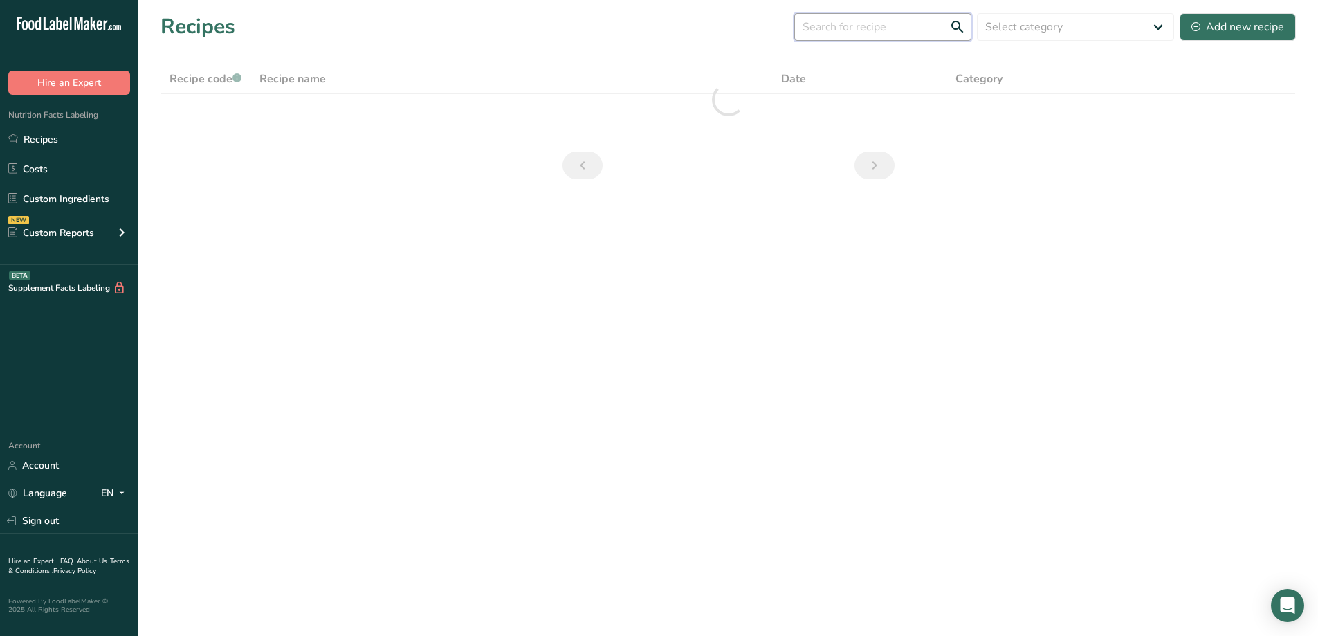
click at [849, 34] on input "text" at bounding box center [882, 27] width 177 height 28
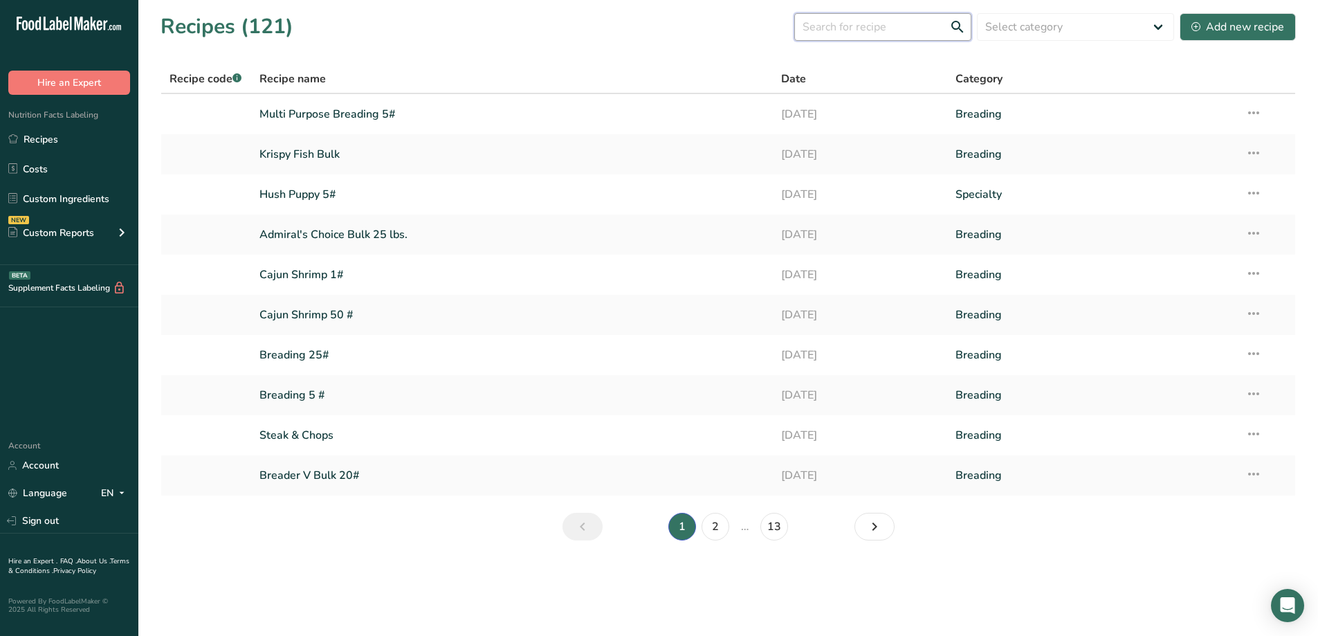
click at [821, 32] on input "text" at bounding box center [882, 27] width 177 height 28
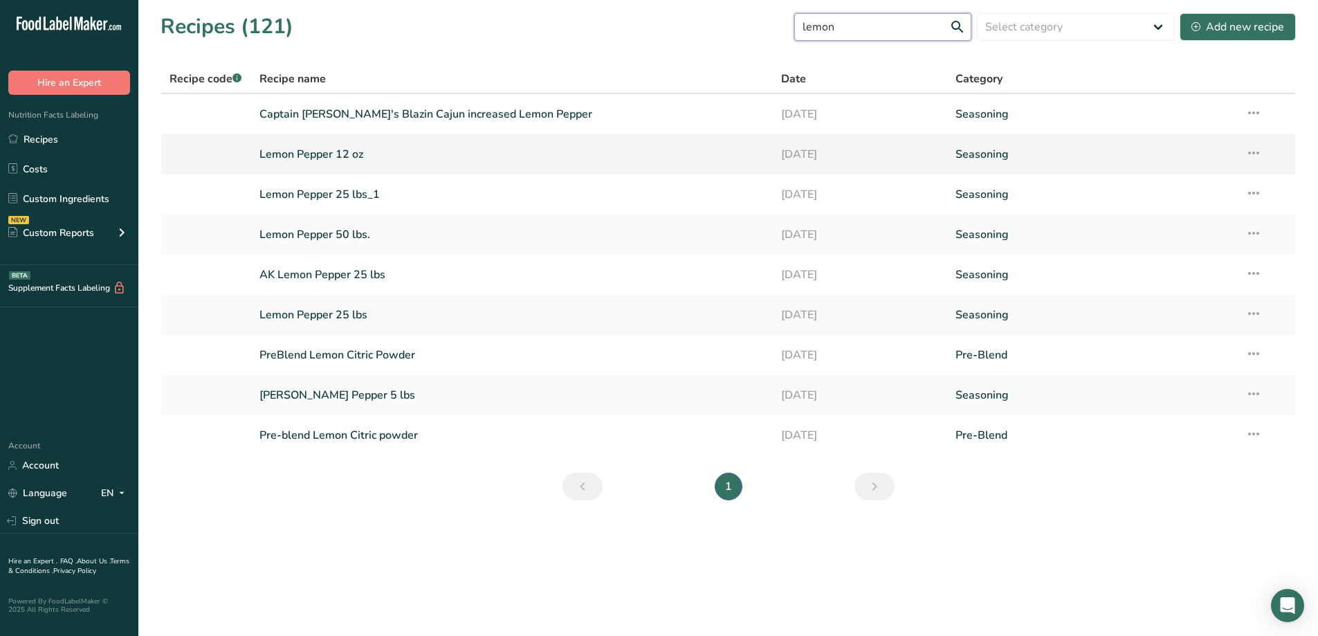
type input "lemon"
click at [398, 152] on link "Lemon Pepper 12 oz" at bounding box center [513, 154] width 506 height 29
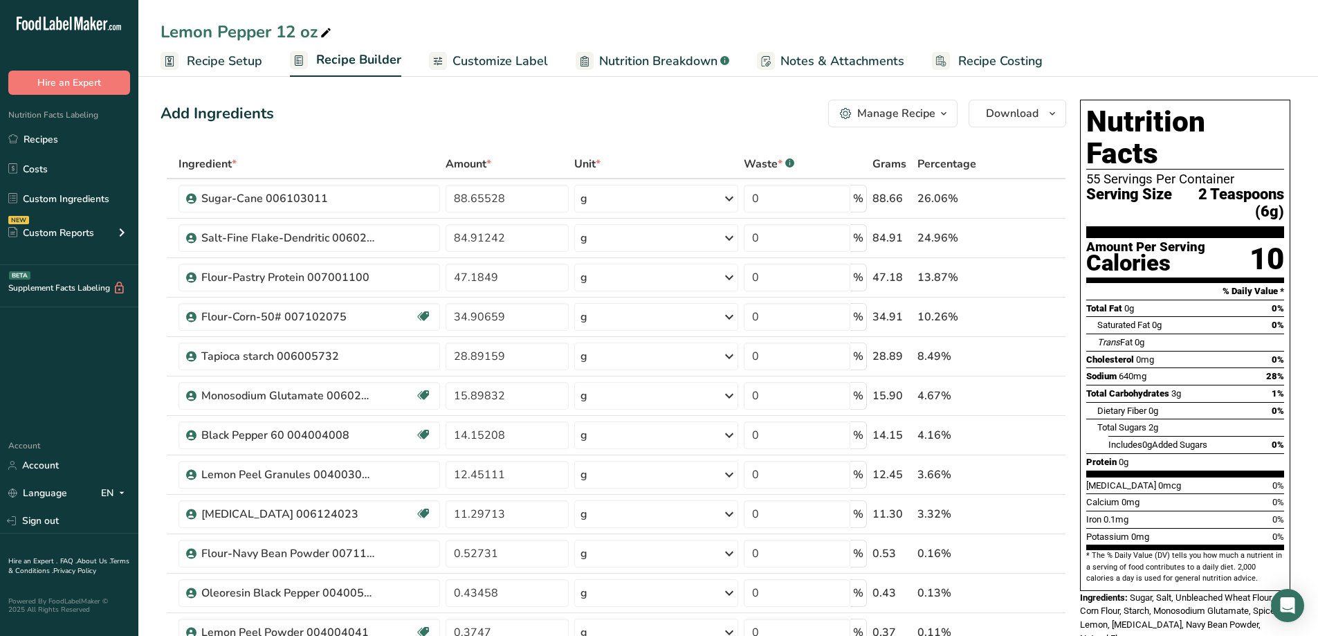
click at [940, 115] on icon "button" at bounding box center [943, 113] width 11 height 17
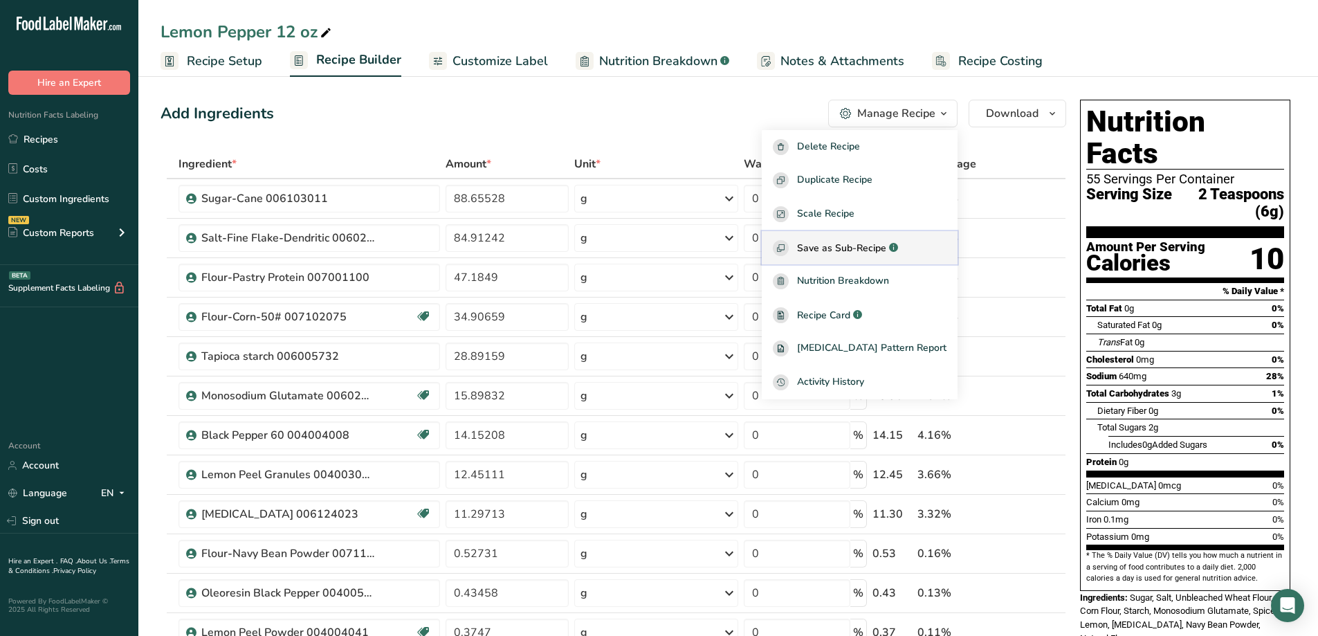
click at [886, 248] on span "Save as Sub-Recipe" at bounding box center [841, 248] width 89 height 15
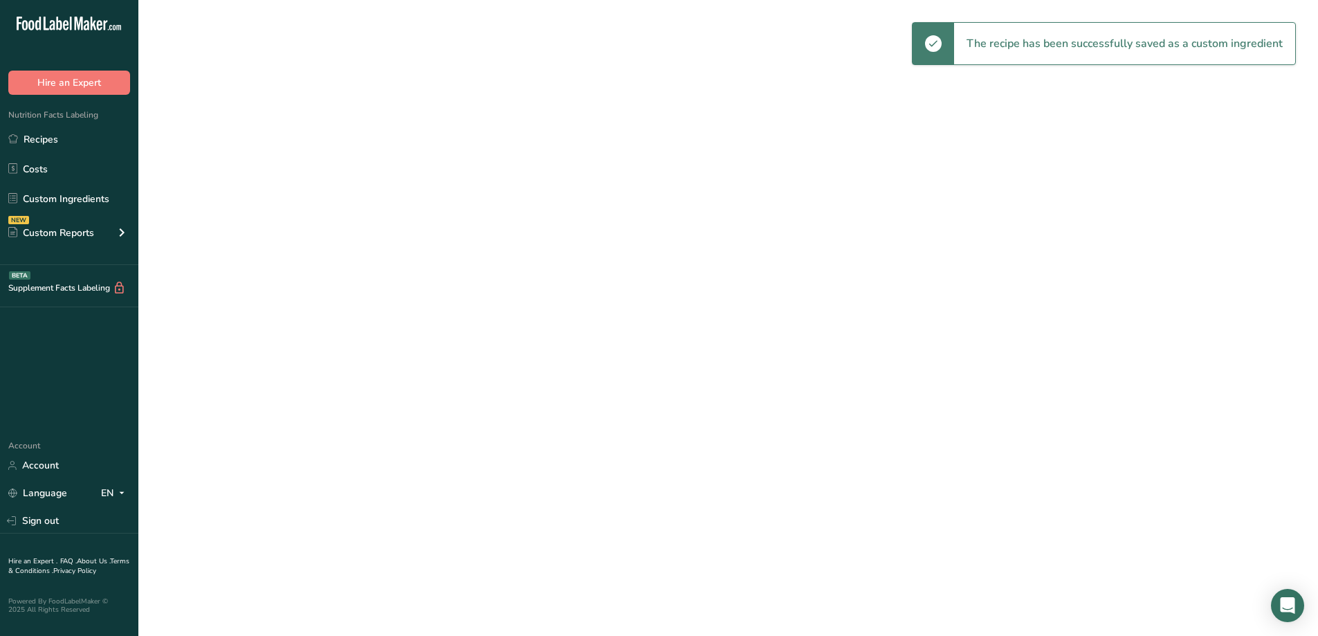
select select "30"
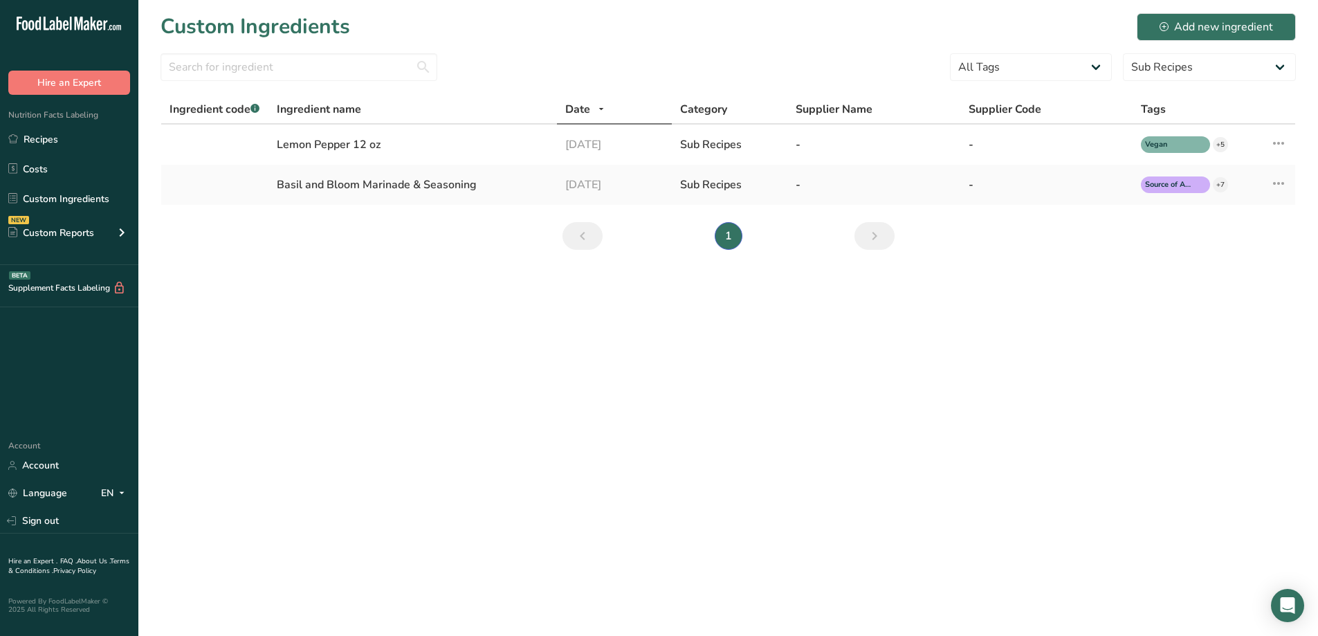
drag, startPoint x: 1030, startPoint y: 531, endPoint x: 1024, endPoint y: 525, distance: 8.9
click at [1028, 531] on main "Custom Ingredients Add new ingredient All Tags Pre-Blend Source of Antioxidants…" at bounding box center [659, 318] width 1318 height 636
click at [48, 131] on link "Recipes" at bounding box center [69, 139] width 138 height 26
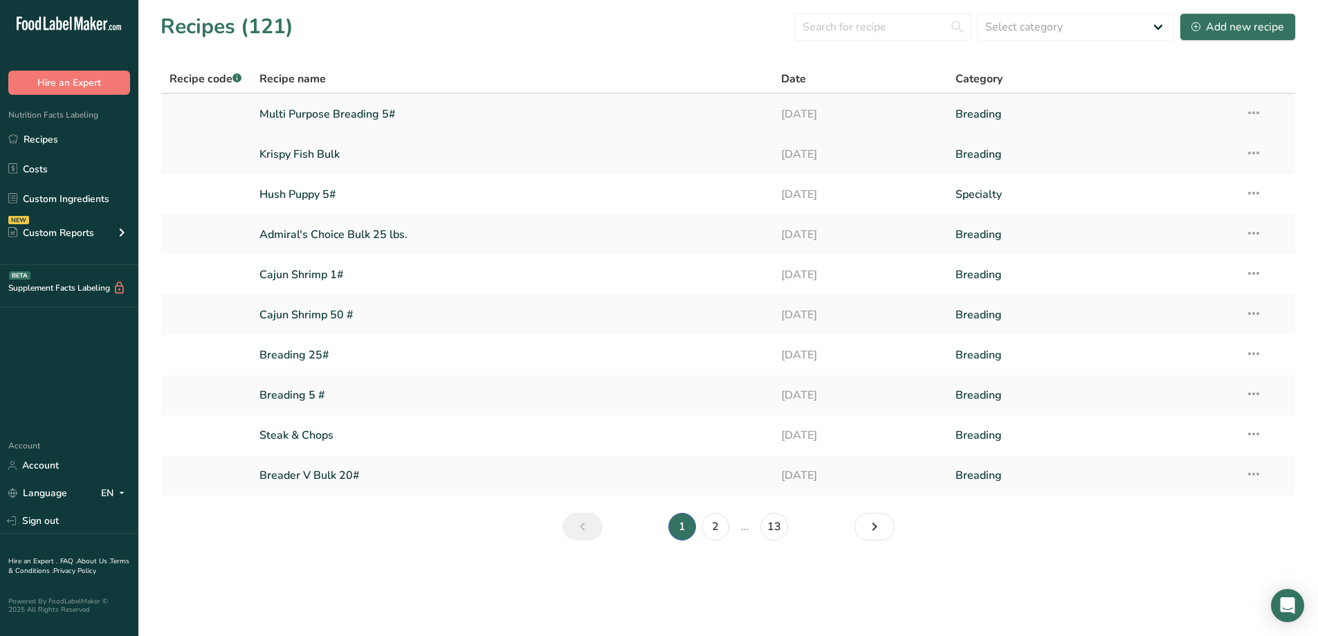
click at [272, 120] on link "Multi Purpose Breading 5#" at bounding box center [513, 114] width 506 height 29
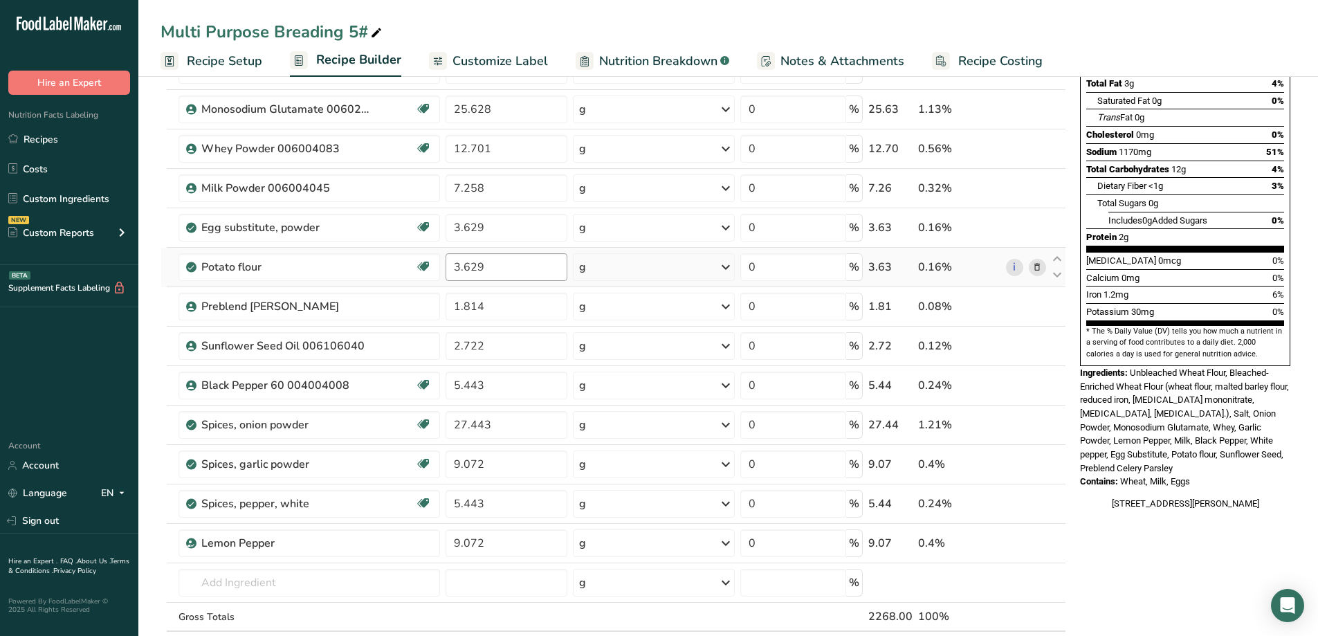
scroll to position [277, 0]
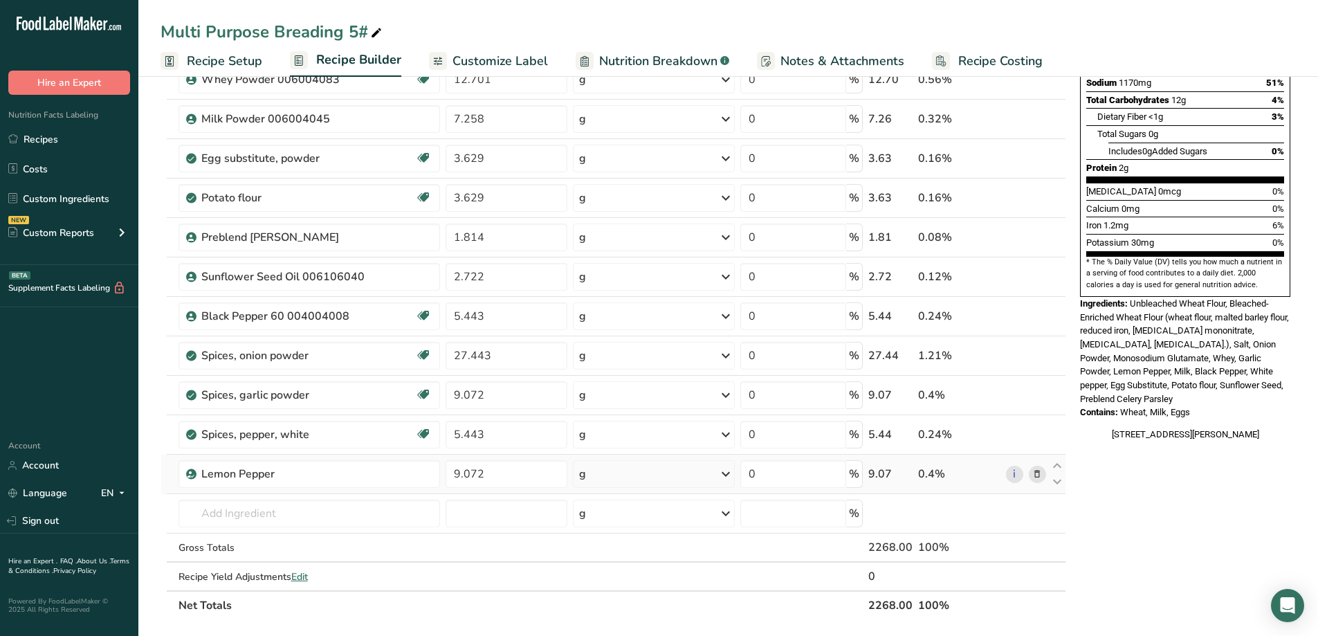
click at [1041, 478] on icon at bounding box center [1038, 474] width 10 height 15
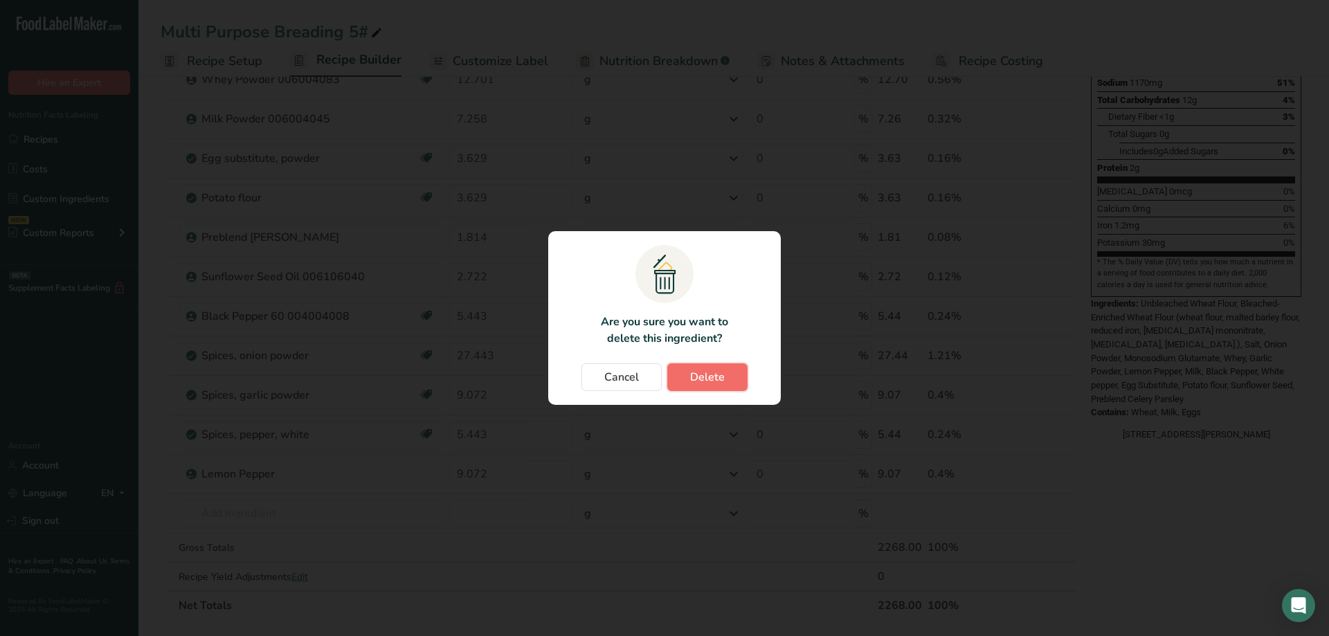
click at [716, 373] on span "Delete" at bounding box center [707, 377] width 35 height 17
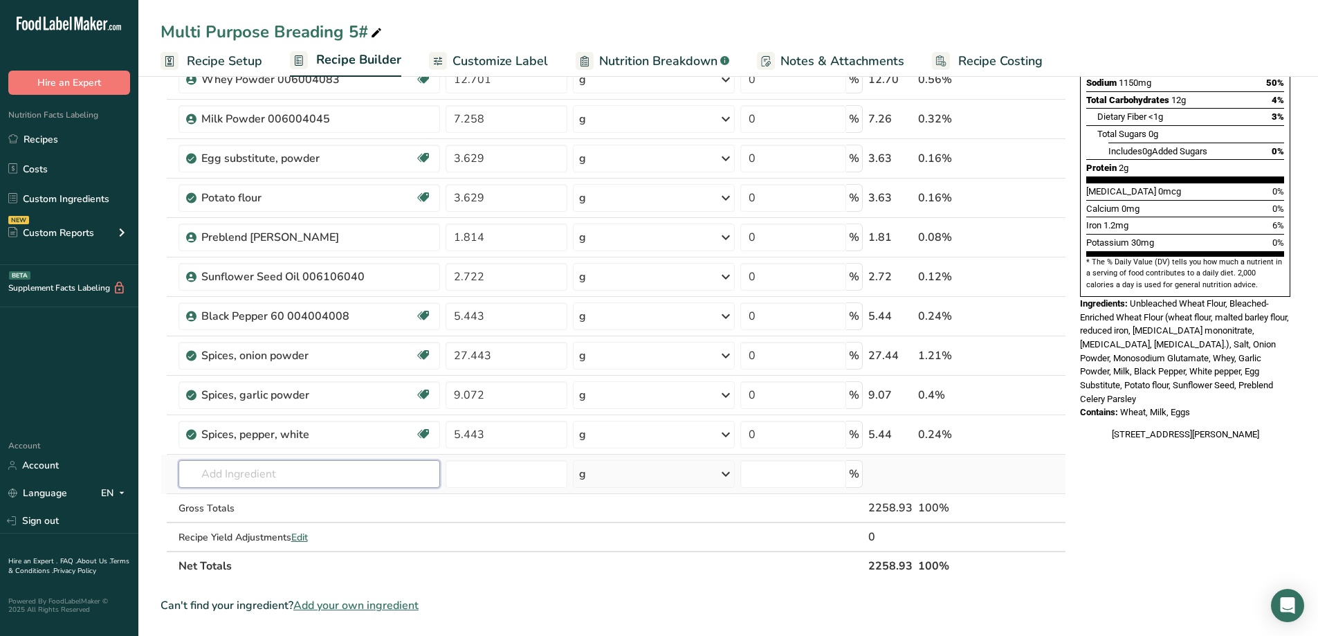
click at [332, 470] on input "text" at bounding box center [310, 474] width 262 height 28
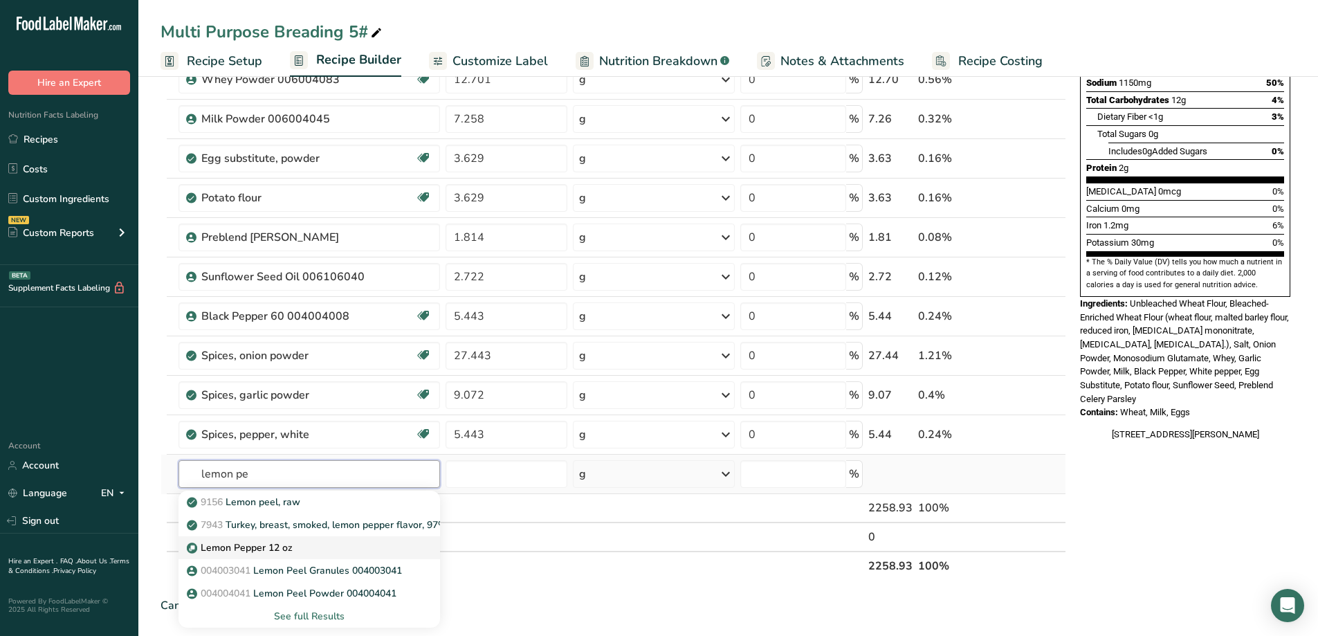
type input "lemon pe"
click at [259, 551] on p "Lemon Pepper 12 oz" at bounding box center [241, 547] width 103 height 15
type input "Lemon Pepper 12 oz"
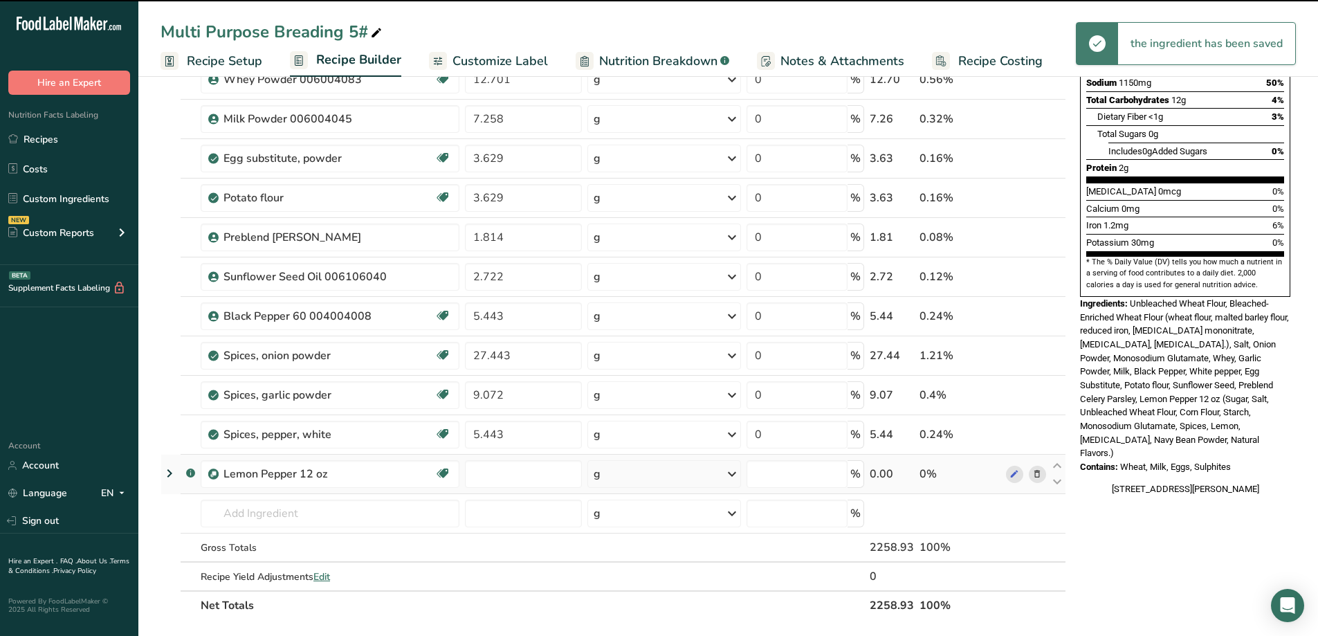
type input "0"
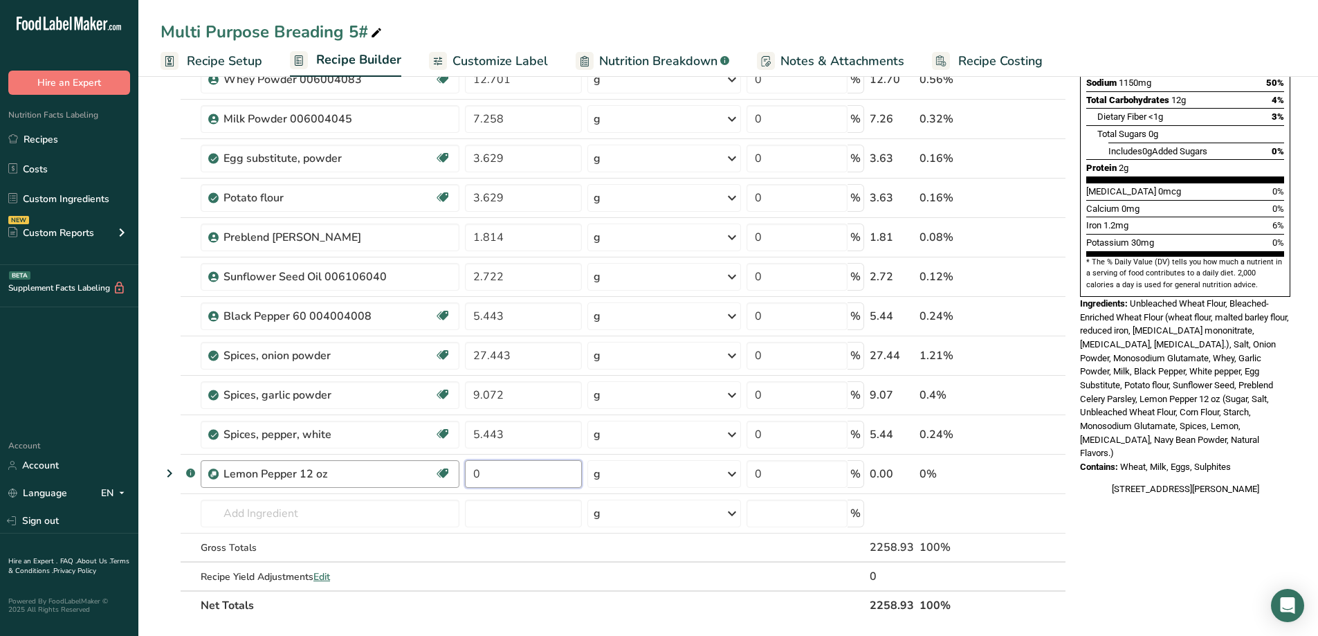
drag, startPoint x: 512, startPoint y: 478, endPoint x: 456, endPoint y: 478, distance: 56.1
click at [456, 478] on tr ".a-a{fill:#347362;}.b-a{fill:#fff;} Lemon Pepper 12 oz Vegan Vegetarian Organic…" at bounding box center [613, 474] width 904 height 39
type input "9.072"
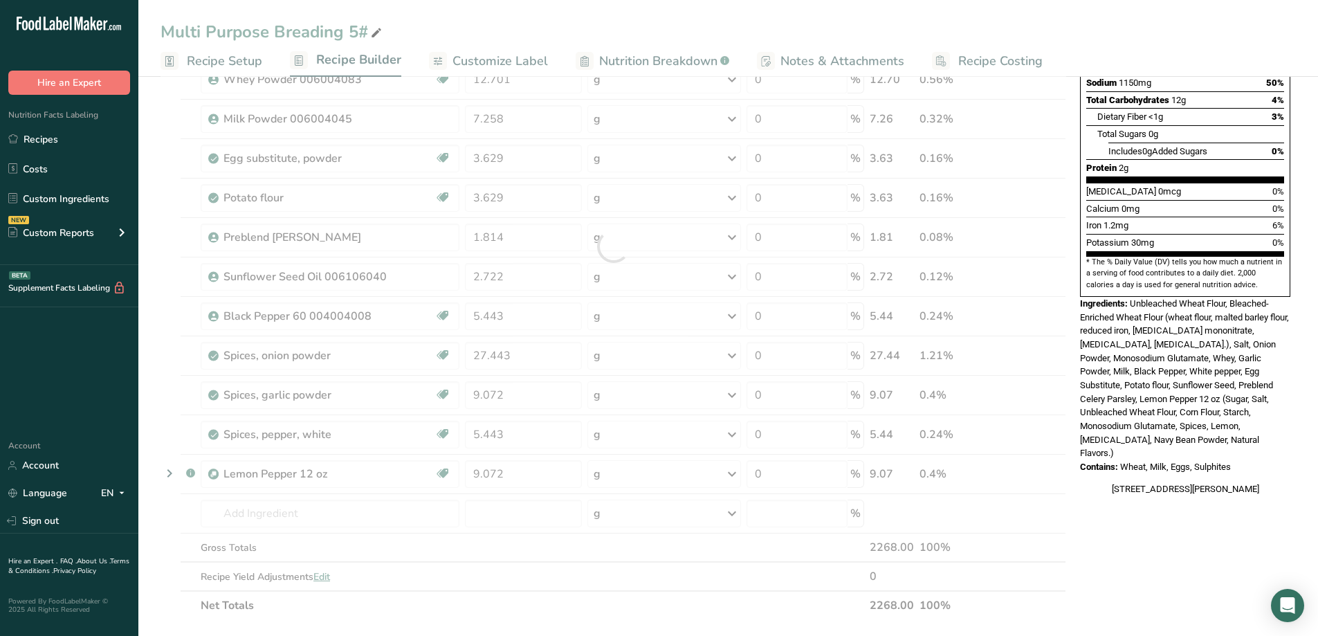
click at [808, 611] on div "Ingredient * Amount * Unit * Waste * .a-a{fill:#347362;}.b-a{fill:#fff;} Grams …" at bounding box center [614, 246] width 906 height 747
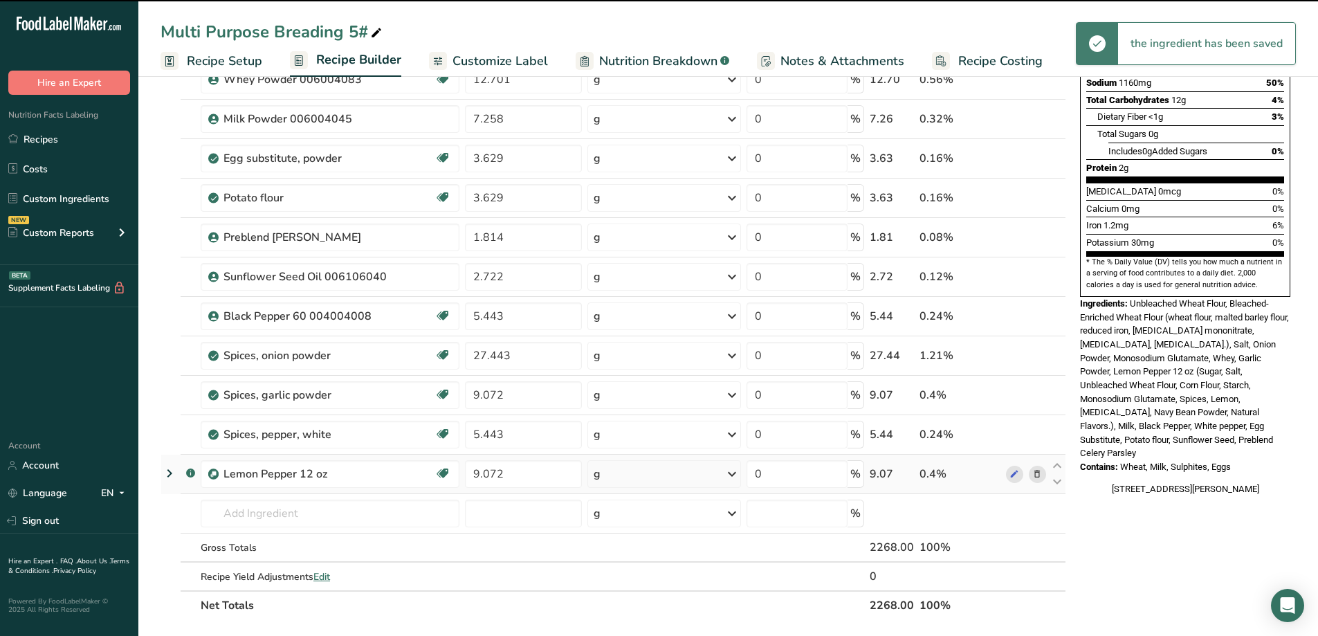
scroll to position [0, 0]
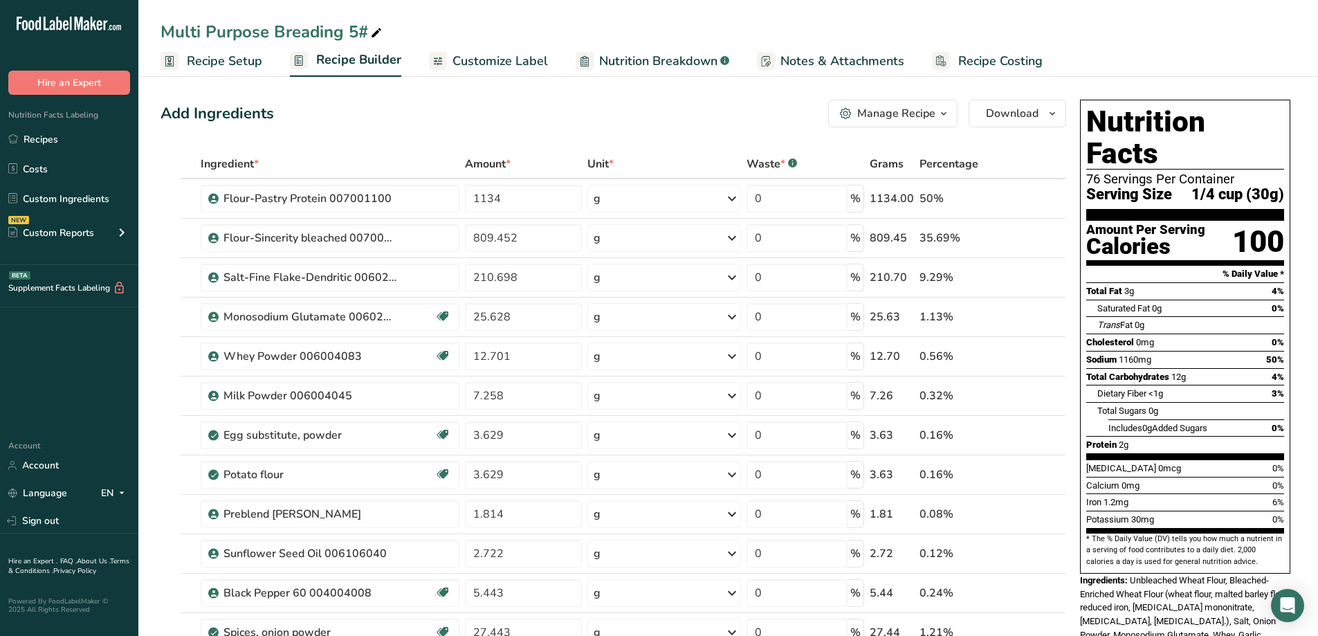
click at [947, 115] on icon "button" at bounding box center [943, 113] width 11 height 17
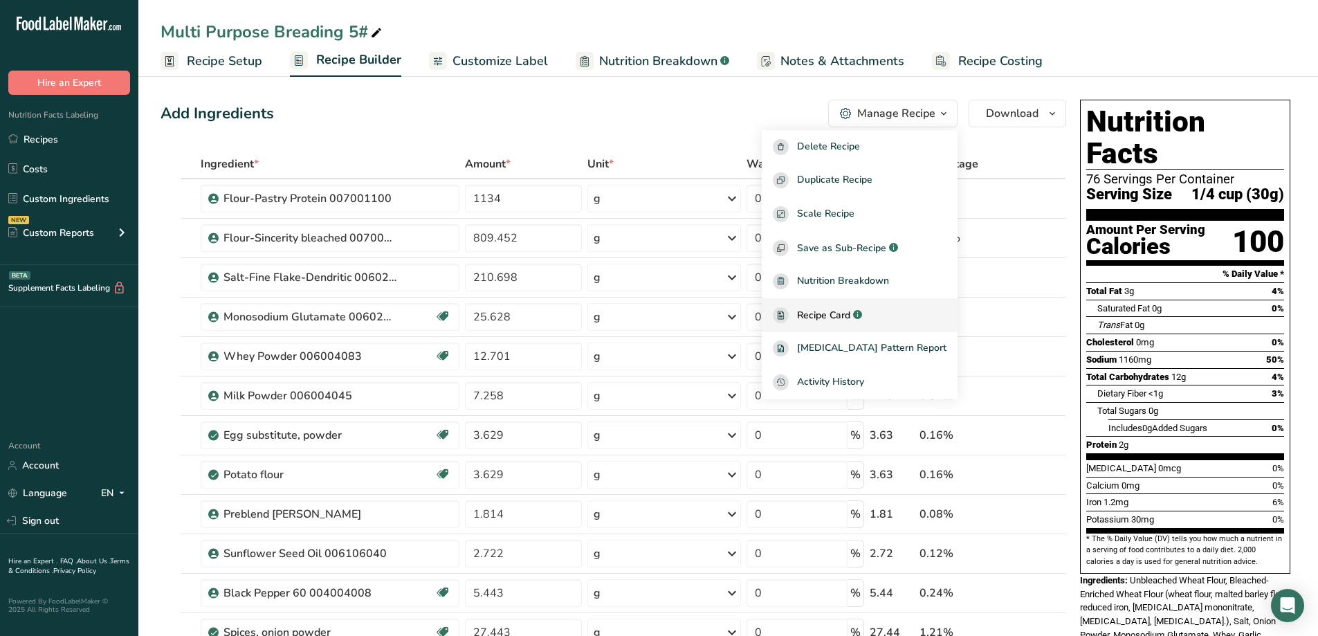
click at [851, 318] on span "Recipe Card" at bounding box center [823, 315] width 53 height 15
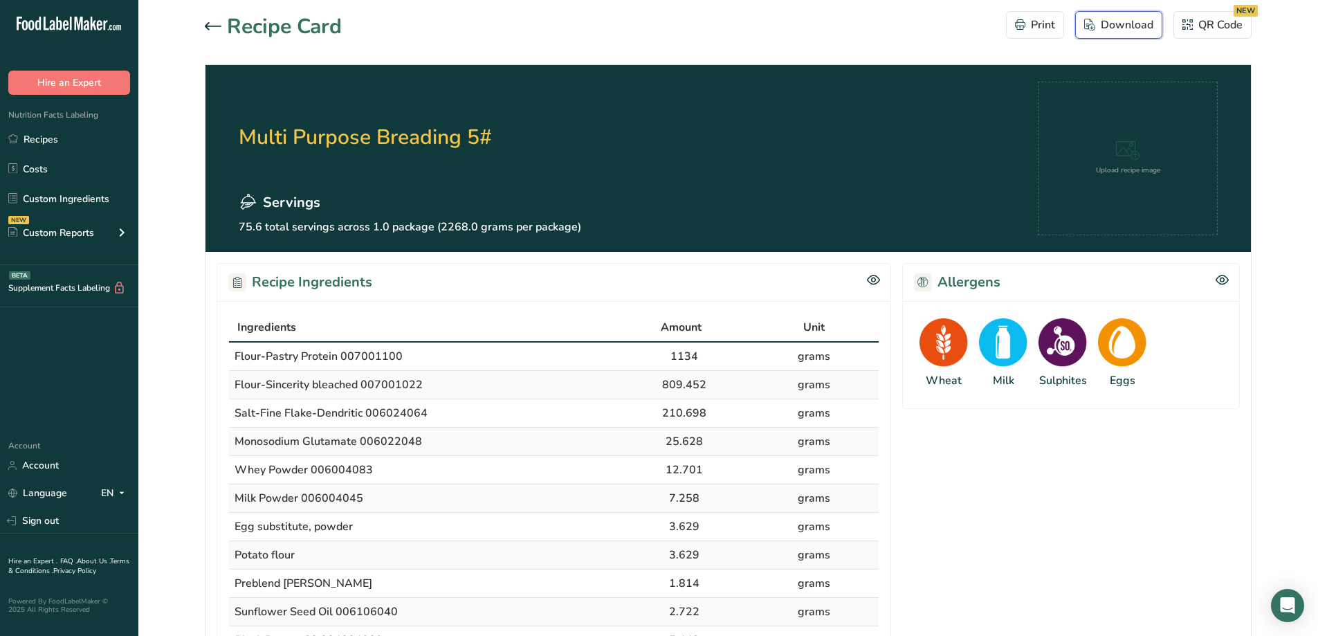
click at [1118, 25] on div "Download" at bounding box center [1118, 25] width 69 height 17
click at [42, 134] on div ".a-20{fill:#fff;} Hire an Expert Nutrition Facts Labeling Recipes Costs Custom …" at bounding box center [659, 633] width 1318 height 1267
click at [48, 138] on link "Recipes" at bounding box center [69, 139] width 138 height 26
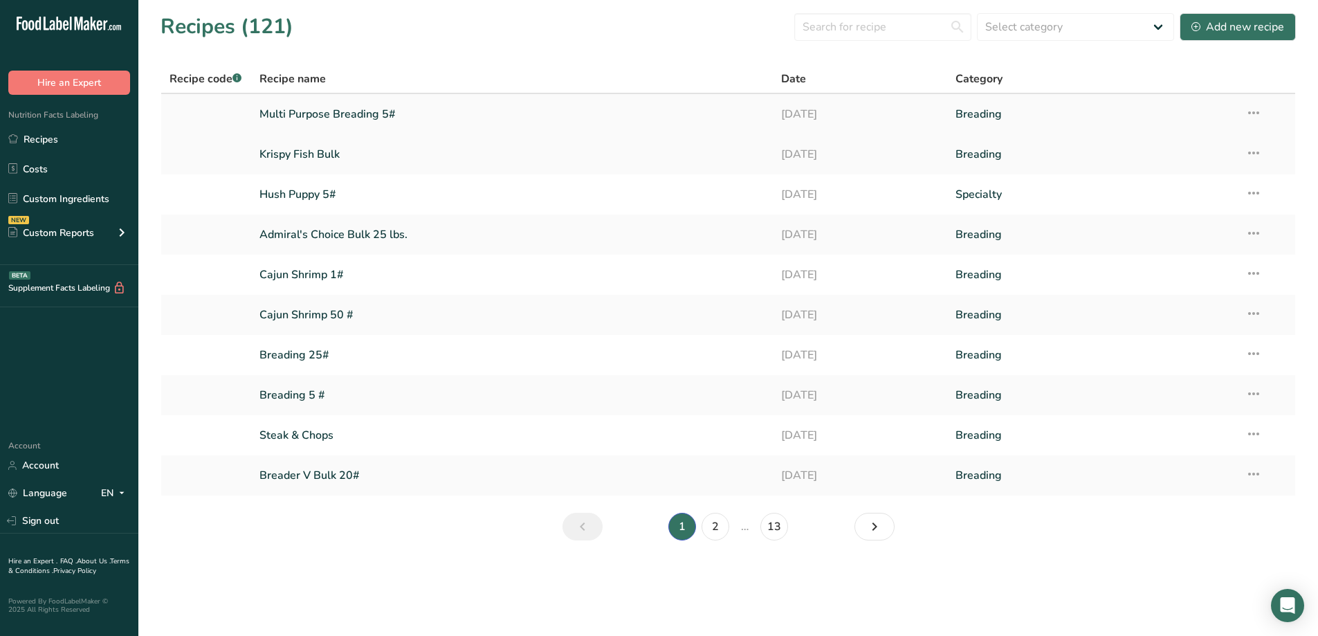
click at [340, 109] on link "Multi Purpose Breading 5#" at bounding box center [513, 114] width 506 height 29
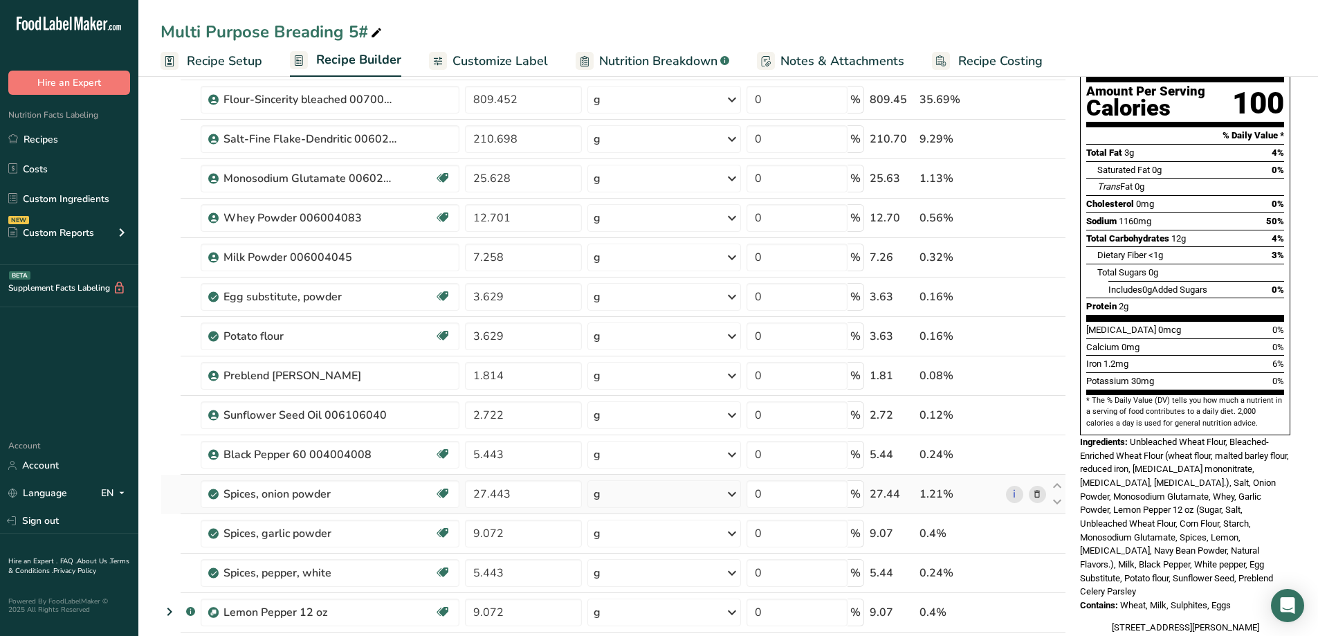
scroll to position [208, 0]
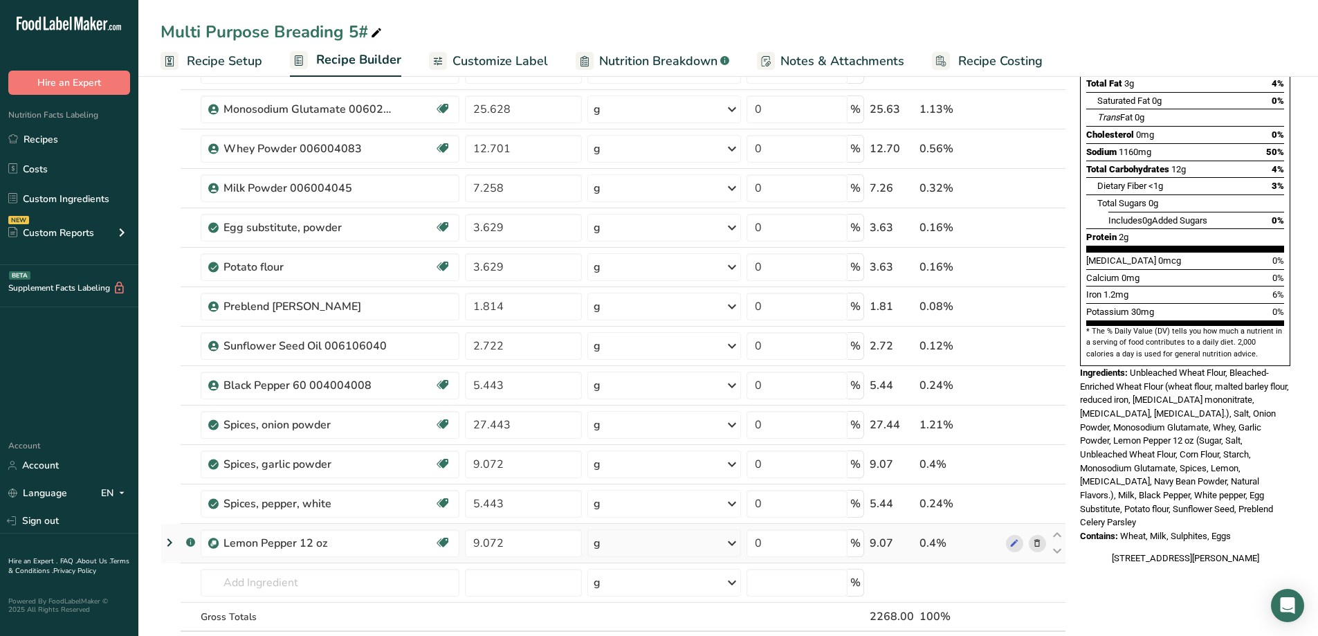
click at [1041, 540] on icon at bounding box center [1038, 543] width 10 height 15
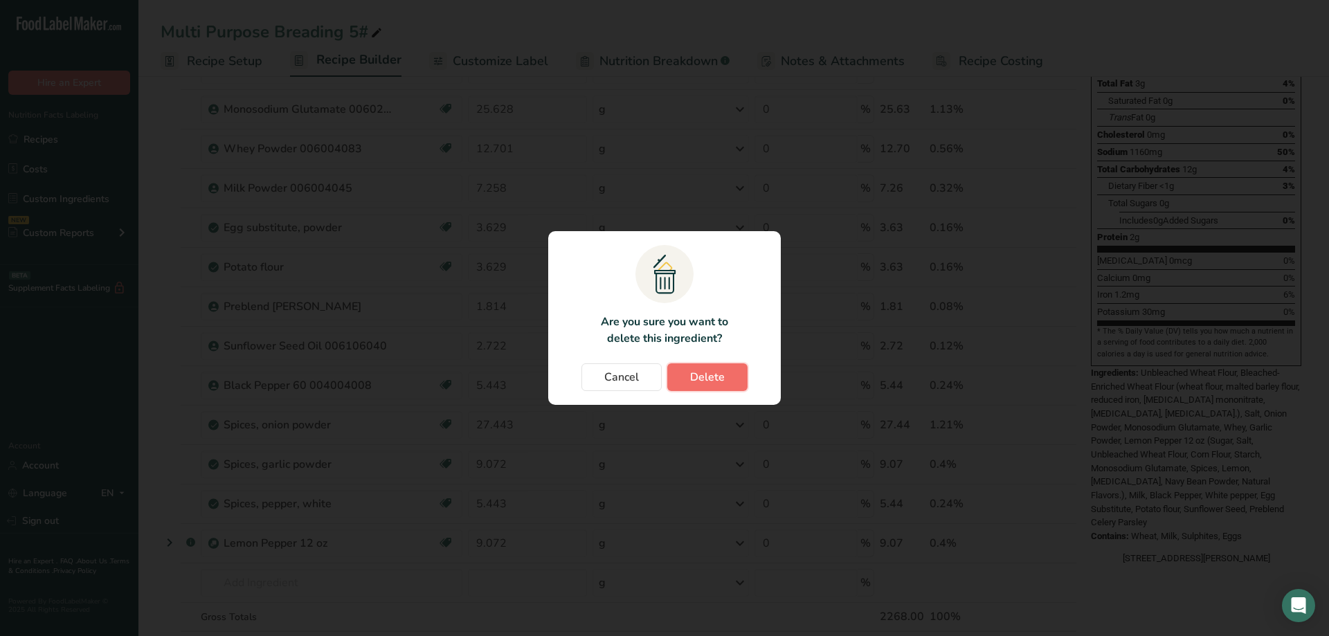
click at [701, 382] on span "Delete" at bounding box center [707, 377] width 35 height 17
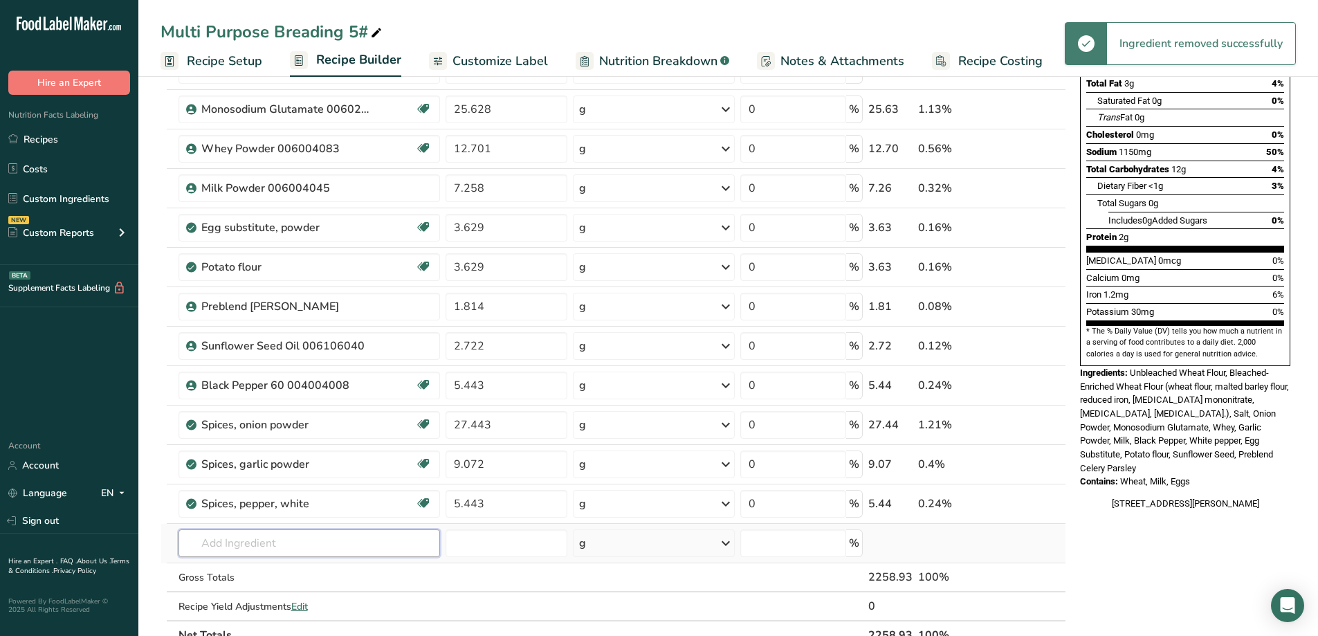
click at [291, 548] on input "text" at bounding box center [310, 543] width 262 height 28
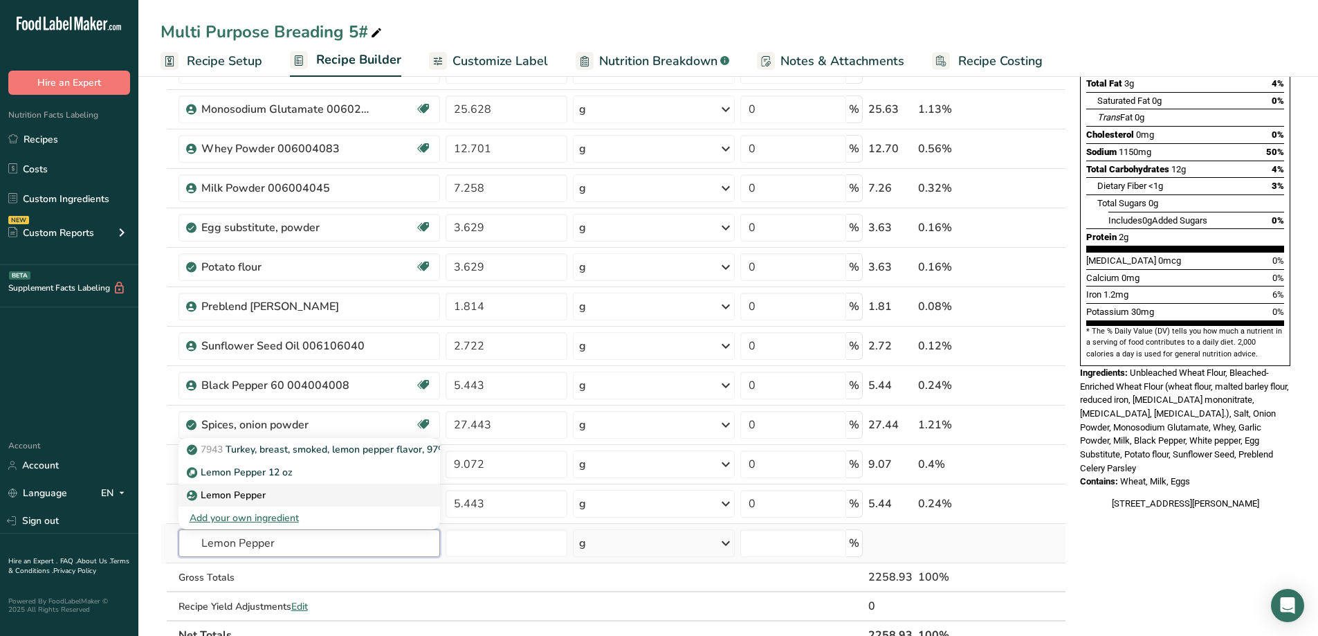
type input "Lemon Pepper"
click at [269, 498] on div "Lemon Pepper" at bounding box center [298, 495] width 217 height 15
type input "Lemon Pepper"
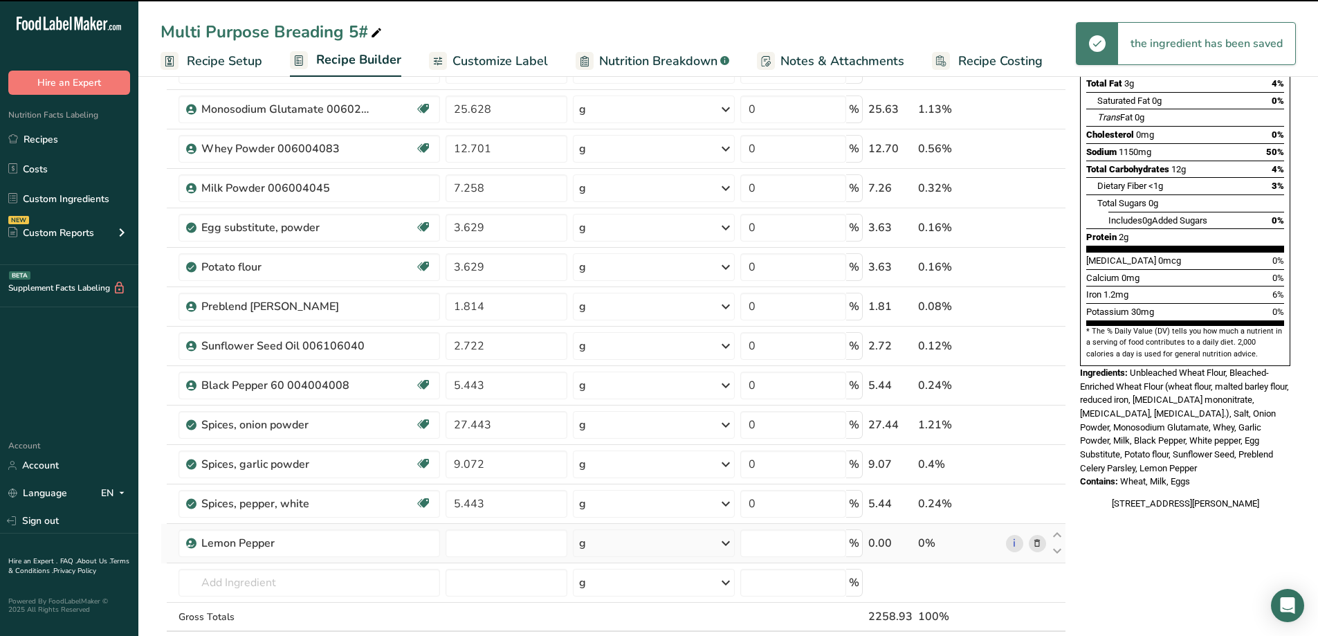
type input "0"
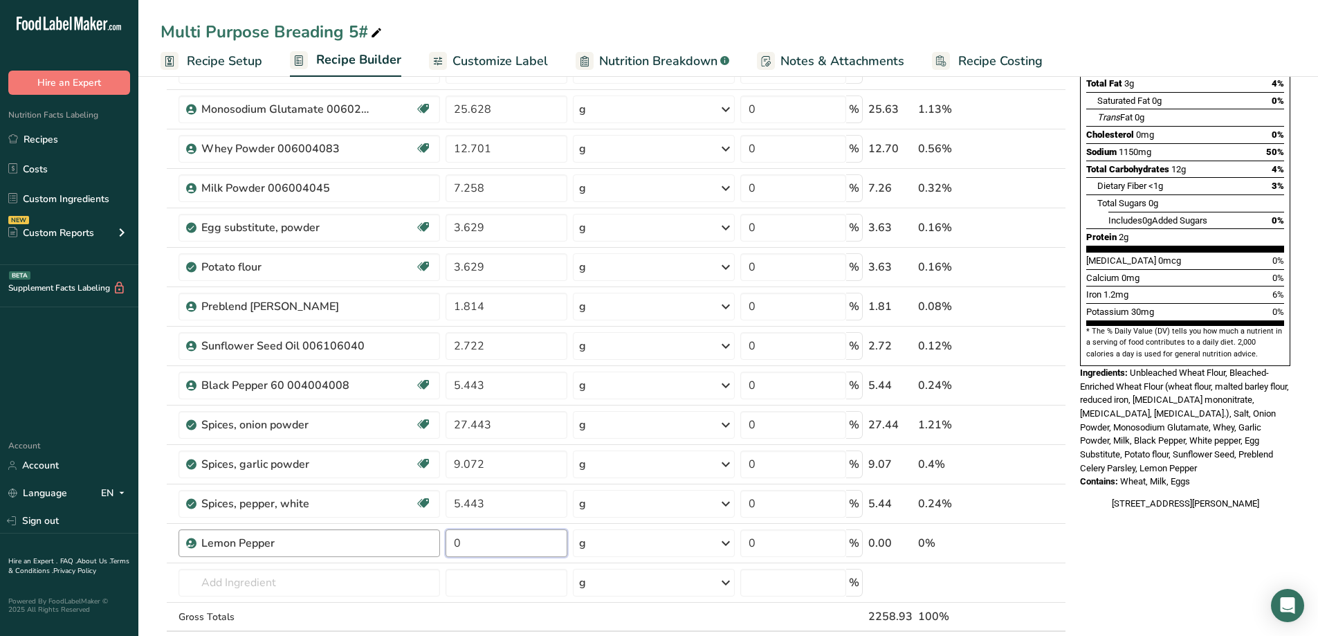
drag, startPoint x: 413, startPoint y: 548, endPoint x: 385, endPoint y: 545, distance: 27.9
click at [385, 545] on tr "Lemon Pepper 0 g Weight Units g kg mg See more Volume Units l Volume units requ…" at bounding box center [613, 543] width 904 height 39
type input "9.072"
click at [1158, 570] on div "Nutrition Facts 75 Servings Per Container Serving Size 1/4 cup (30g) Amount Per…" at bounding box center [1185, 533] width 221 height 1293
click at [347, 307] on div "Preblend [PERSON_NAME]" at bounding box center [287, 306] width 173 height 17
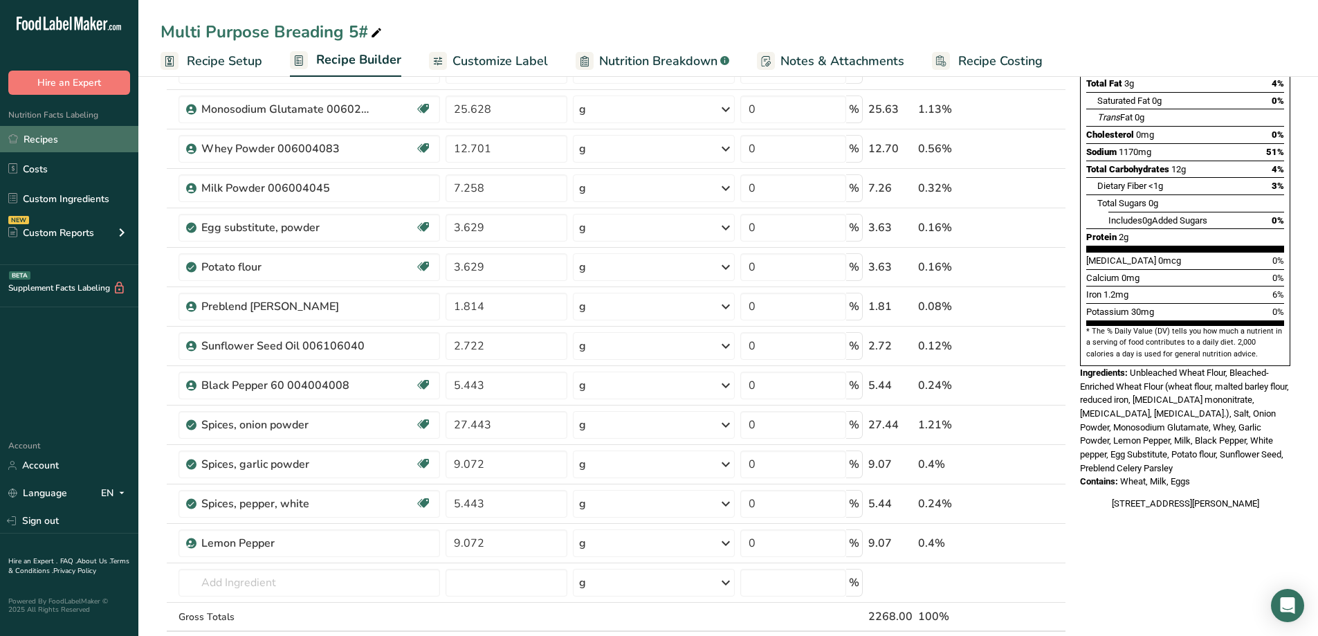
click at [45, 138] on link "Recipes" at bounding box center [69, 139] width 138 height 26
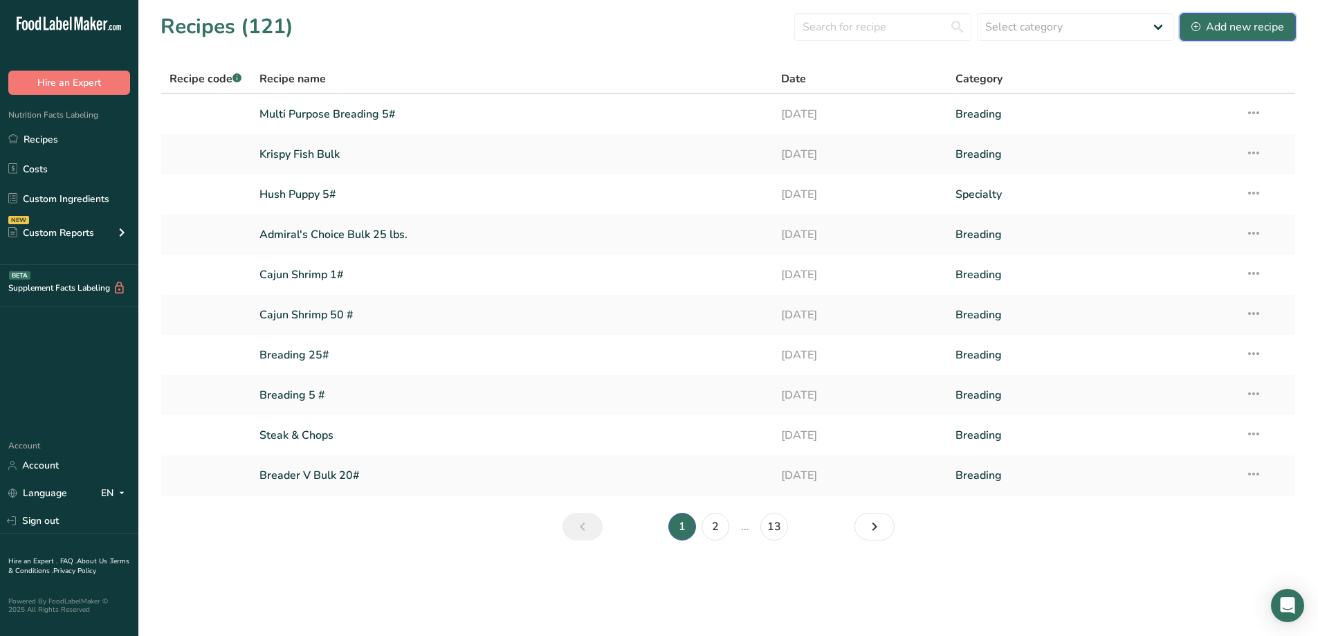
click at [1227, 30] on div "Add new recipe" at bounding box center [1238, 27] width 93 height 17
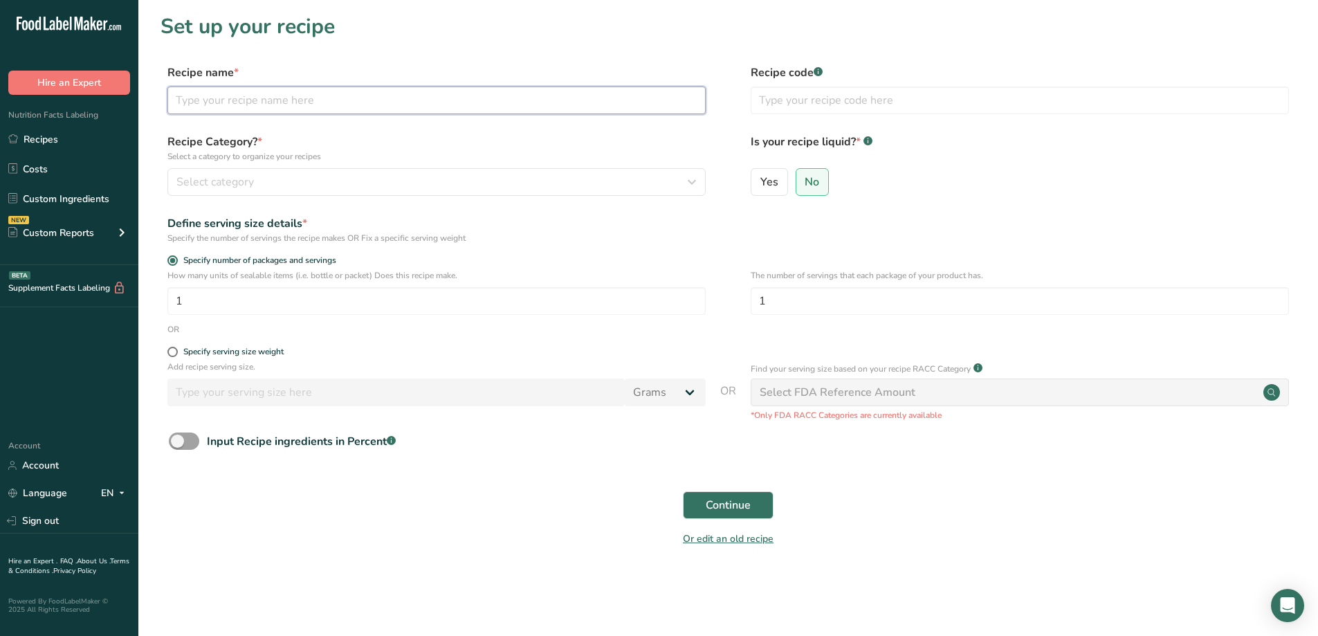
click at [342, 96] on input "text" at bounding box center [436, 101] width 538 height 28
type input "test remove"
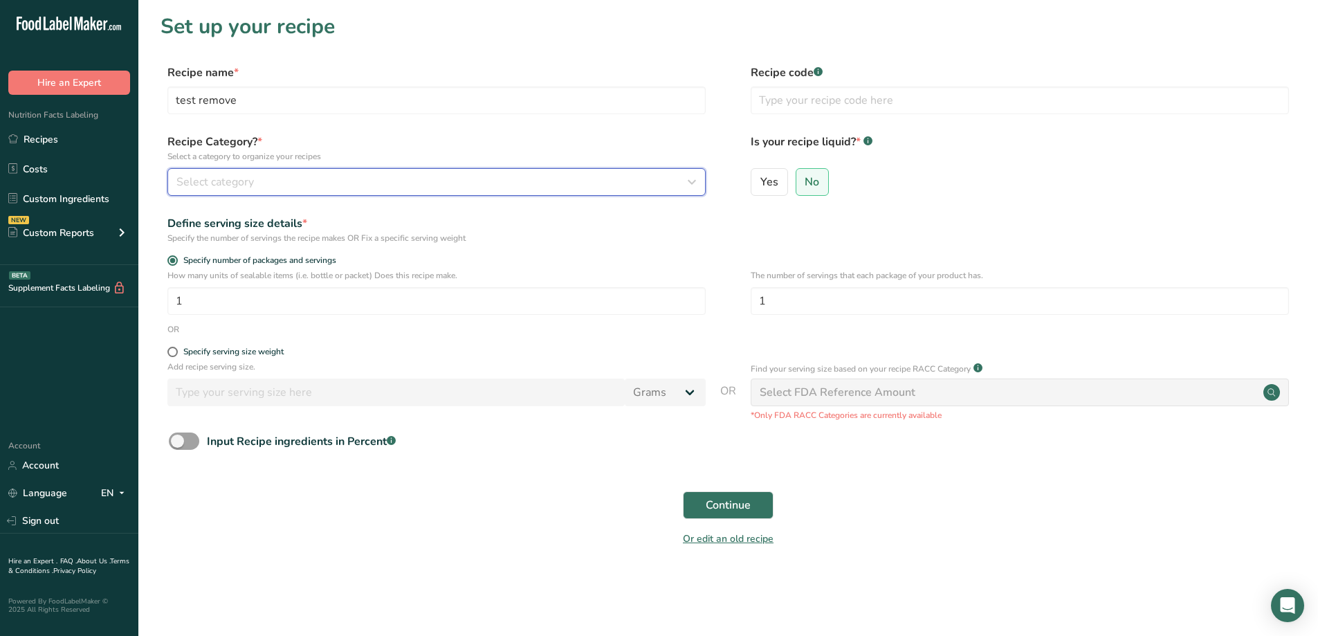
click at [540, 187] on div "Select category" at bounding box center [432, 182] width 512 height 17
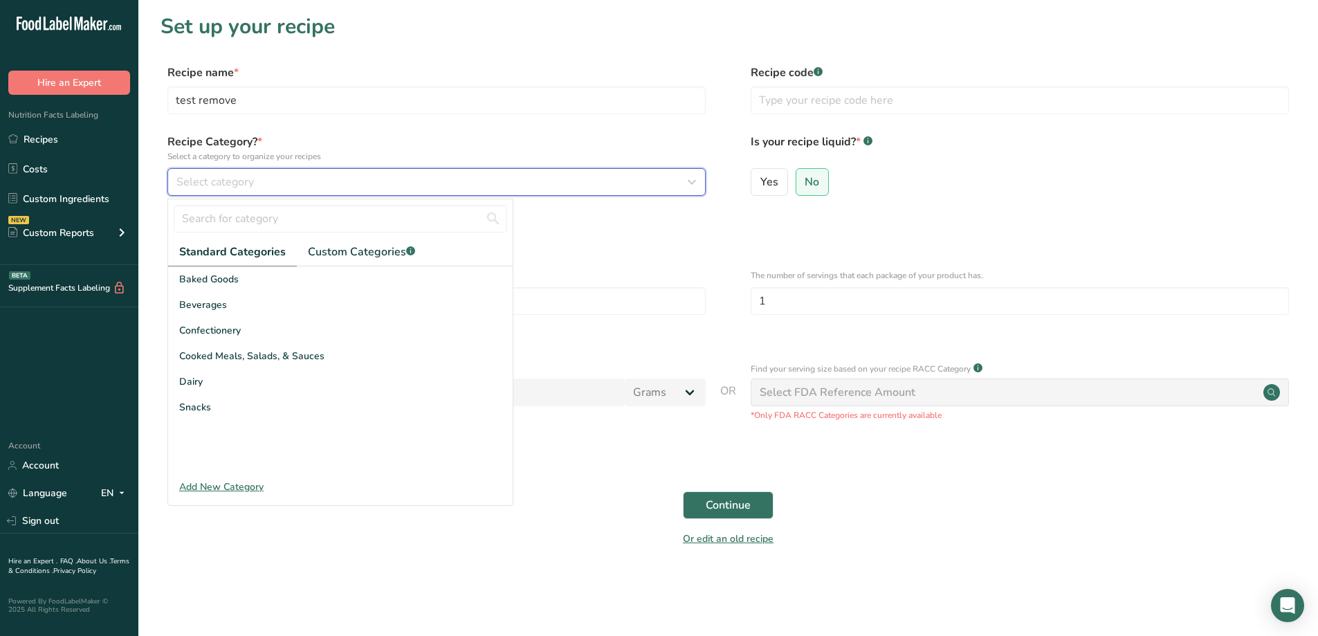
click at [540, 187] on div "Select category" at bounding box center [432, 182] width 512 height 17
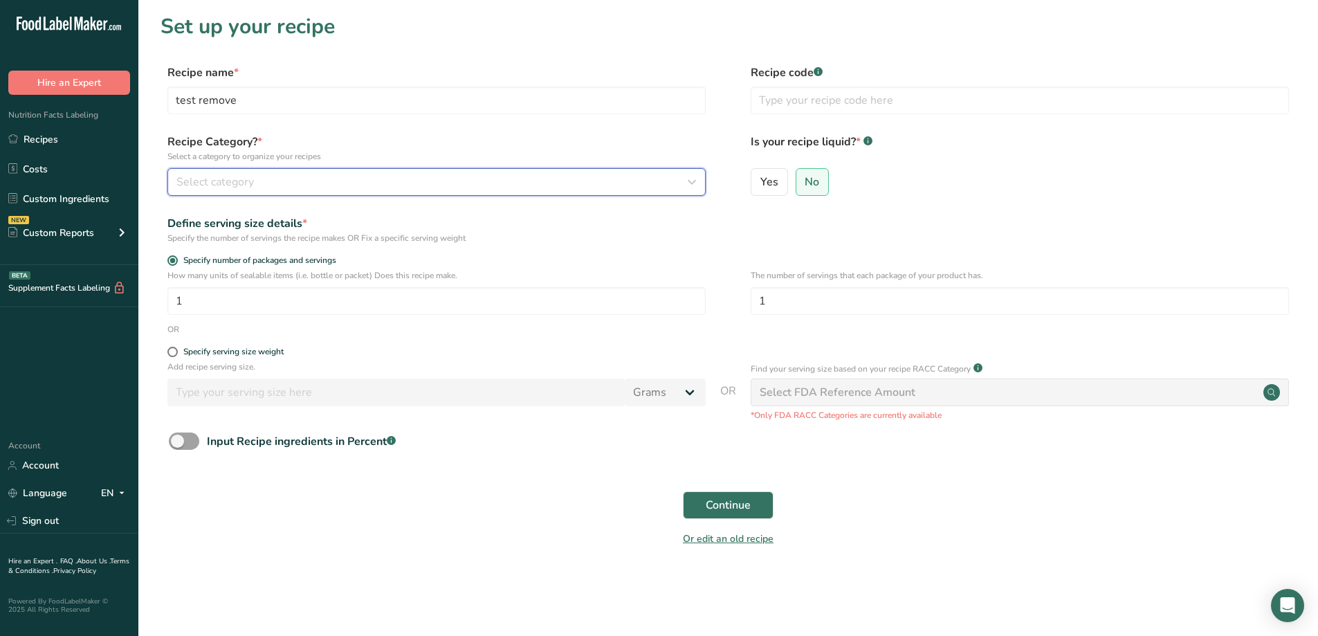
click at [540, 187] on div "Select category" at bounding box center [432, 182] width 512 height 17
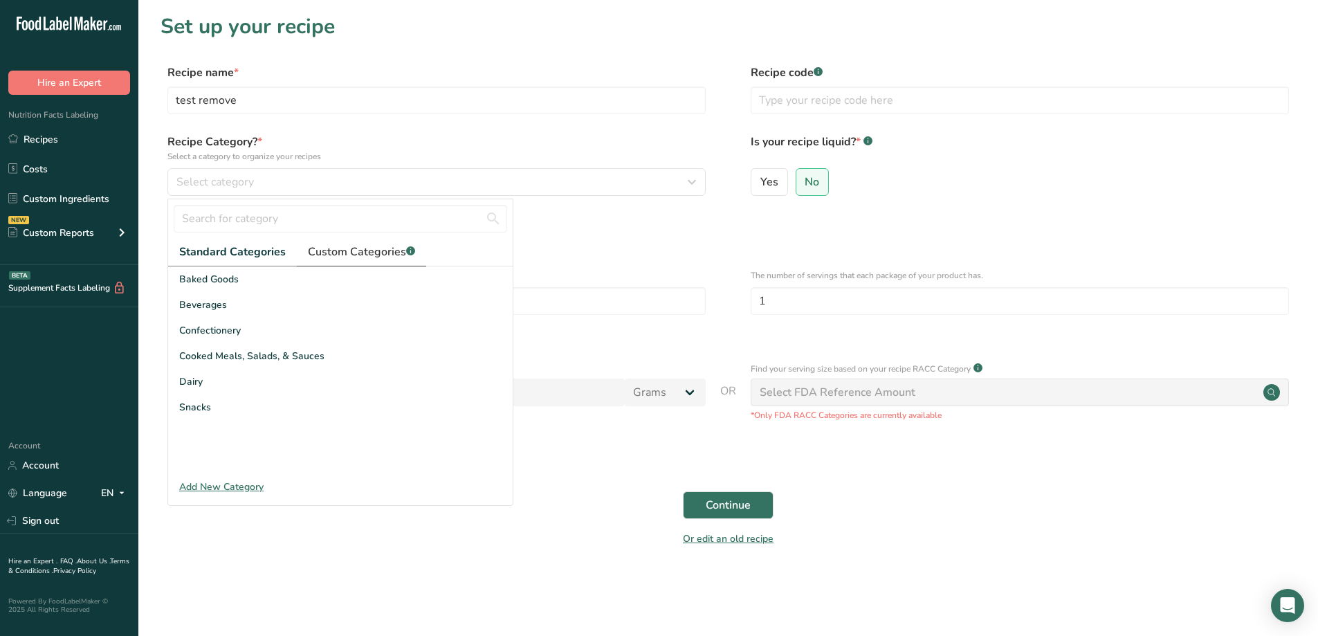
click at [370, 244] on span "Custom Categories .a-a{fill:#347362;}.b-a{fill:#fff;}" at bounding box center [361, 252] width 107 height 17
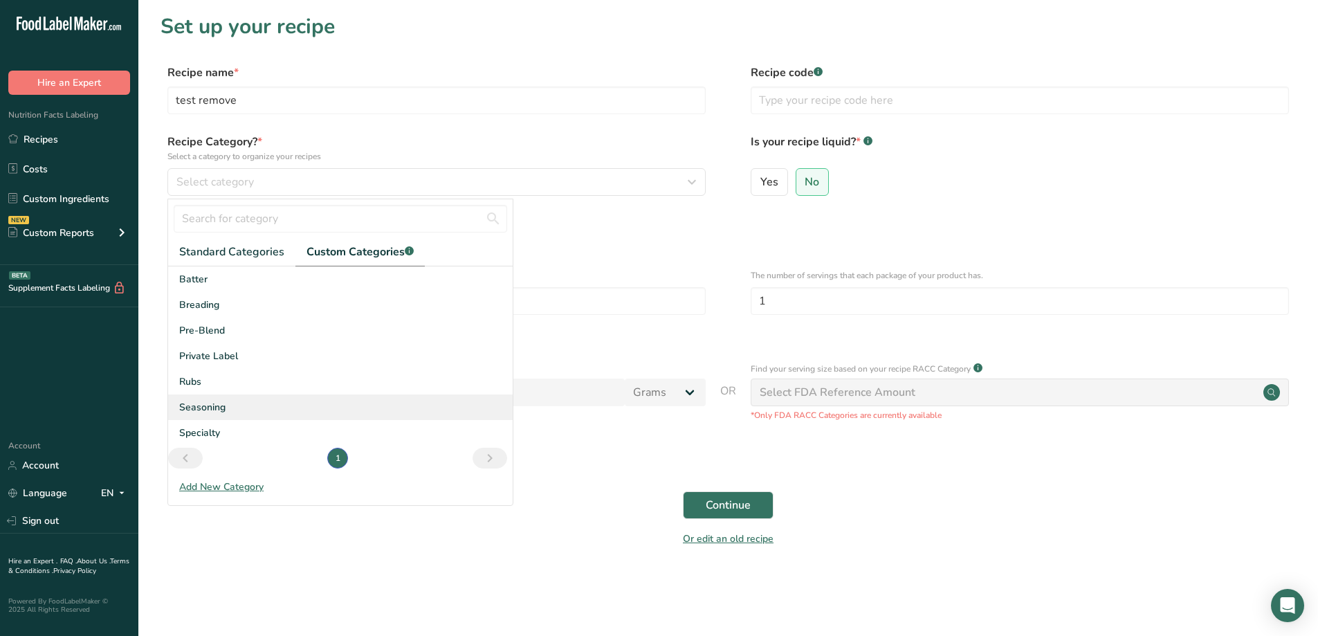
click at [221, 415] on div "Seasoning" at bounding box center [340, 407] width 345 height 26
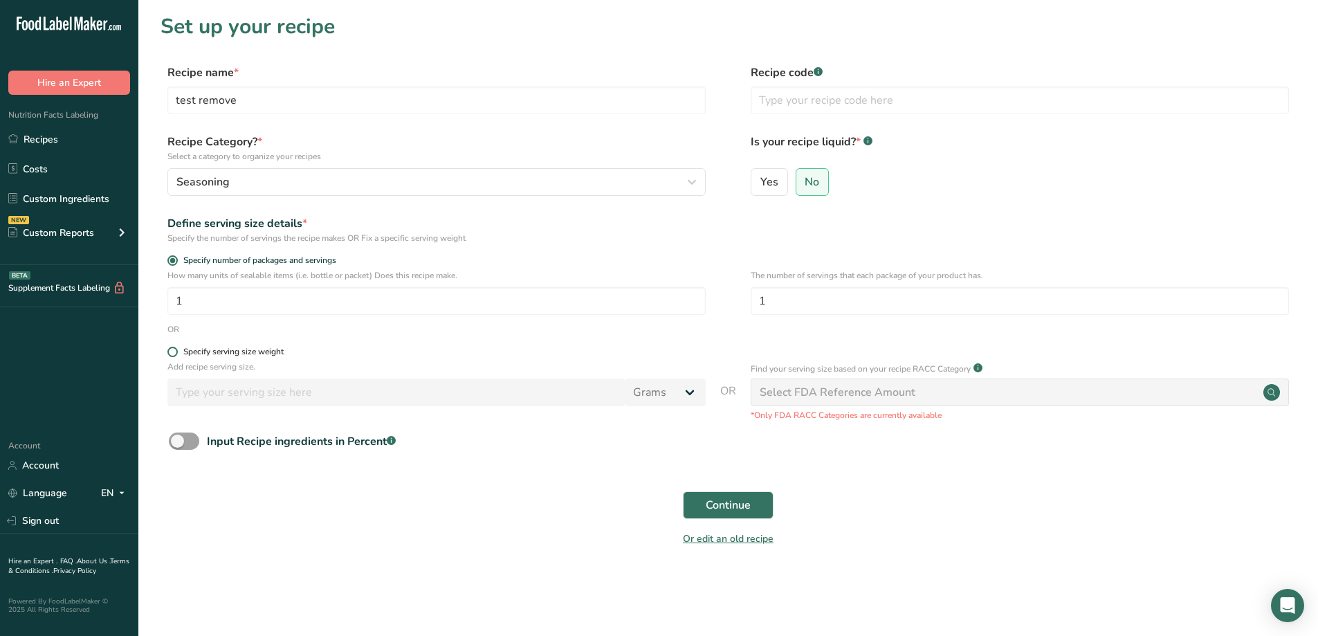
click at [177, 354] on span at bounding box center [172, 352] width 10 height 10
click at [176, 354] on input "Specify serving size weight" at bounding box center [171, 351] width 9 height 9
radio input "true"
radio input "false"
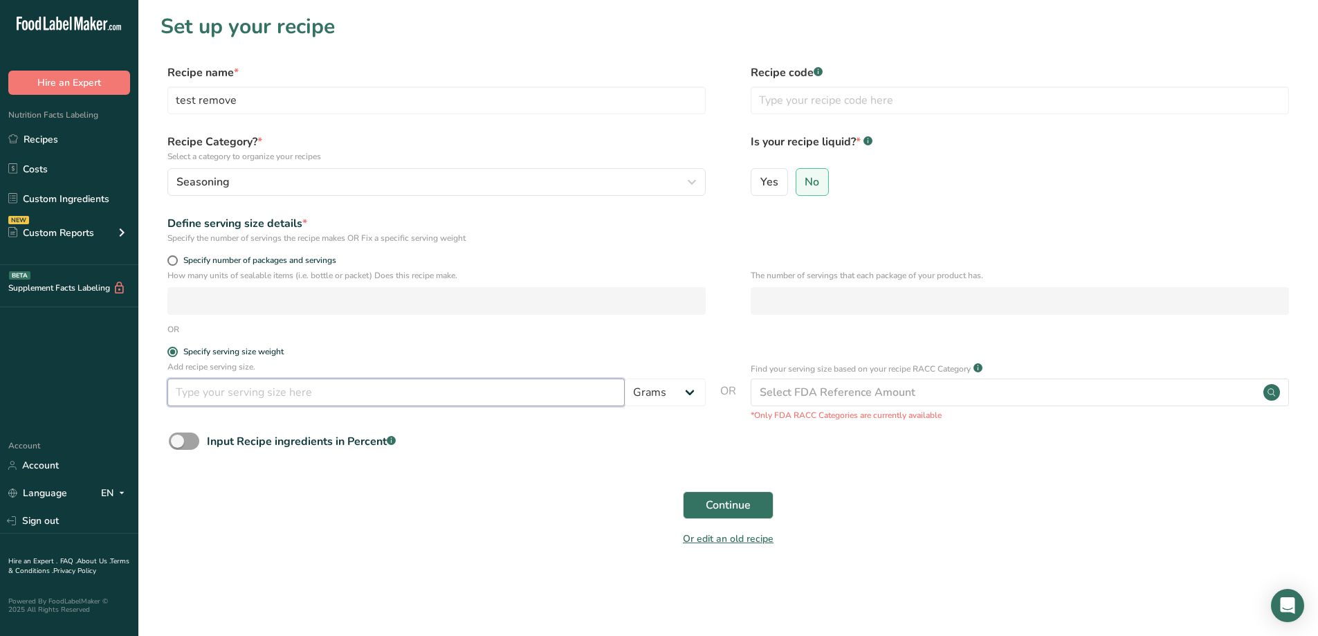
click at [273, 403] on input "number" at bounding box center [395, 393] width 457 height 28
type input "30"
click at [702, 520] on div "Continue" at bounding box center [729, 505] width 1136 height 44
click at [697, 513] on button "Continue" at bounding box center [728, 505] width 91 height 28
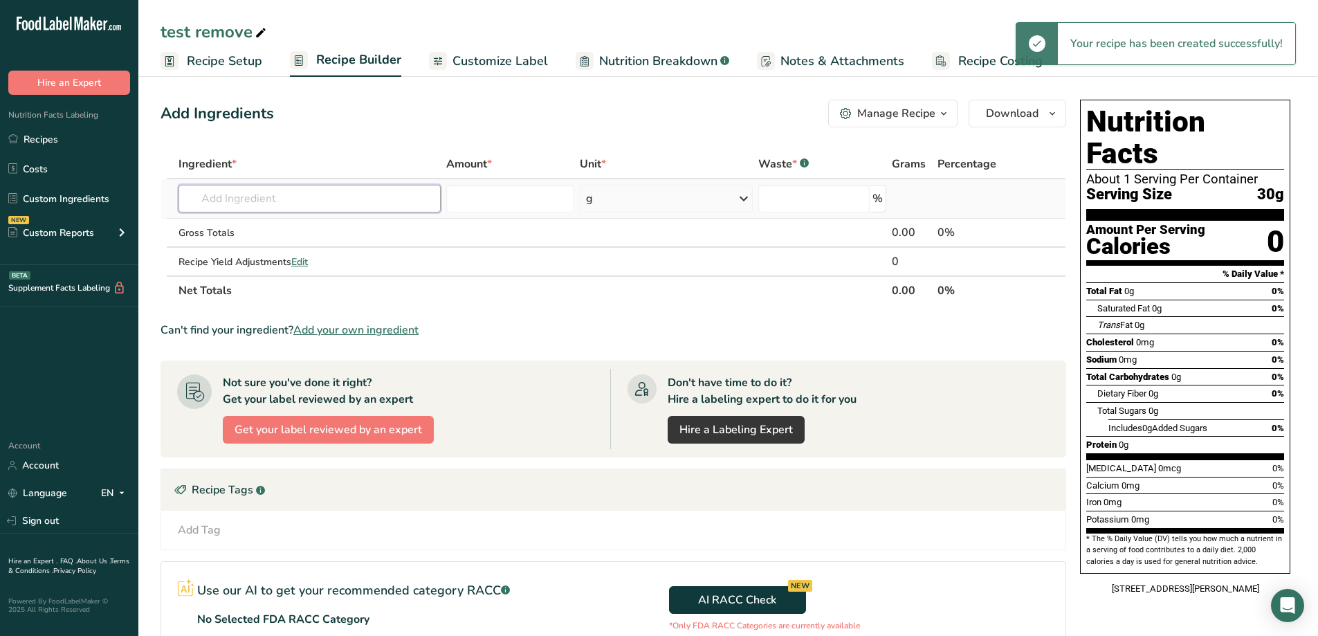
click at [285, 199] on input "text" at bounding box center [310, 199] width 262 height 28
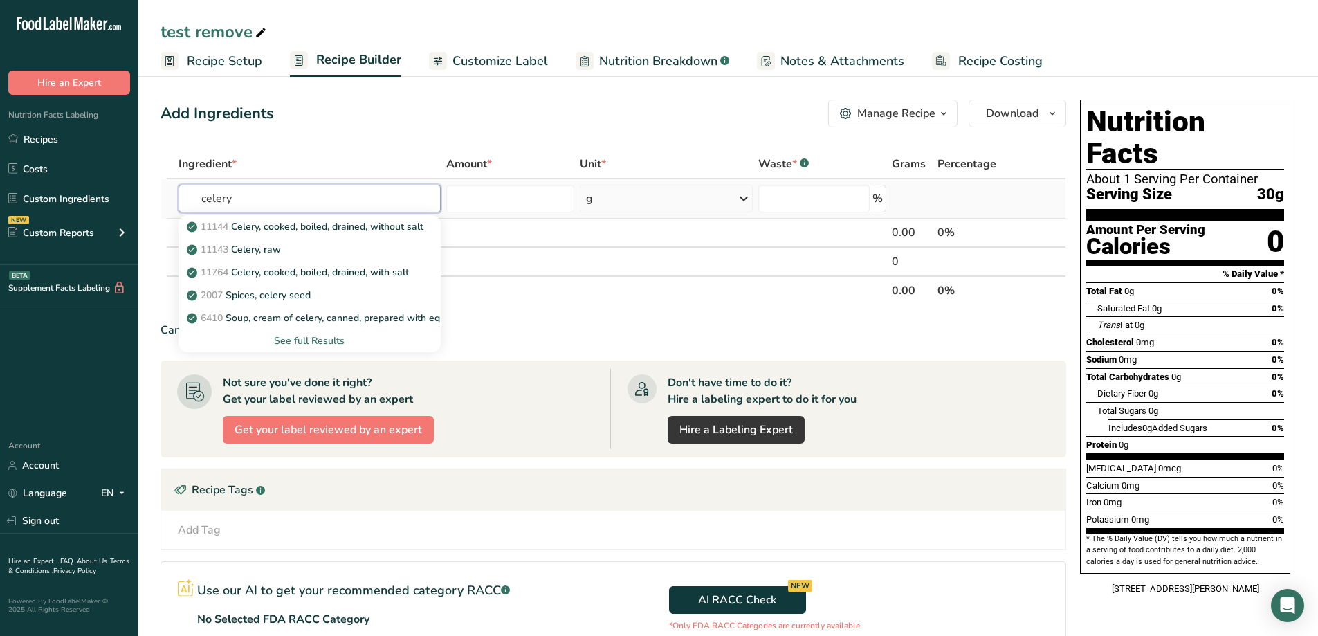
type input "celery"
click at [327, 340] on div "See full Results" at bounding box center [310, 341] width 240 height 15
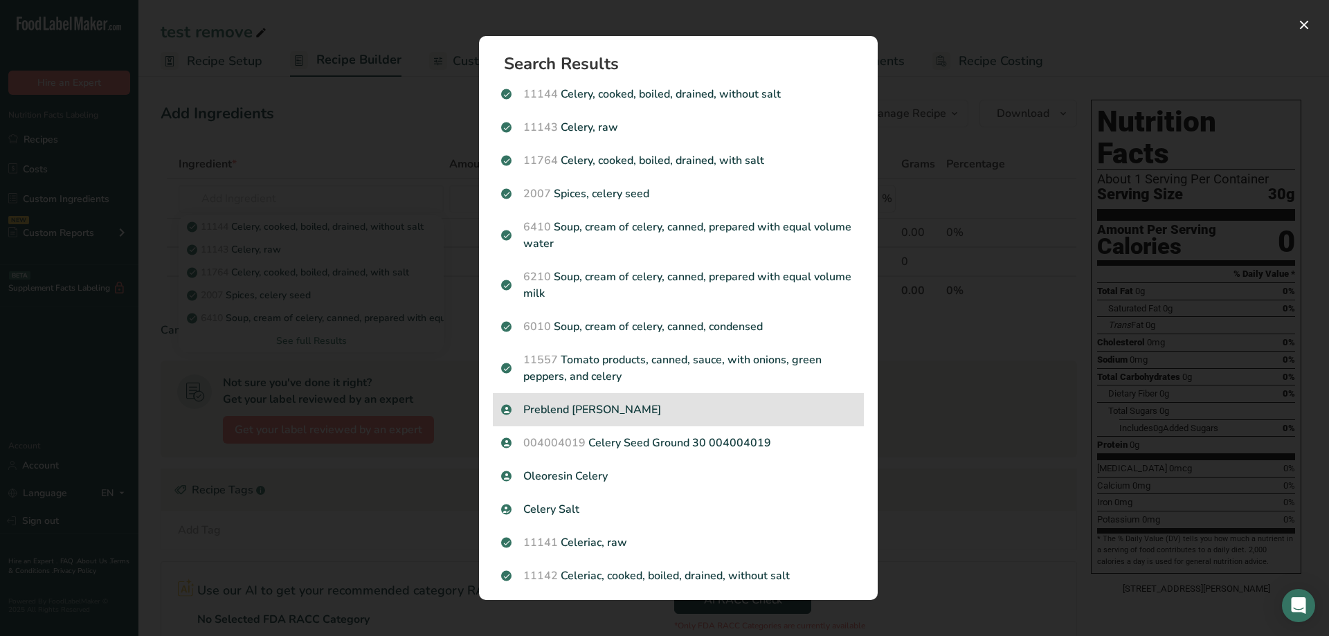
click at [638, 408] on p "Preblend [PERSON_NAME]" at bounding box center [678, 409] width 354 height 17
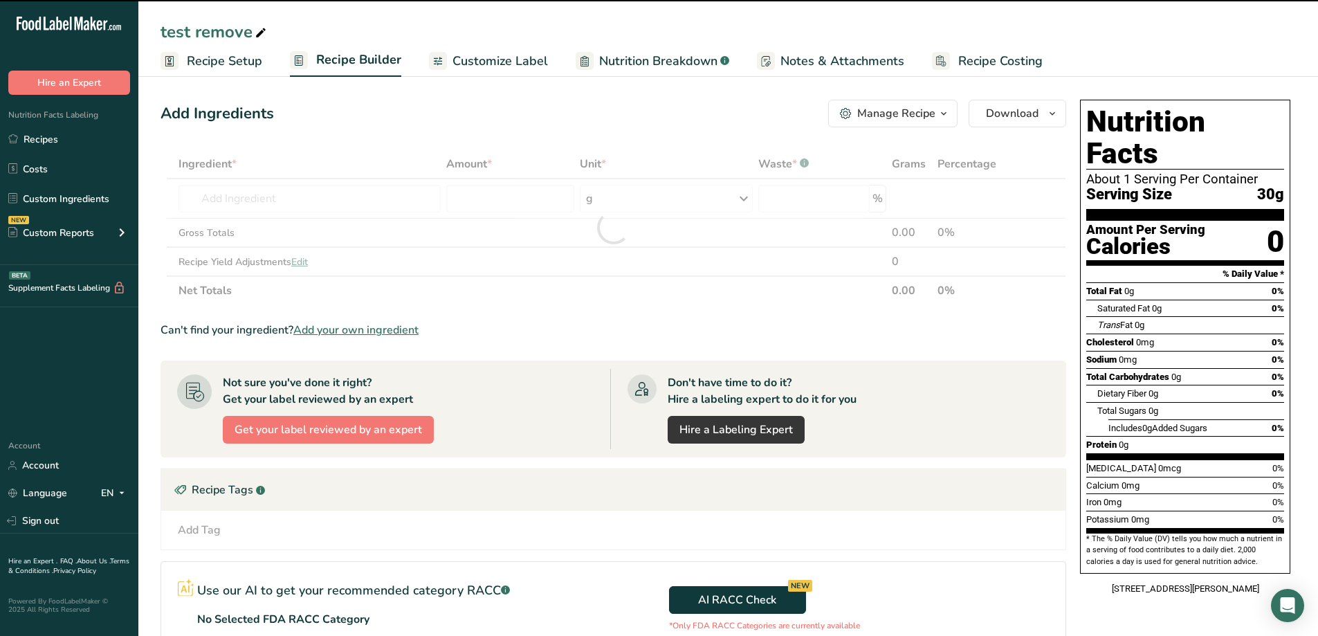
type input "0"
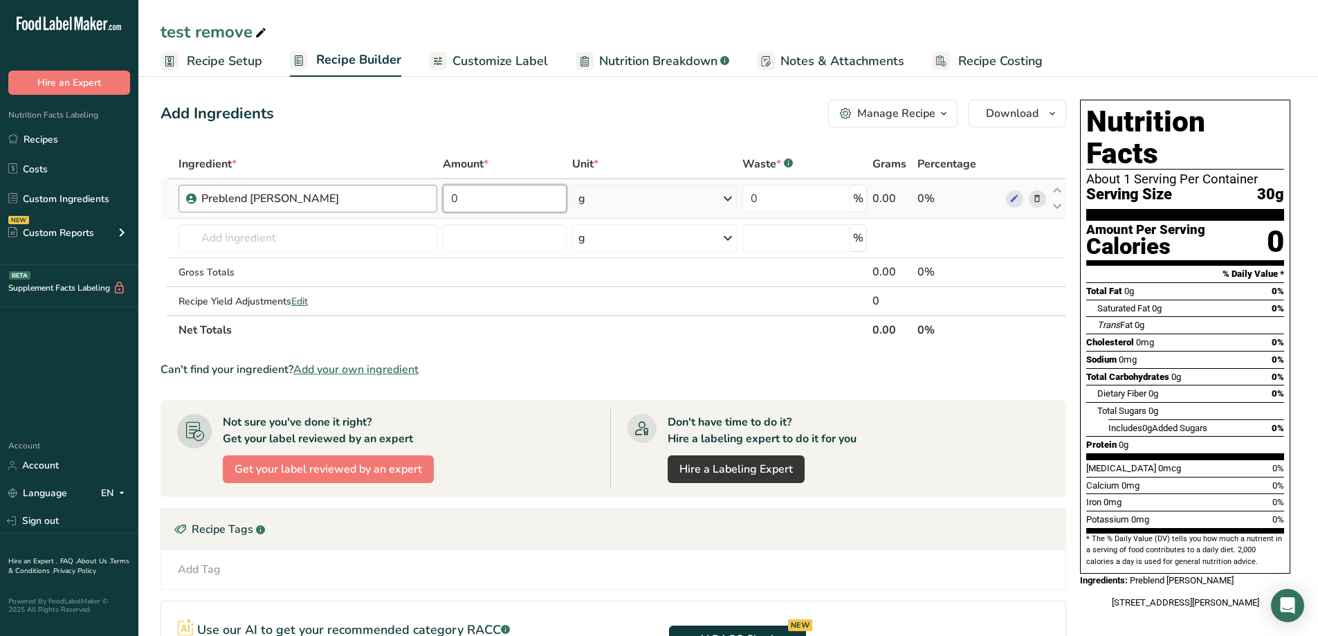
drag, startPoint x: 511, startPoint y: 206, endPoint x: 427, endPoint y: 207, distance: 83.7
click at [427, 207] on tr "Preblend [PERSON_NAME] 0 g Weight Units g kg mg See more Volume Units l Volume …" at bounding box center [613, 198] width 904 height 39
type input "1.814"
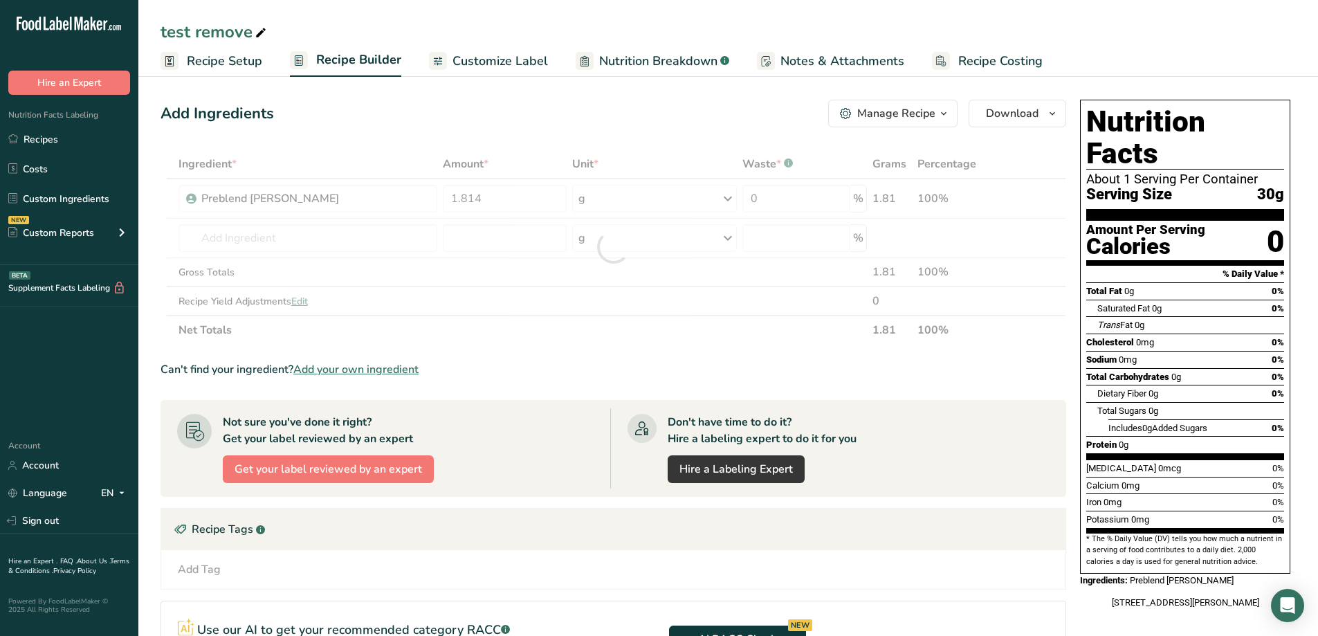
click at [645, 356] on section "Ingredient * Amount * Unit * Waste * .a-a{fill:#347362;}.b-a{fill:#fff;} Grams …" at bounding box center [614, 480] width 906 height 663
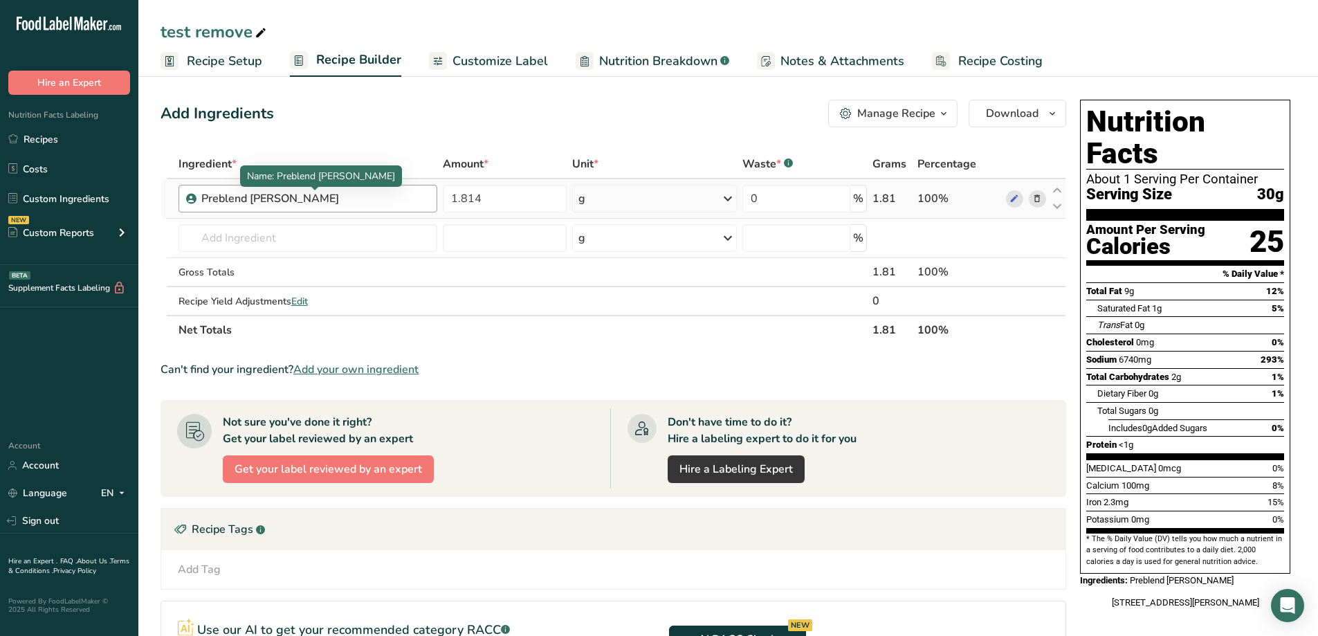
drag, startPoint x: 392, startPoint y: 187, endPoint x: 269, endPoint y: 199, distance: 123.1
click at [271, 192] on div "Preblend [PERSON_NAME]" at bounding box center [308, 199] width 259 height 28
click at [1039, 200] on icon at bounding box center [1038, 199] width 10 height 15
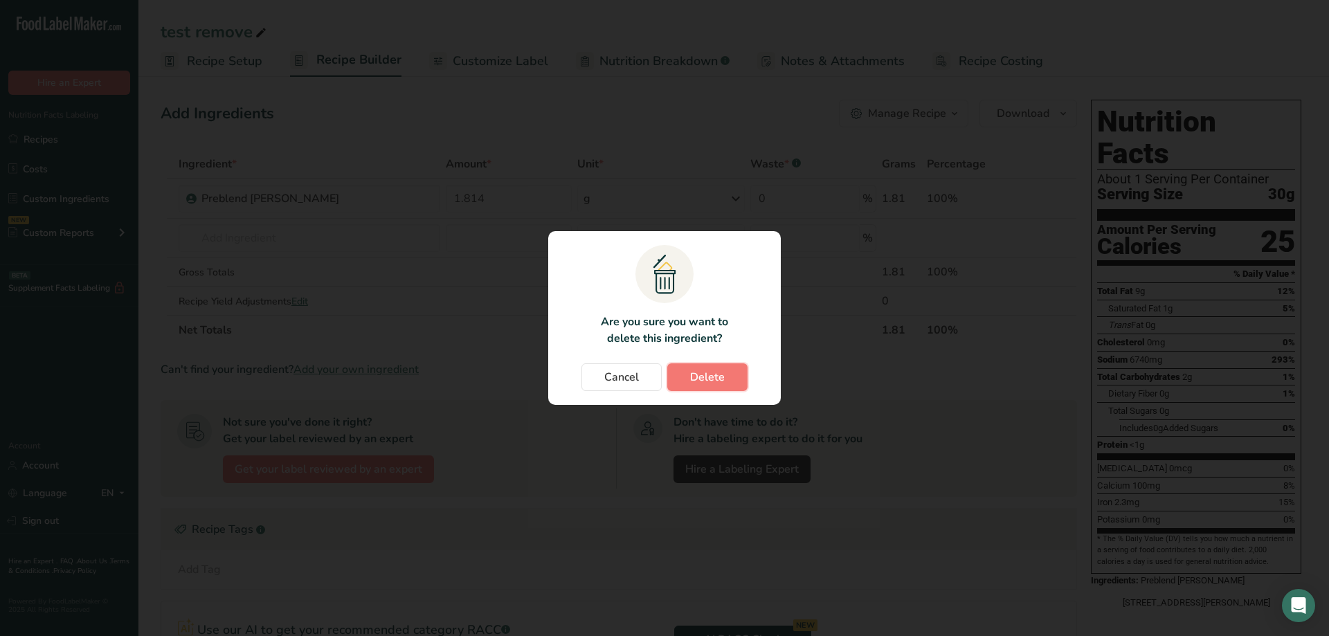
click at [702, 370] on span "Delete" at bounding box center [707, 377] width 35 height 17
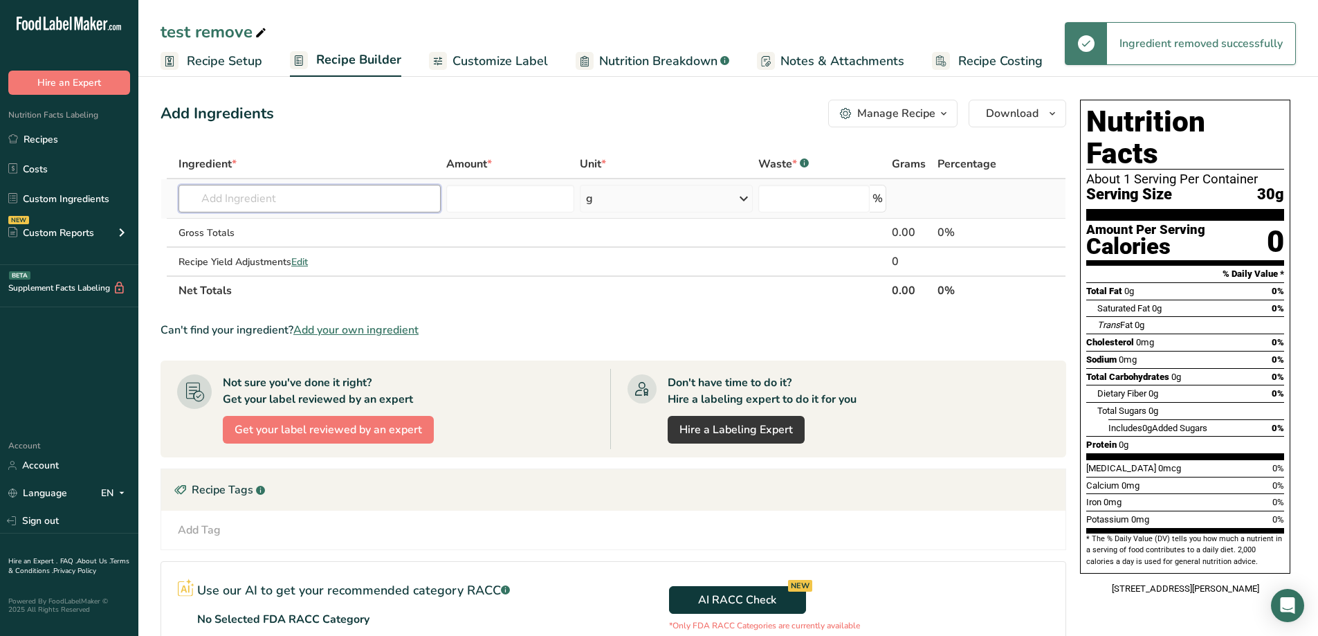
click at [269, 200] on input "text" at bounding box center [310, 199] width 262 height 28
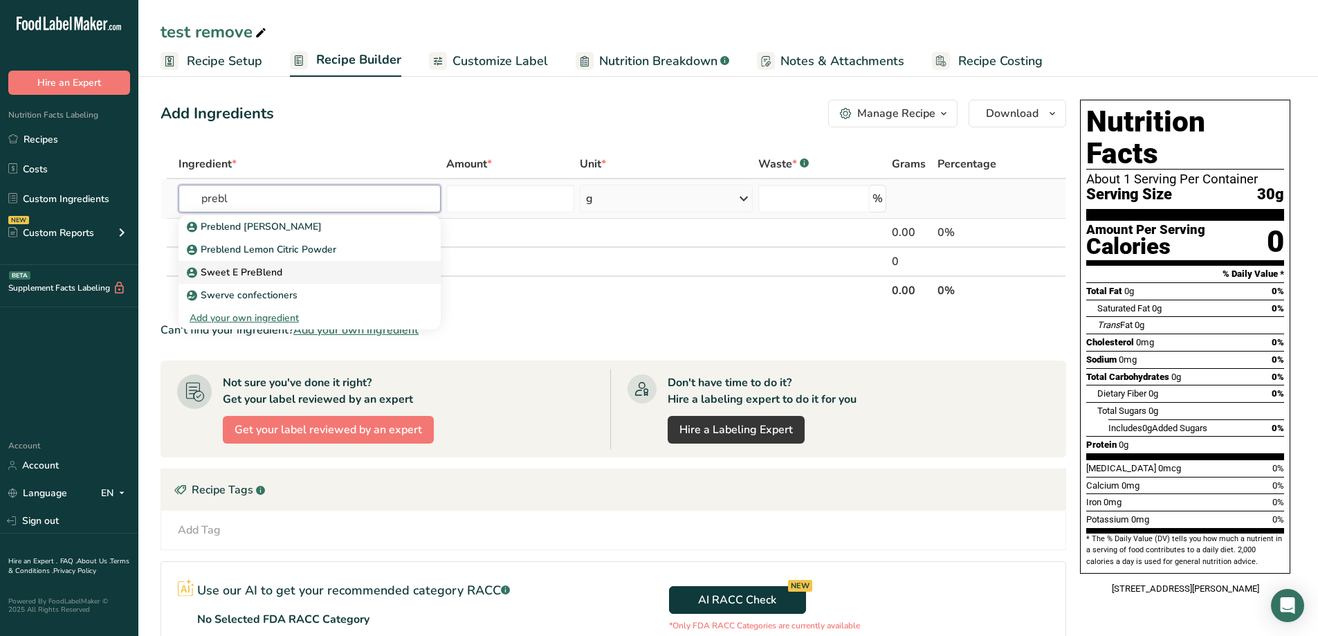
type input "prebl"
click at [266, 270] on p "Sweet E PreBlend" at bounding box center [236, 272] width 93 height 15
type input "Sweet E PreBlend"
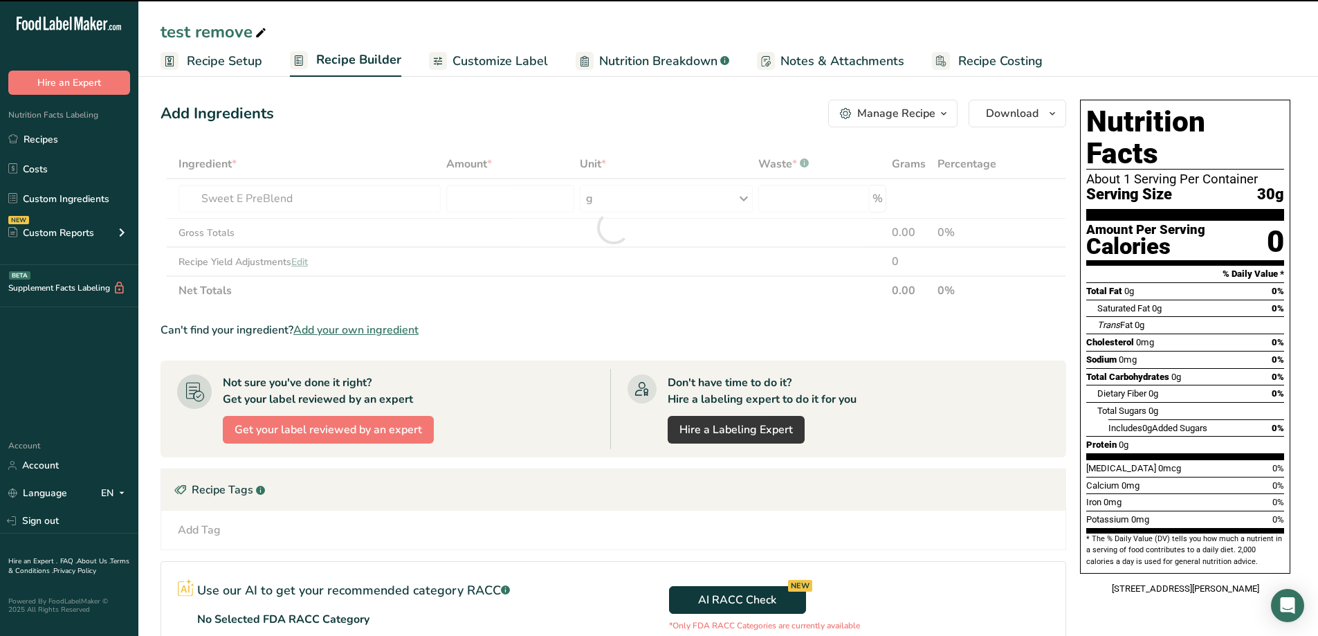
type input "0"
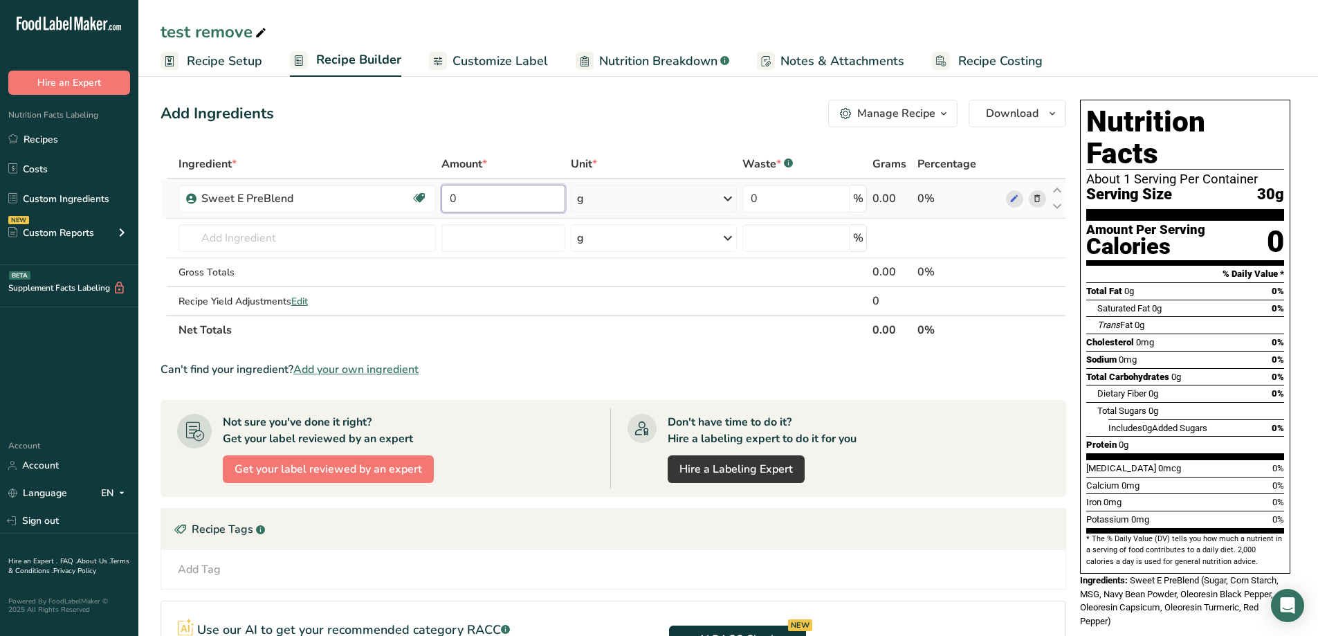
click at [496, 199] on input "0" at bounding box center [504, 199] width 125 height 28
type input "1.841"
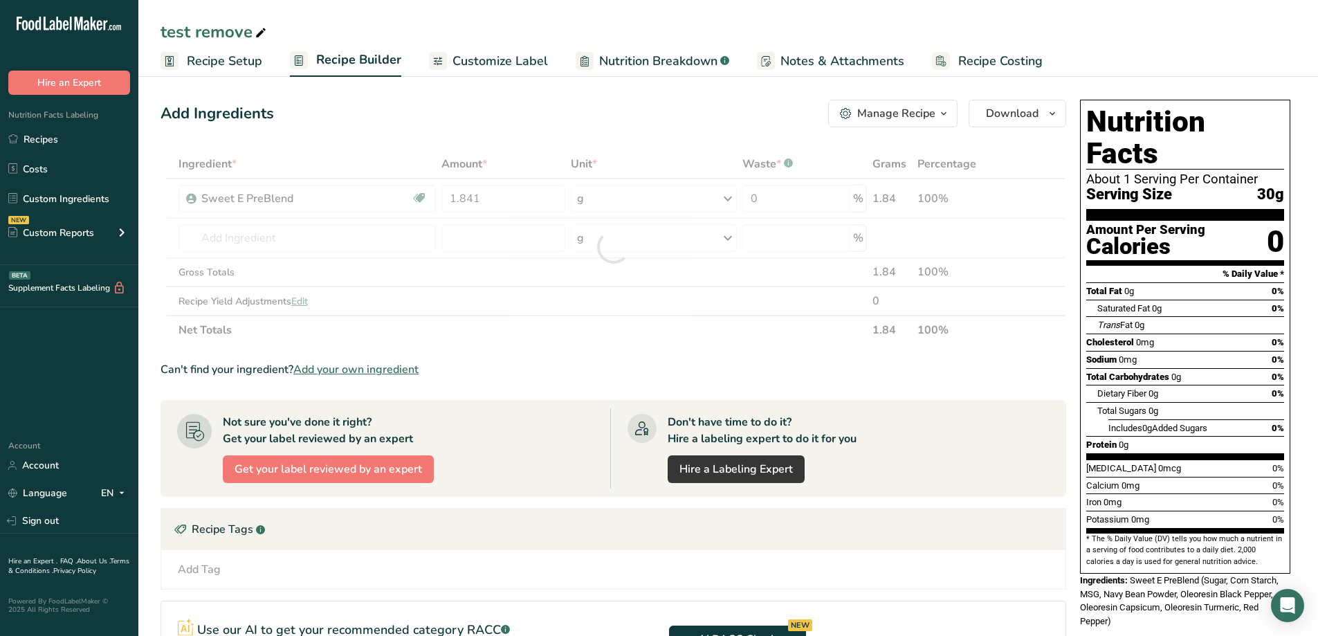
click at [589, 348] on section "Ingredient * Amount * Unit * Waste * .a-a{fill:#347362;}.b-a{fill:#fff;} Grams …" at bounding box center [614, 480] width 906 height 663
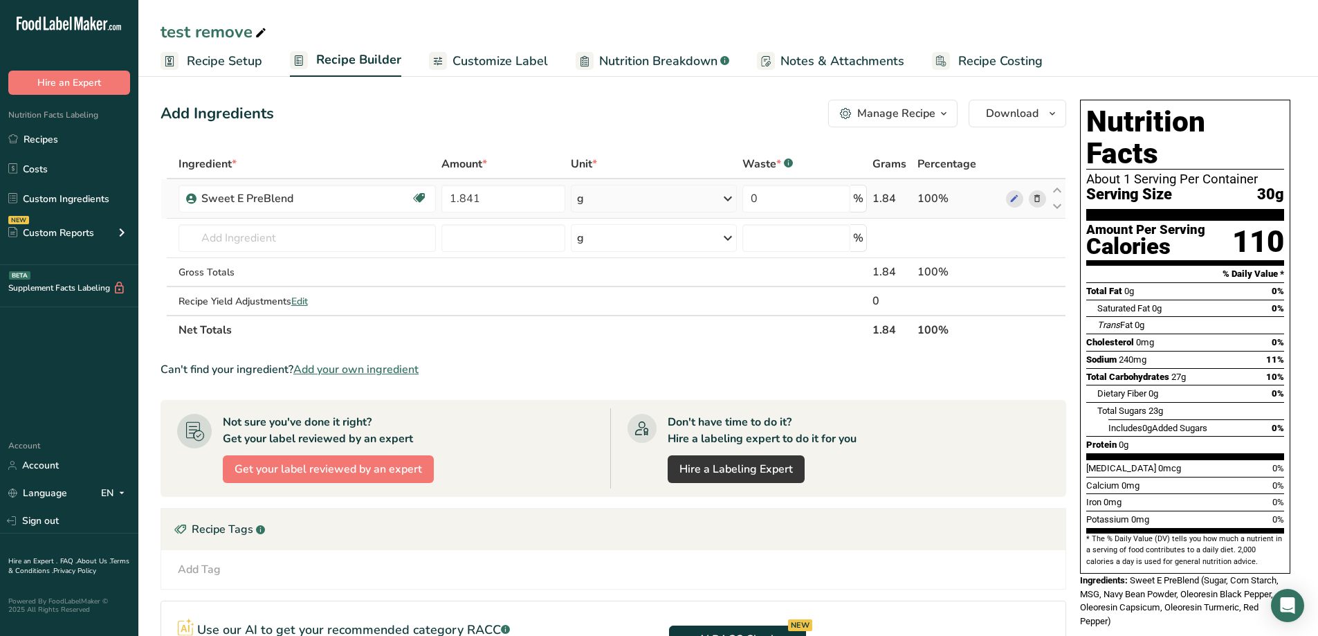
click at [1042, 202] on icon at bounding box center [1038, 199] width 10 height 15
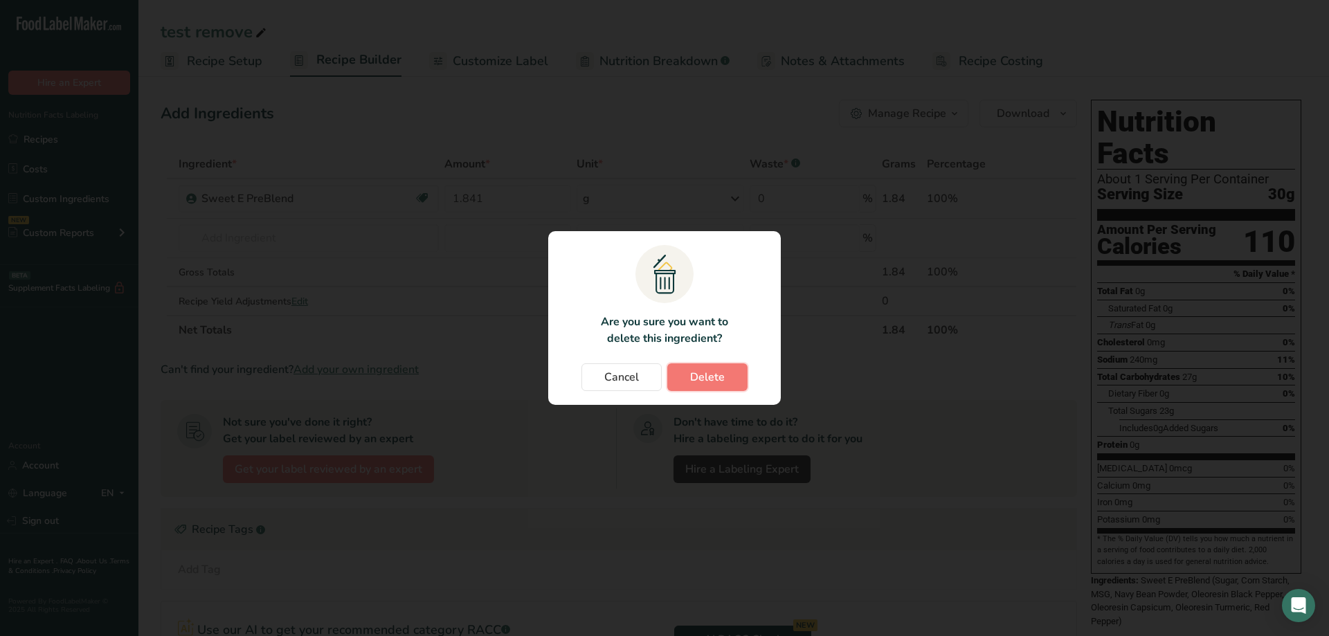
click at [734, 372] on button "Delete" at bounding box center [707, 377] width 80 height 28
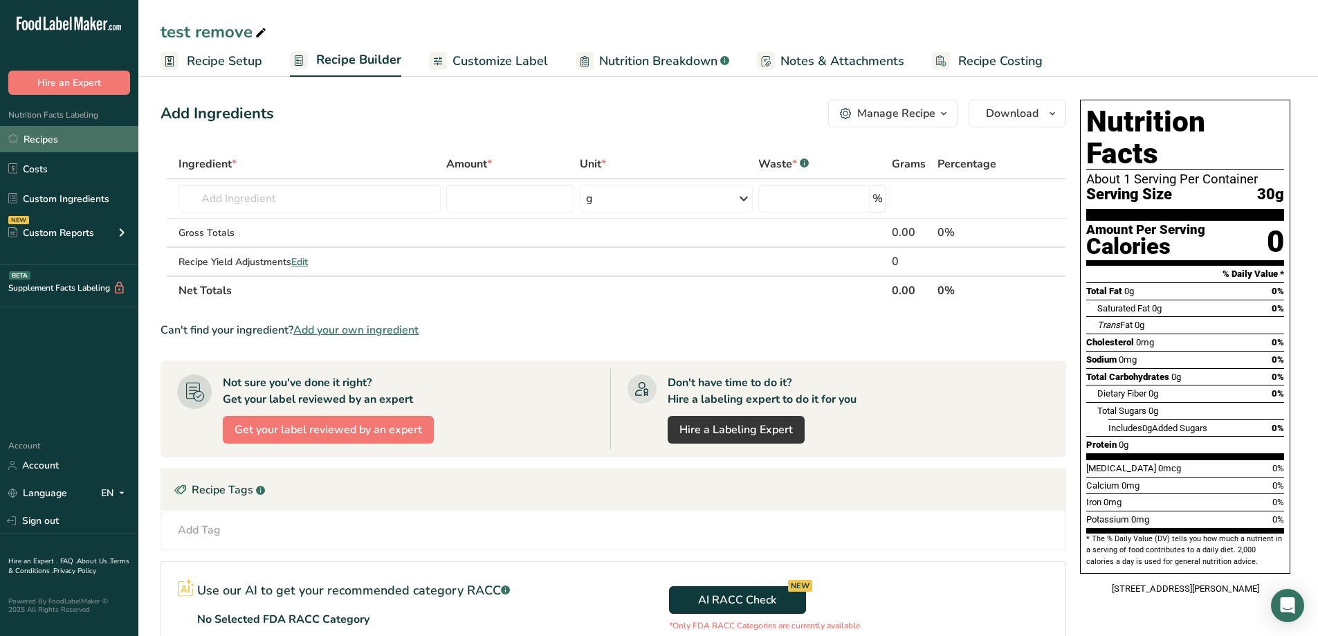
click at [44, 136] on link "Recipes" at bounding box center [69, 139] width 138 height 26
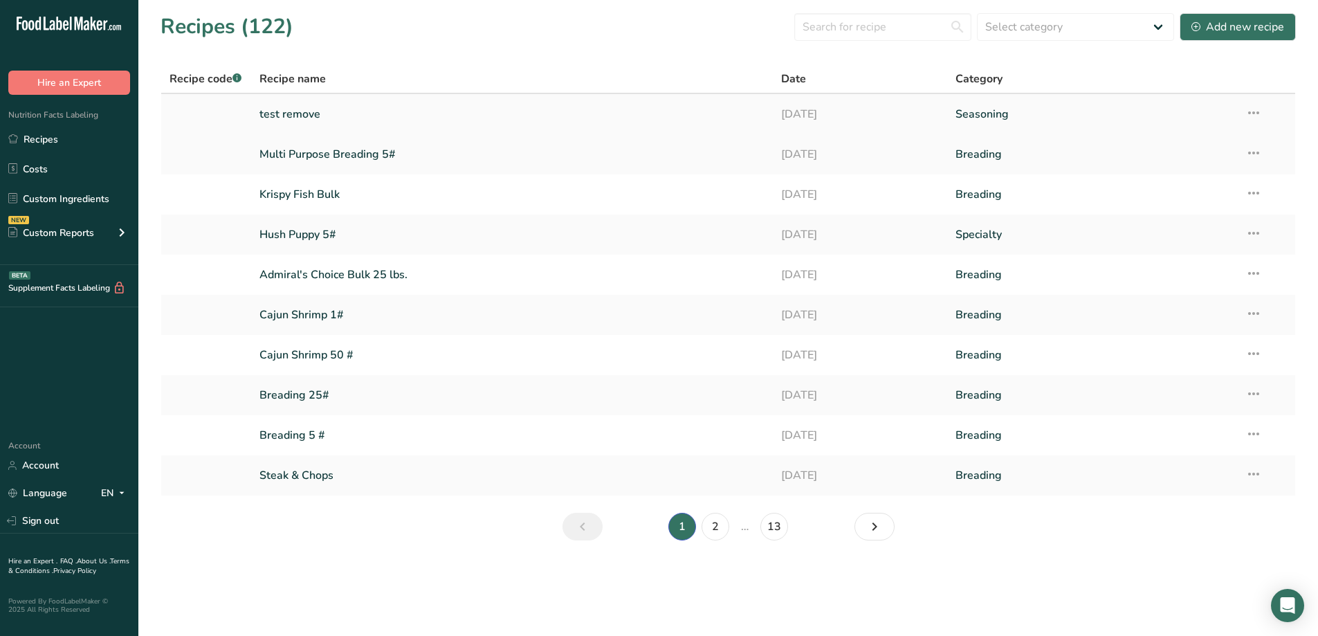
click at [1264, 113] on td "Recipe Setup Delete Recipe Duplicate Recipe Scale Recipe Save as Sub-Recipe .a-…" at bounding box center [1266, 114] width 58 height 40
click at [1258, 112] on icon at bounding box center [1254, 112] width 17 height 25
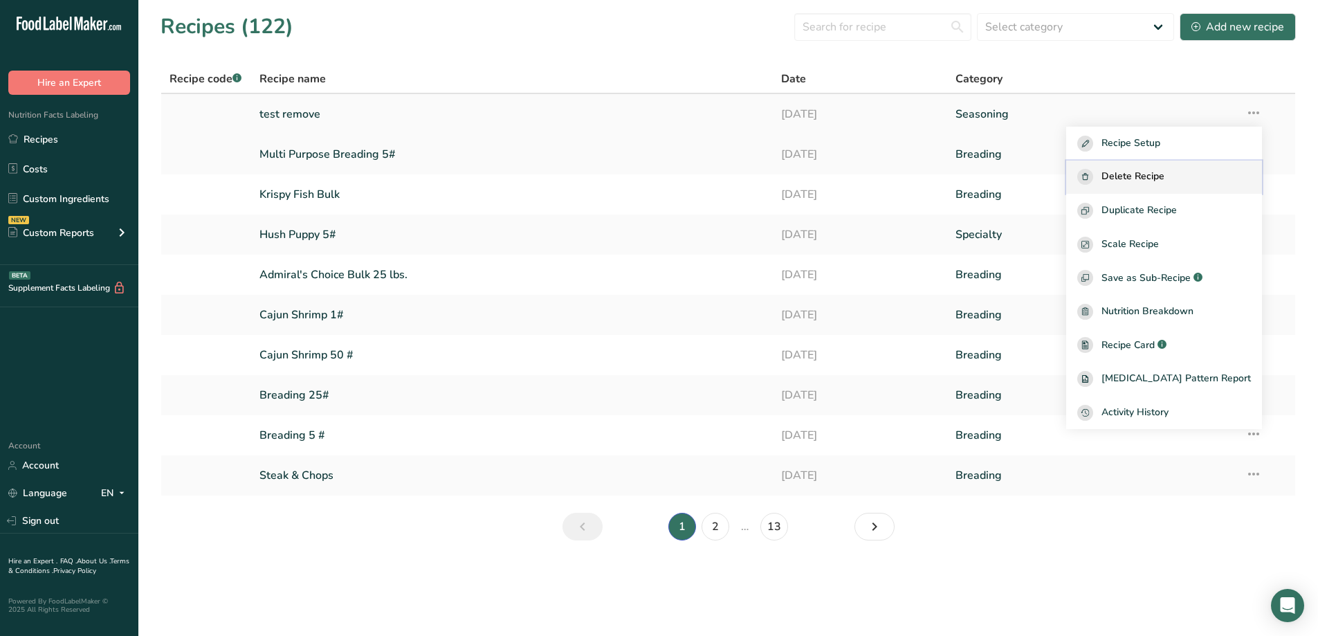
click at [1165, 179] on span "Delete Recipe" at bounding box center [1133, 177] width 63 height 16
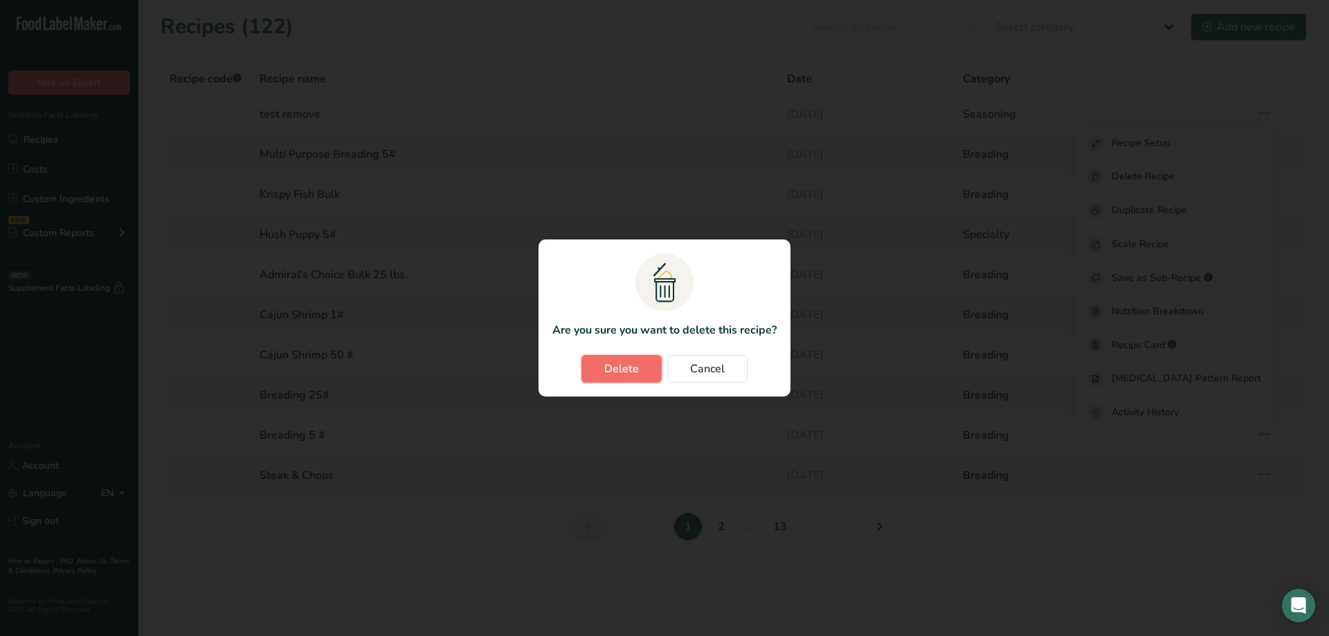
click at [615, 371] on span "Delete" at bounding box center [621, 369] width 35 height 17
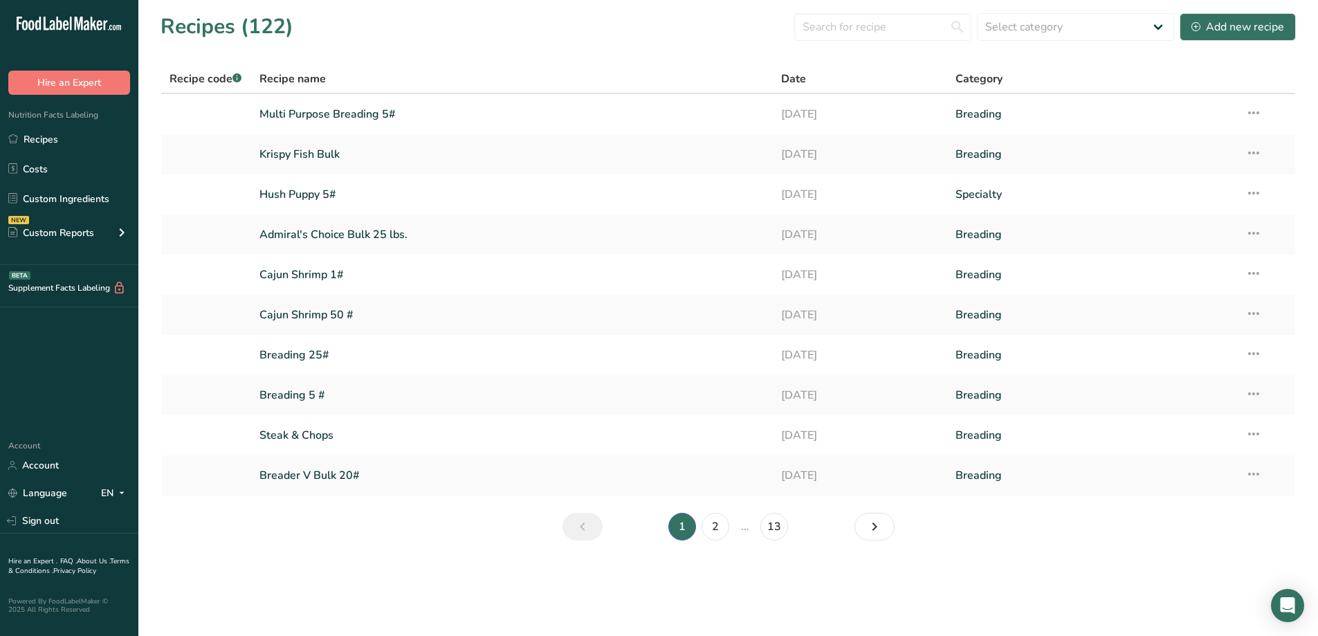
click at [587, 554] on section "Recipes (122) Select category All Baked Goods Batter [GEOGRAPHIC_DATA] Breading…" at bounding box center [728, 281] width 1180 height 563
